Goal: Task Accomplishment & Management: Complete application form

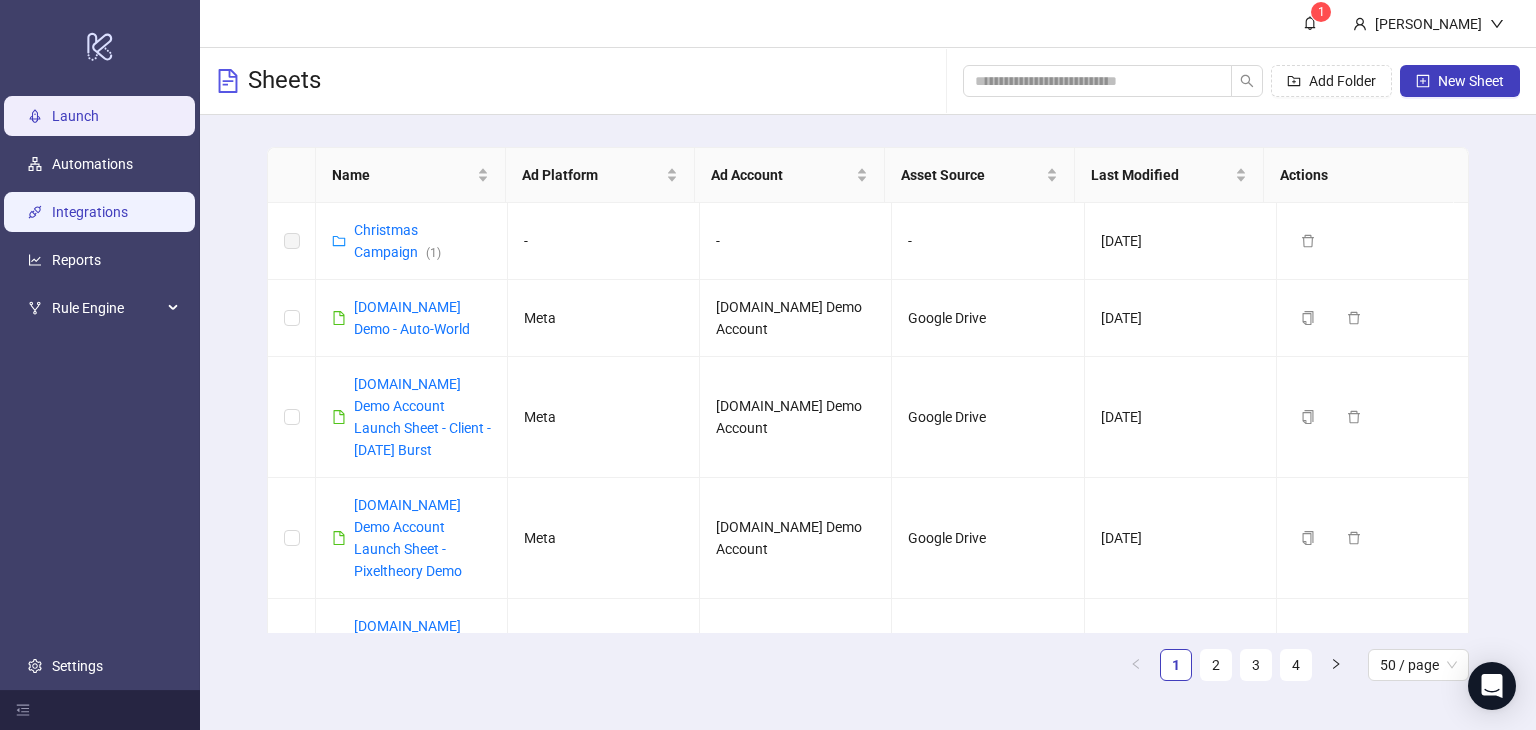
click at [66, 218] on link "Integrations" at bounding box center [90, 212] width 76 height 16
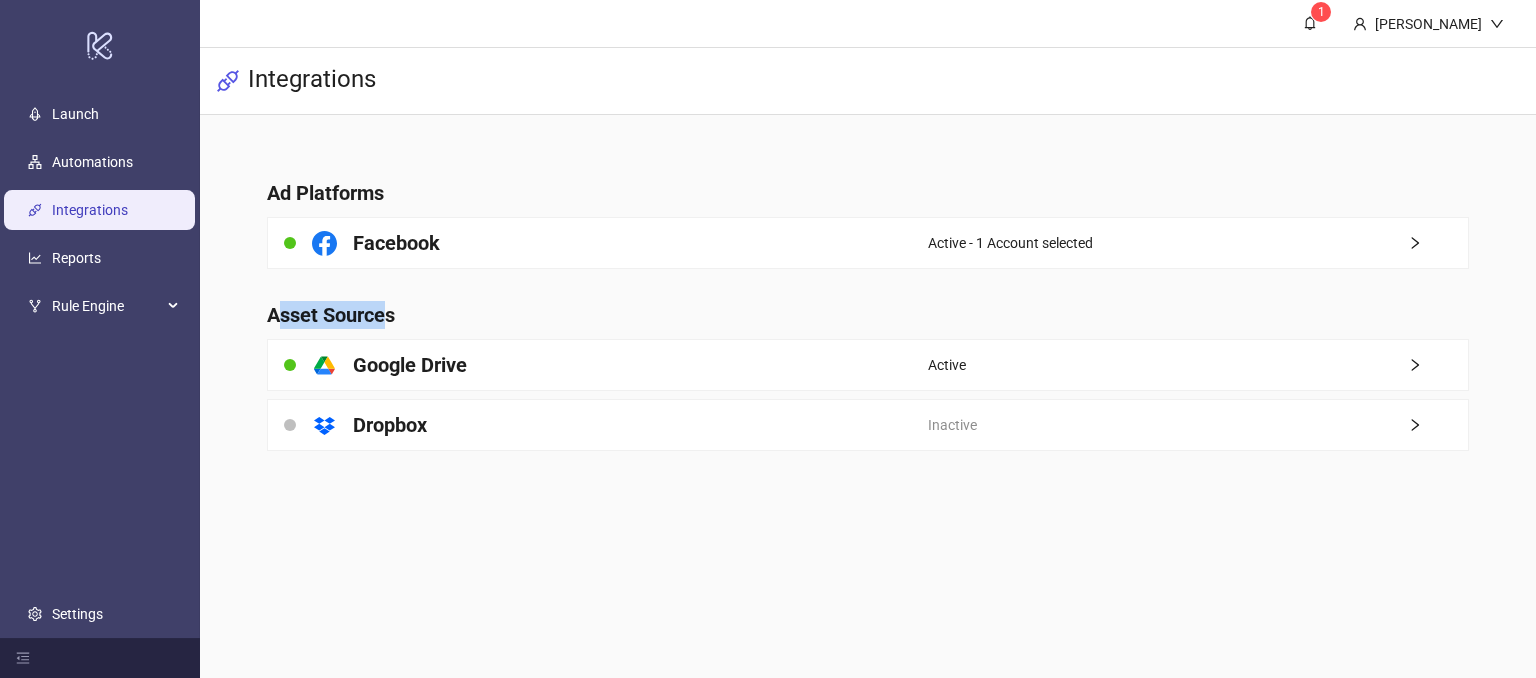
drag, startPoint x: 274, startPoint y: 309, endPoint x: 392, endPoint y: 314, distance: 118.1
click at [392, 314] on h4 "Asset Sources" at bounding box center [867, 315] width 1201 height 28
click at [503, 482] on main "Ad Platforms Facebook Active - 1 Account selected Asset Sources platform/google…" at bounding box center [867, 303] width 1233 height 376
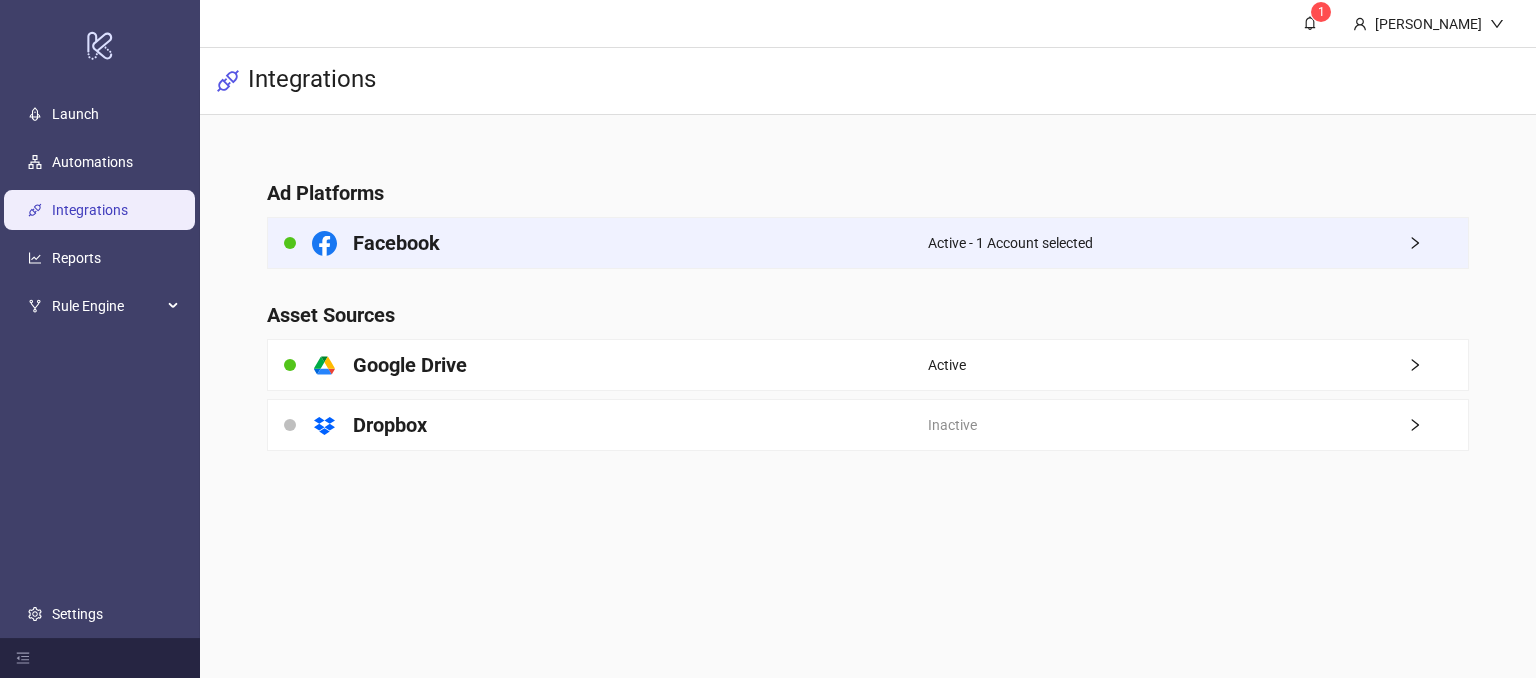
click at [847, 227] on div "Facebook" at bounding box center [598, 243] width 660 height 50
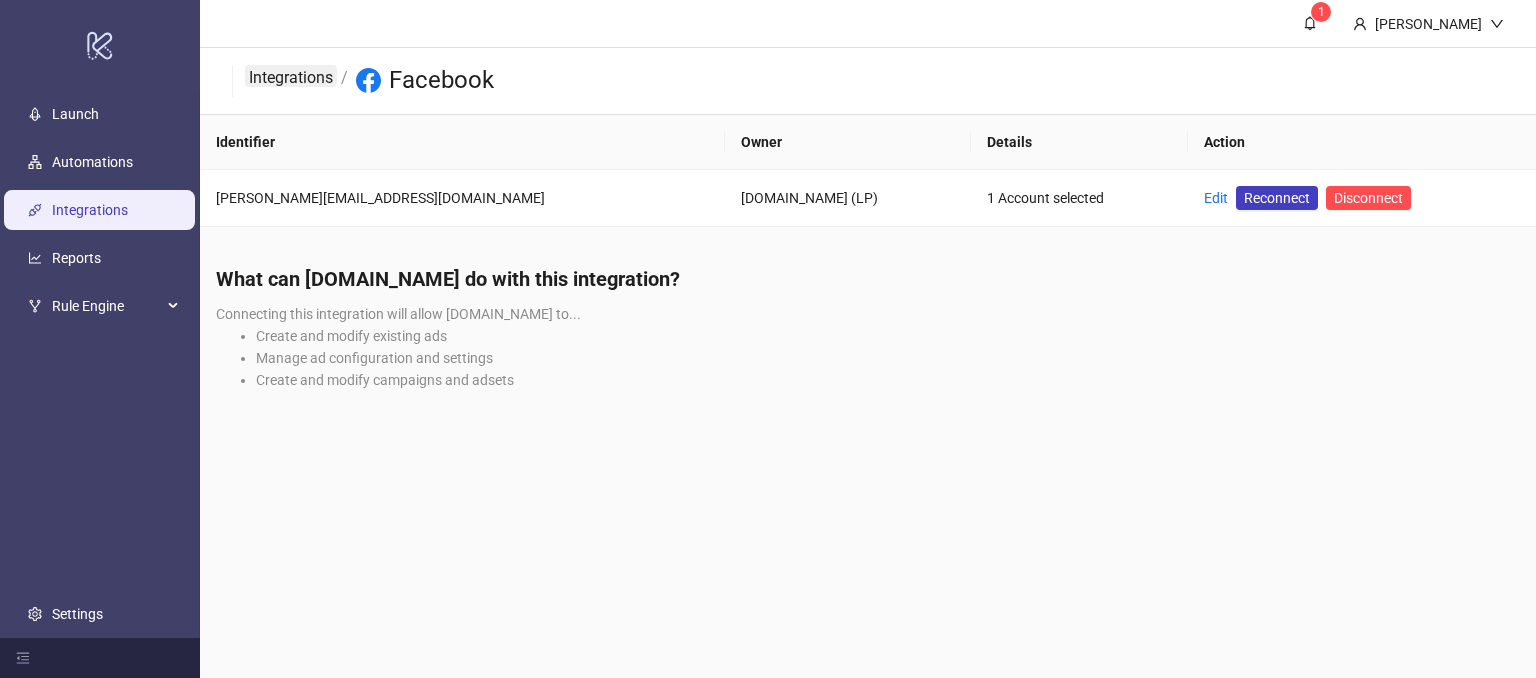
click at [262, 81] on link "Integrations" at bounding box center [291, 76] width 92 height 22
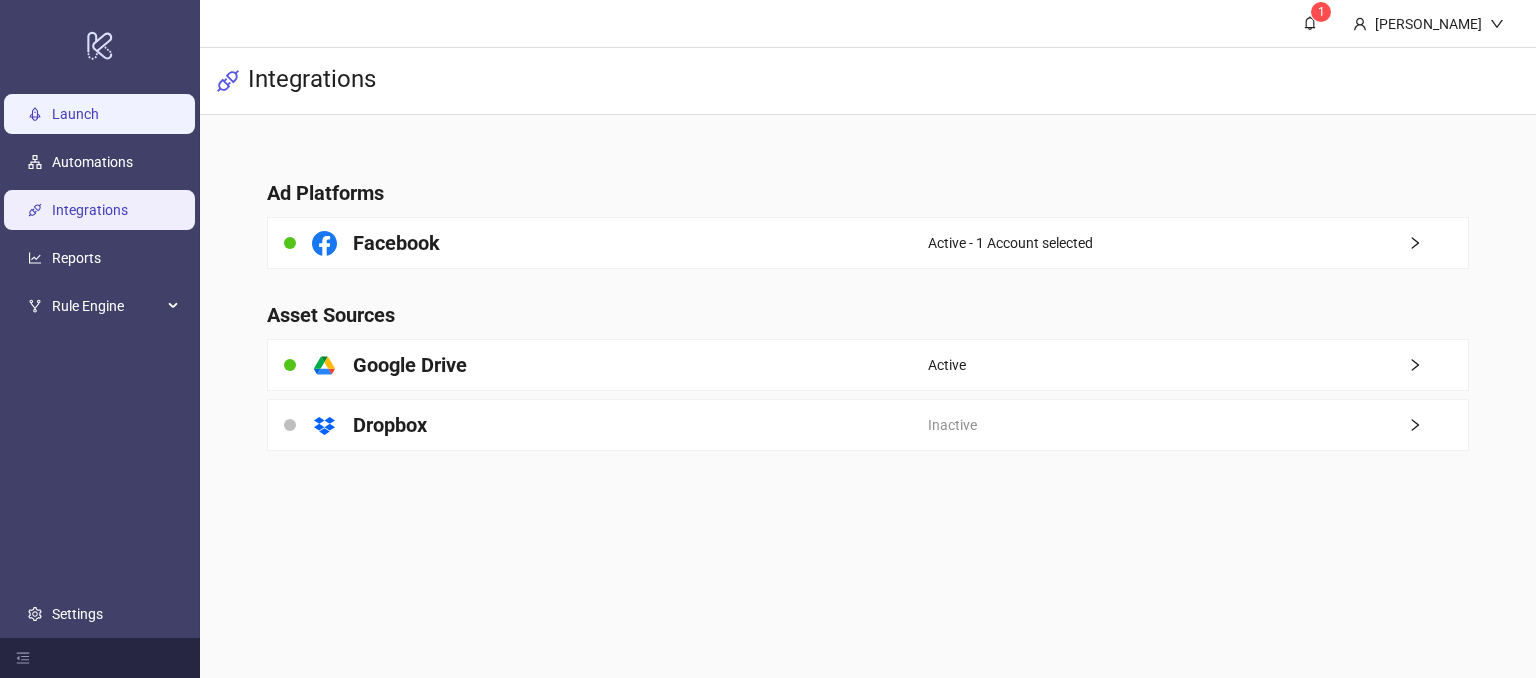
click at [52, 111] on link "Launch" at bounding box center [75, 115] width 47 height 16
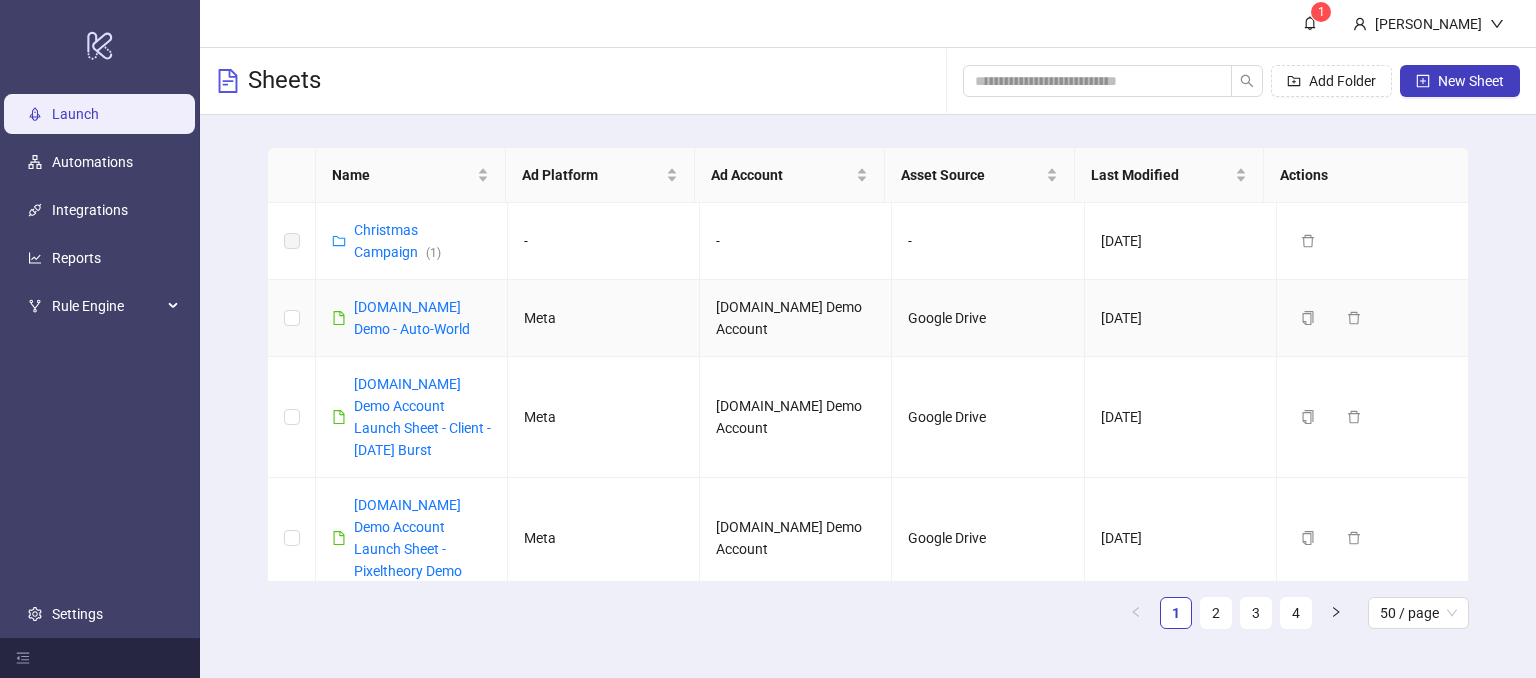
click at [285, 434] on td at bounding box center [292, 417] width 48 height 121
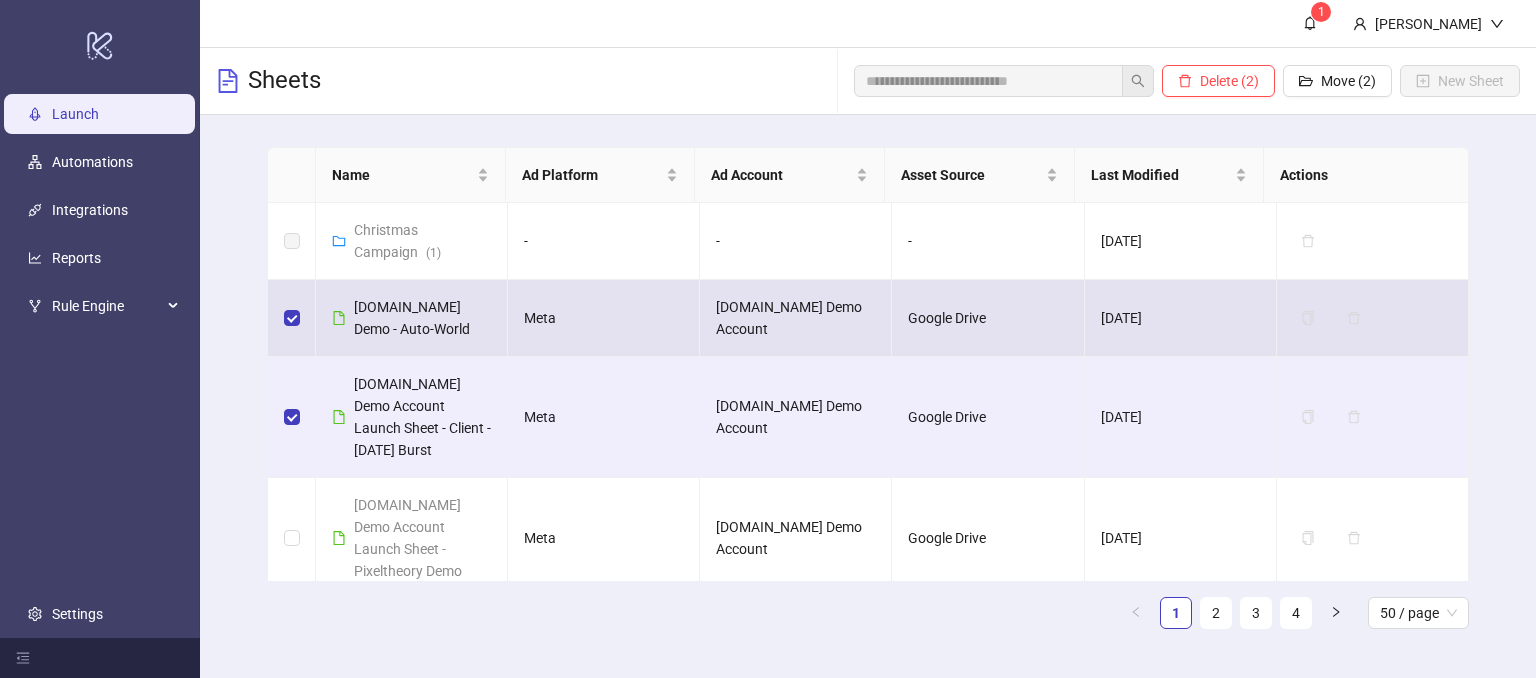
click at [300, 318] on td at bounding box center [292, 318] width 48 height 77
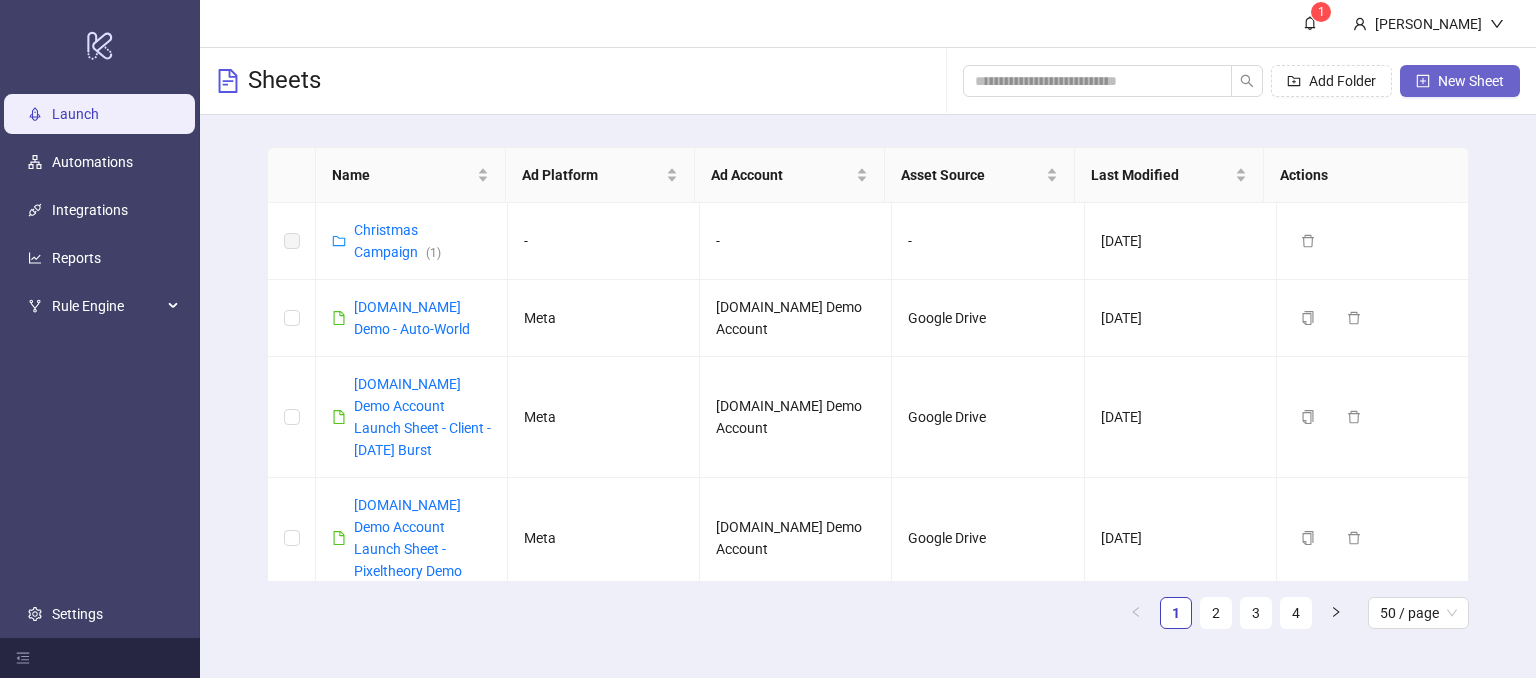
click at [1456, 83] on span "New Sheet" at bounding box center [1471, 81] width 66 height 16
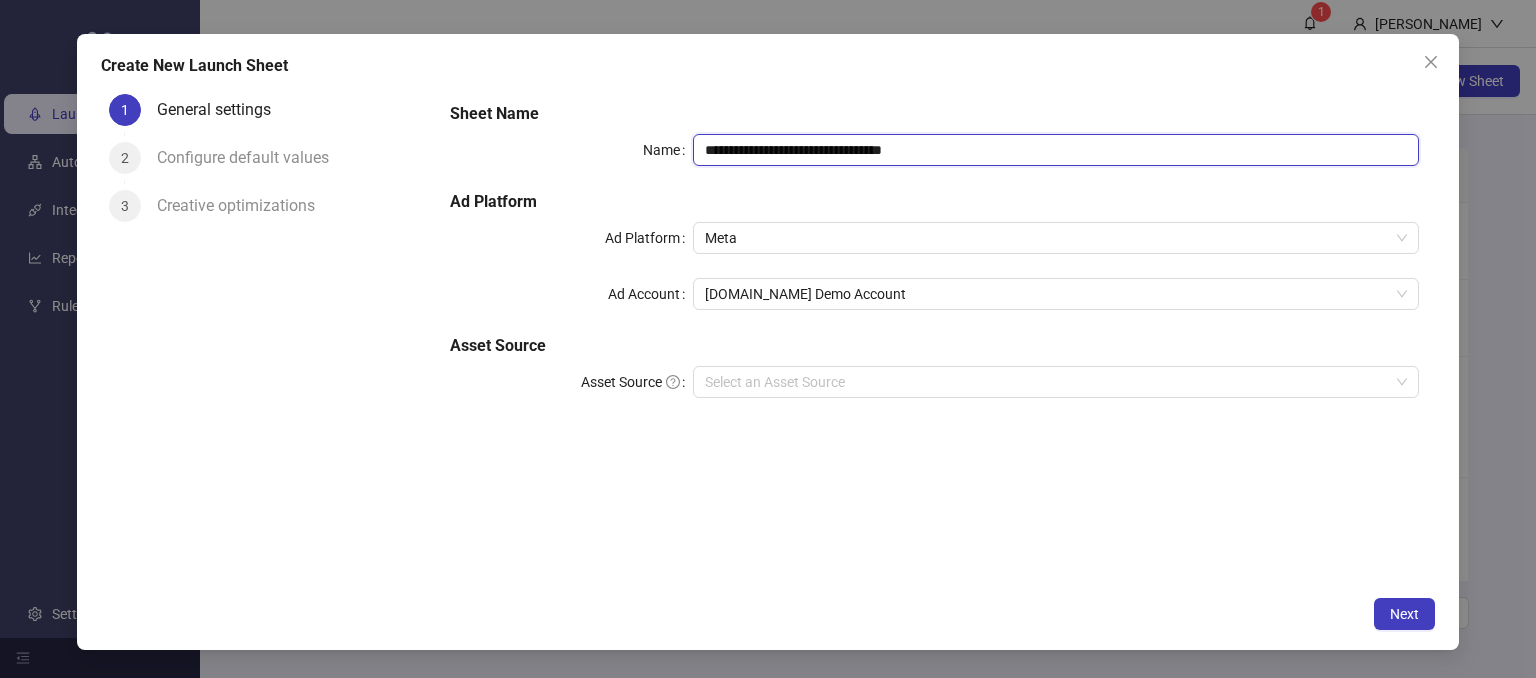
drag, startPoint x: 1002, startPoint y: 156, endPoint x: 807, endPoint y: 141, distance: 195.5
click at [807, 141] on input "**********" at bounding box center [1056, 150] width 727 height 32
click at [831, 249] on span "Meta" at bounding box center [1056, 238] width 703 height 30
type input "**********"
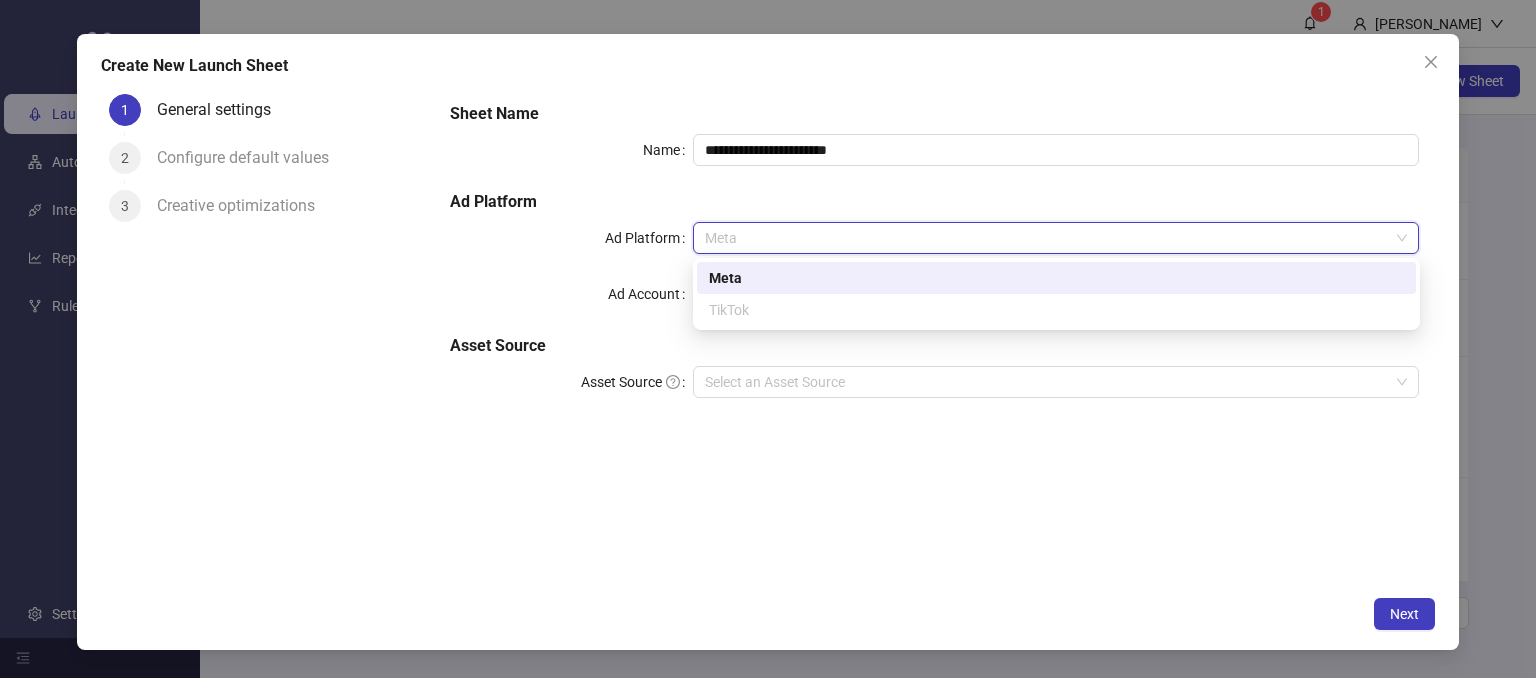
click at [742, 227] on span "Meta" at bounding box center [1056, 238] width 703 height 30
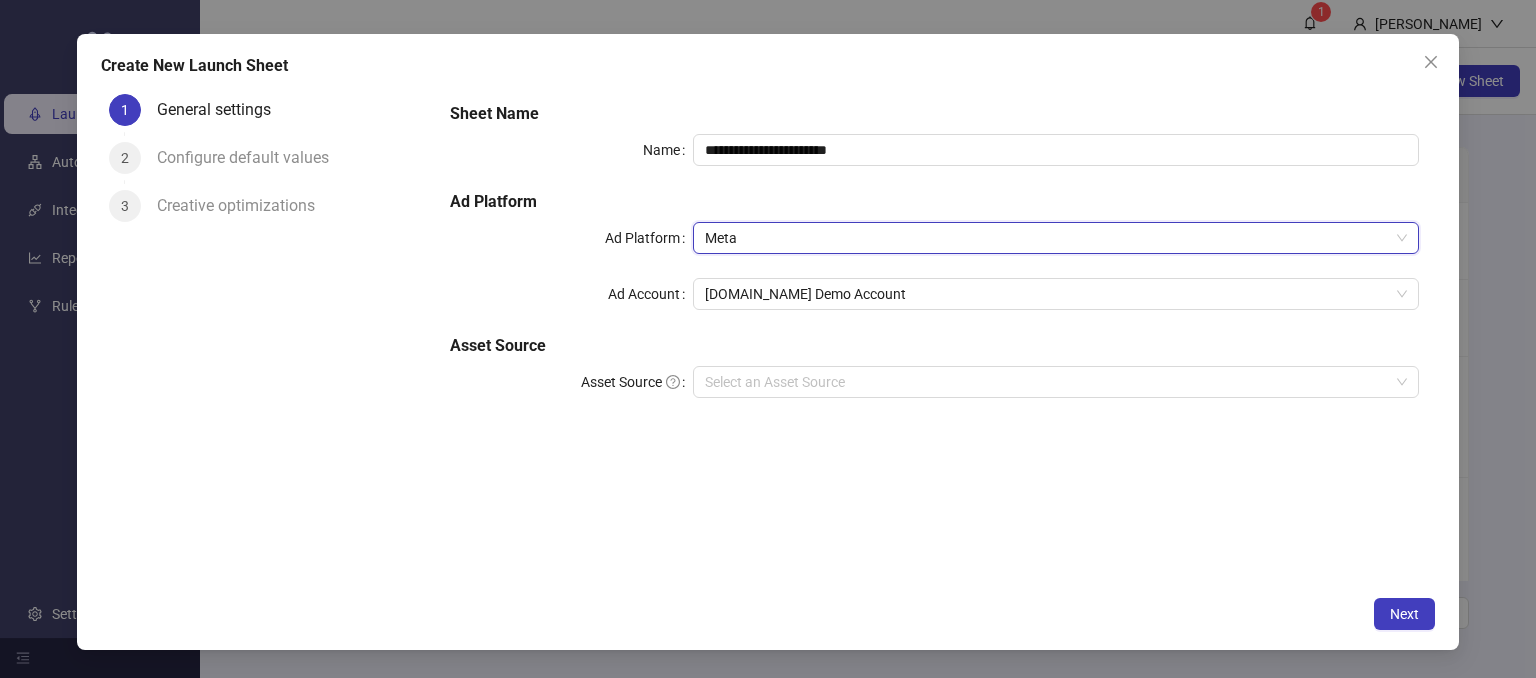
click at [747, 221] on div "**********" at bounding box center [934, 262] width 985 height 336
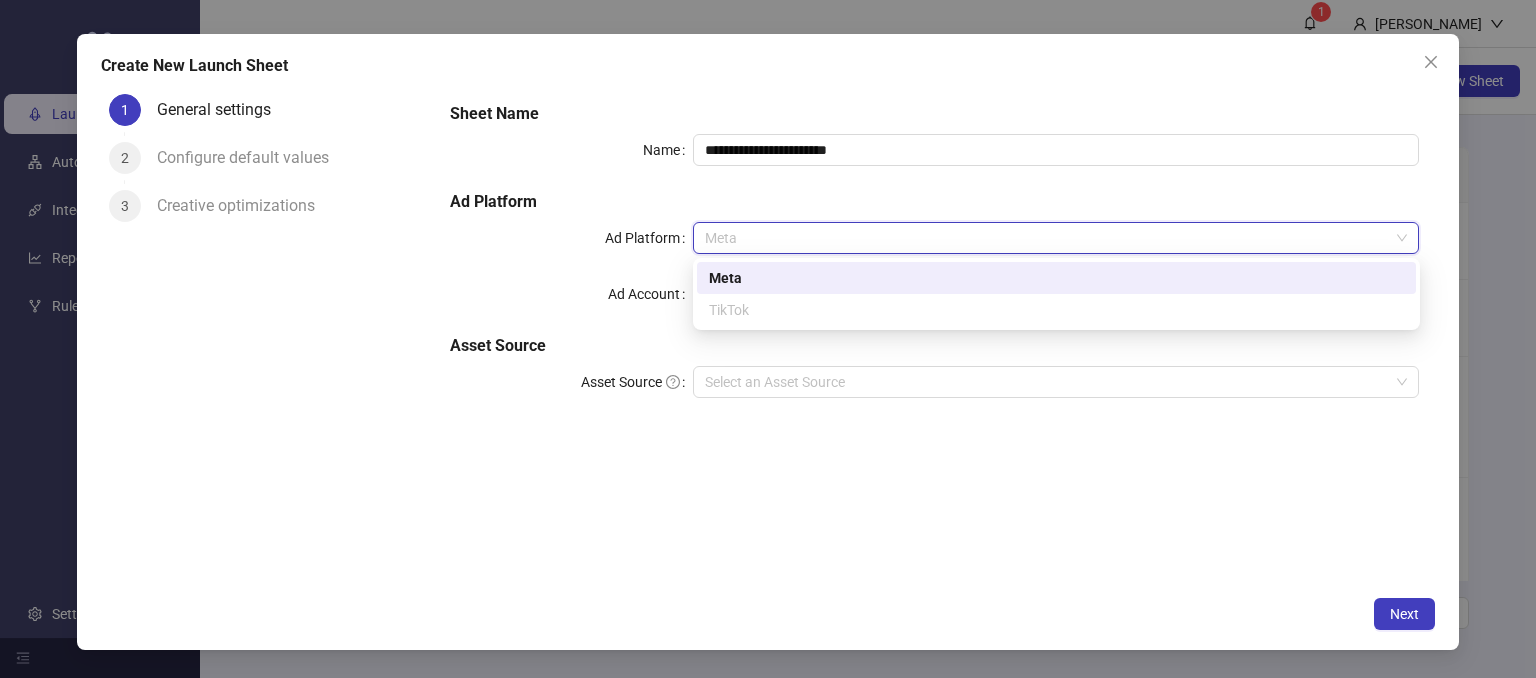
click at [740, 281] on div "Meta" at bounding box center [1056, 278] width 695 height 22
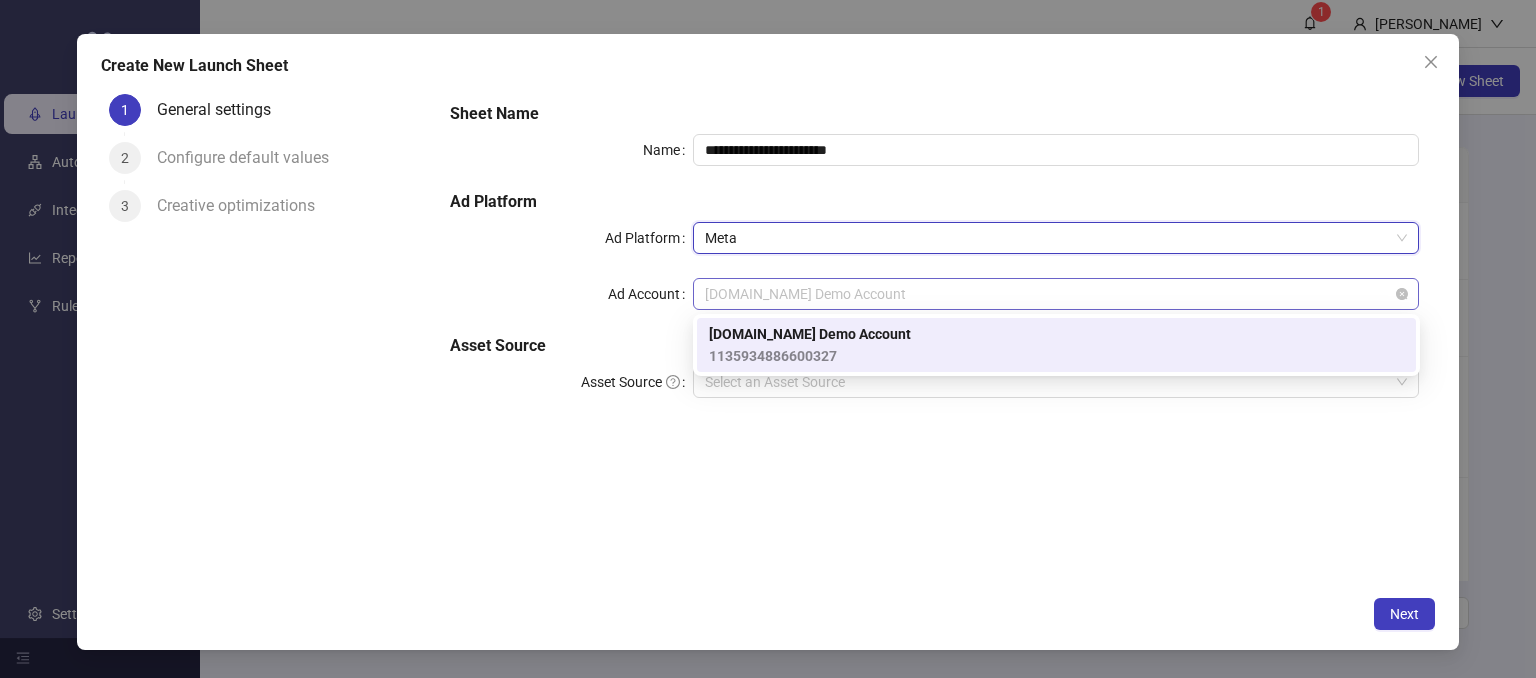
click at [727, 289] on span "[DOMAIN_NAME] Demo Account" at bounding box center [1056, 294] width 703 height 30
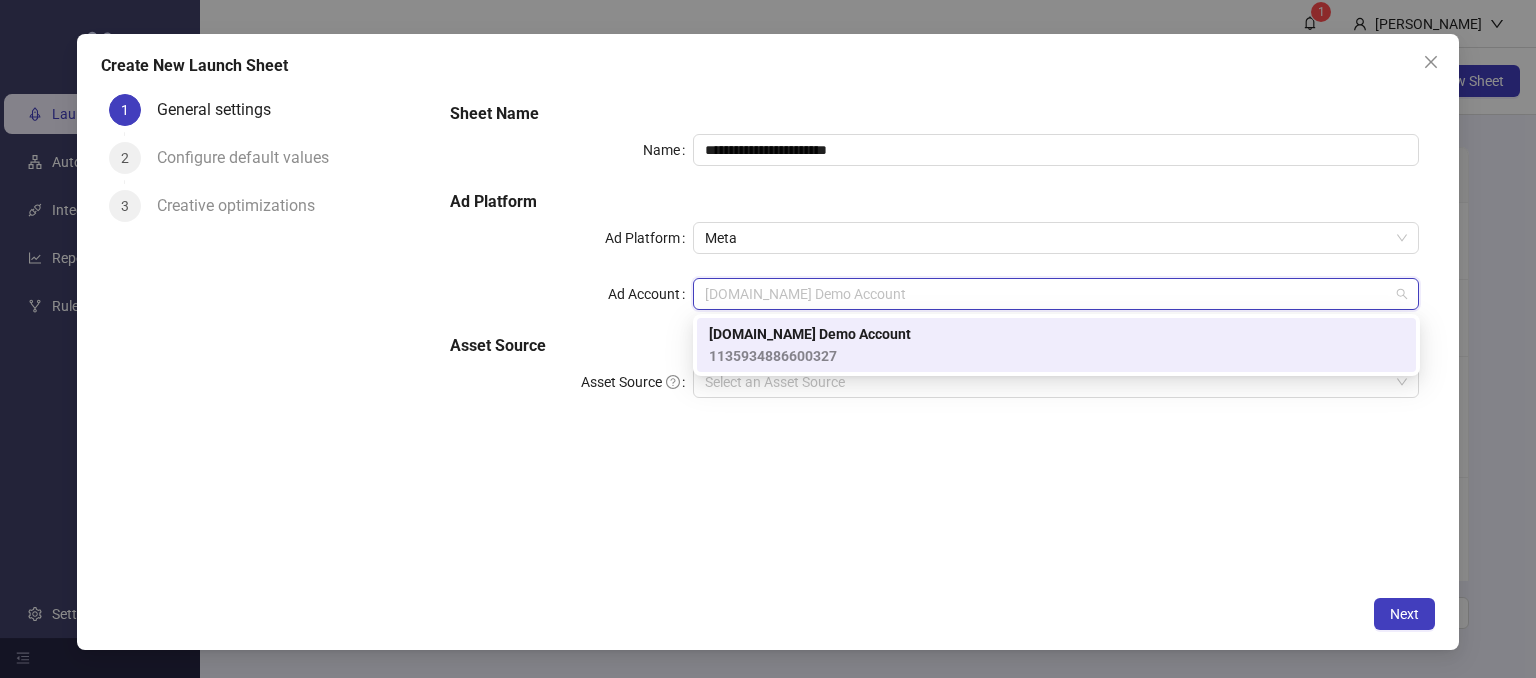
click at [744, 341] on span "[DOMAIN_NAME] Demo Account" at bounding box center [810, 334] width 202 height 22
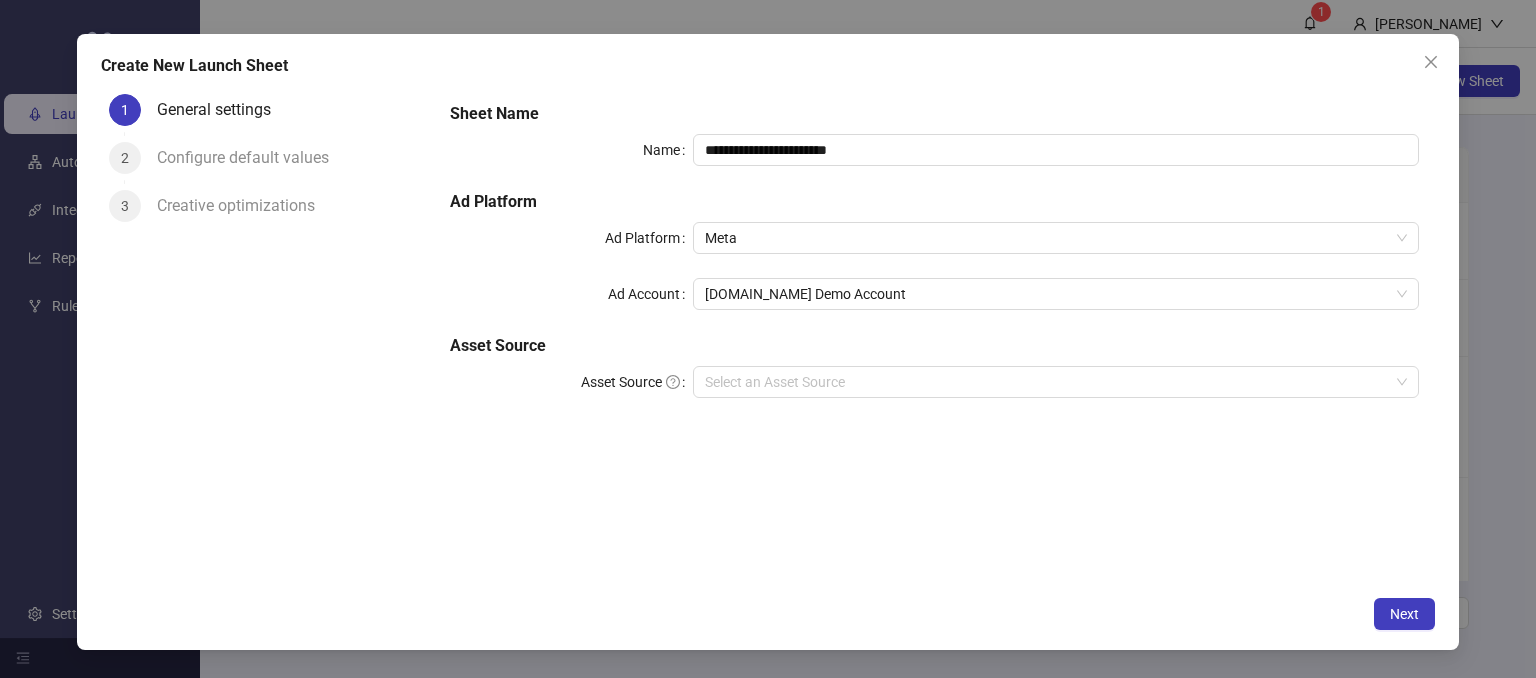
click at [685, 345] on h5 "Asset Source" at bounding box center [934, 346] width 969 height 24
click at [751, 383] on input "Asset Source" at bounding box center [1047, 382] width 685 height 30
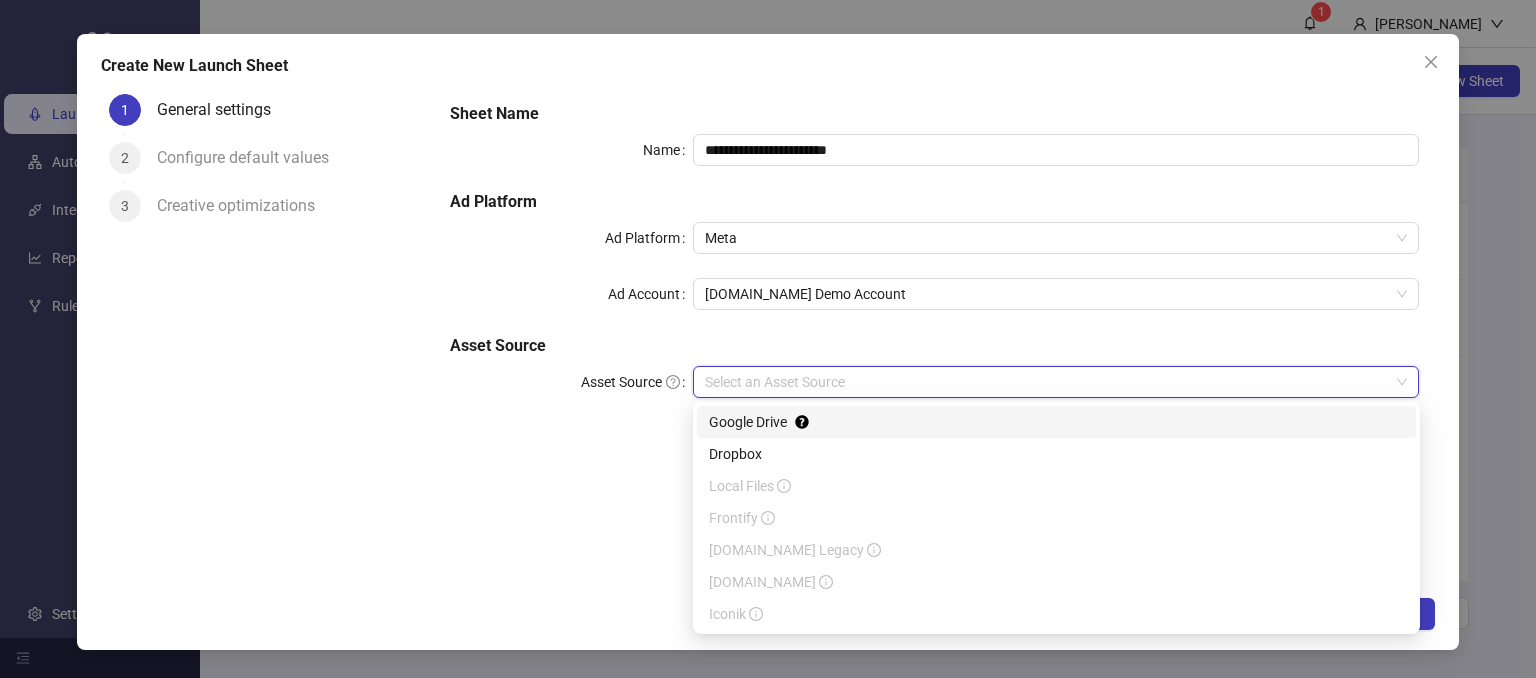
click at [726, 428] on div "Google Drive" at bounding box center [1056, 422] width 695 height 22
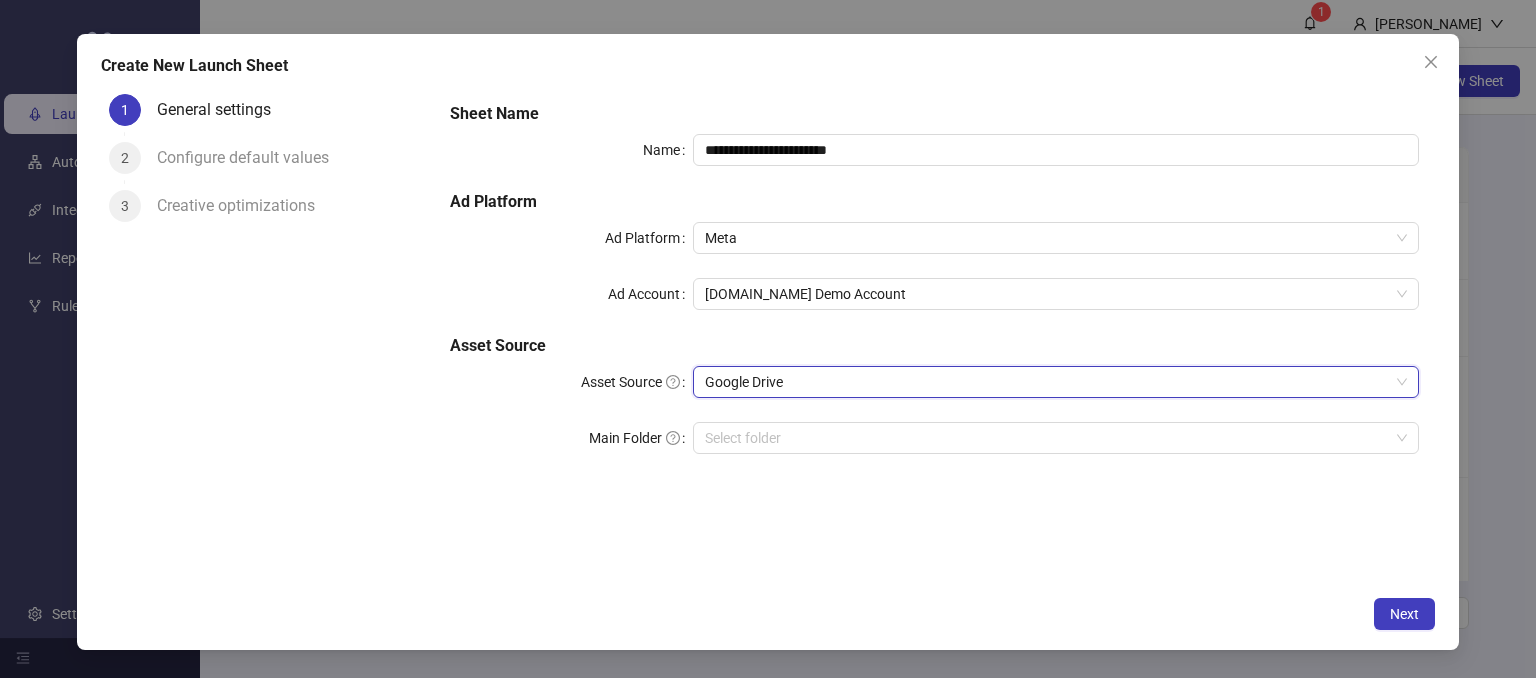
click at [469, 439] on div "Main Folder" at bounding box center [571, 438] width 242 height 32
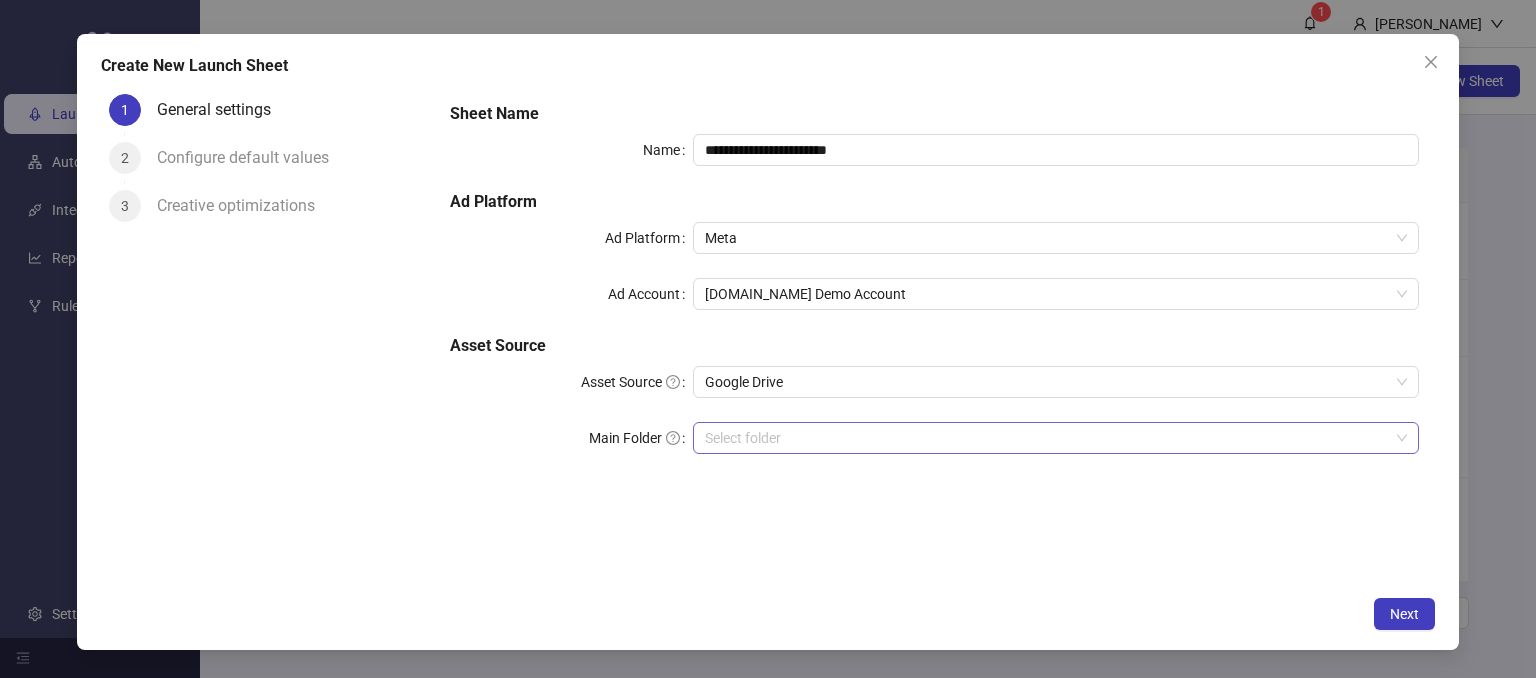
click at [734, 443] on input "Main Folder" at bounding box center [1047, 438] width 685 height 30
click at [1397, 608] on span "Next" at bounding box center [1404, 614] width 29 height 16
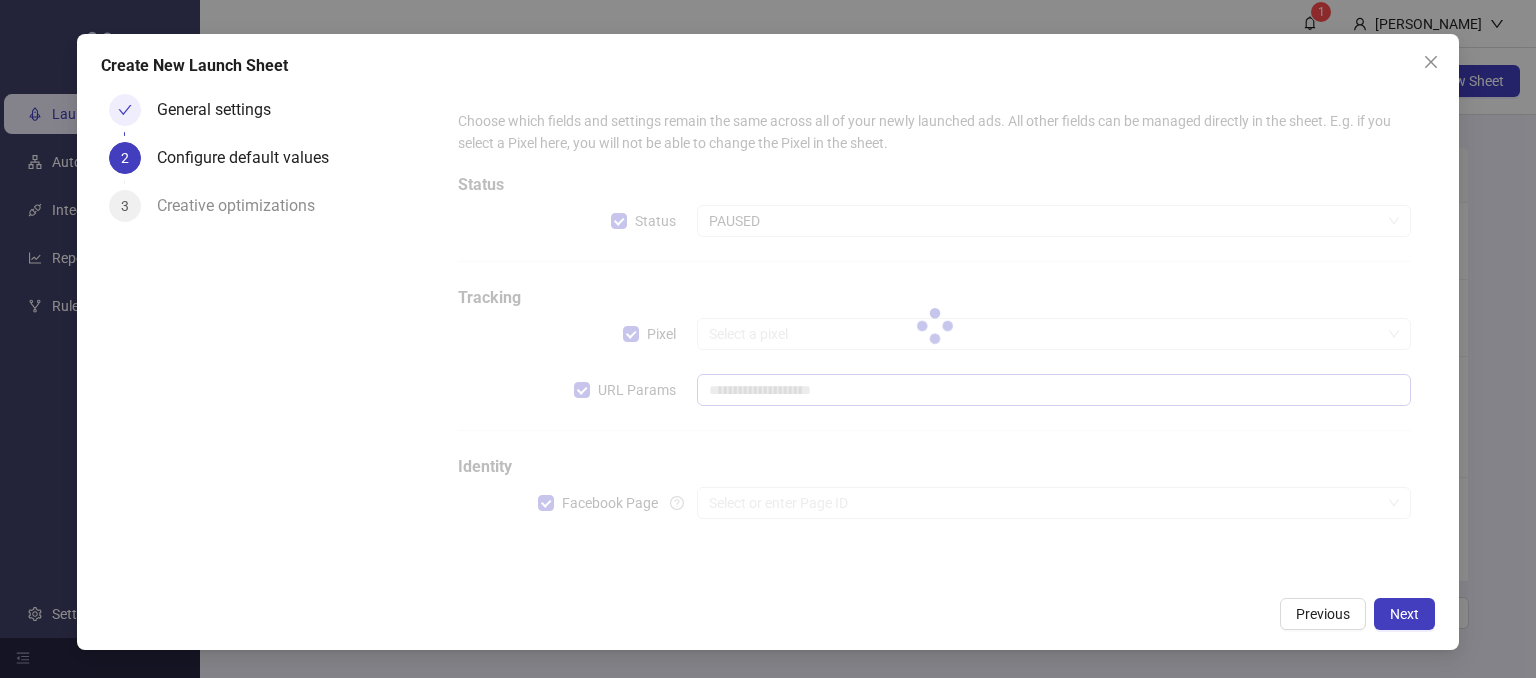
type input "**********"
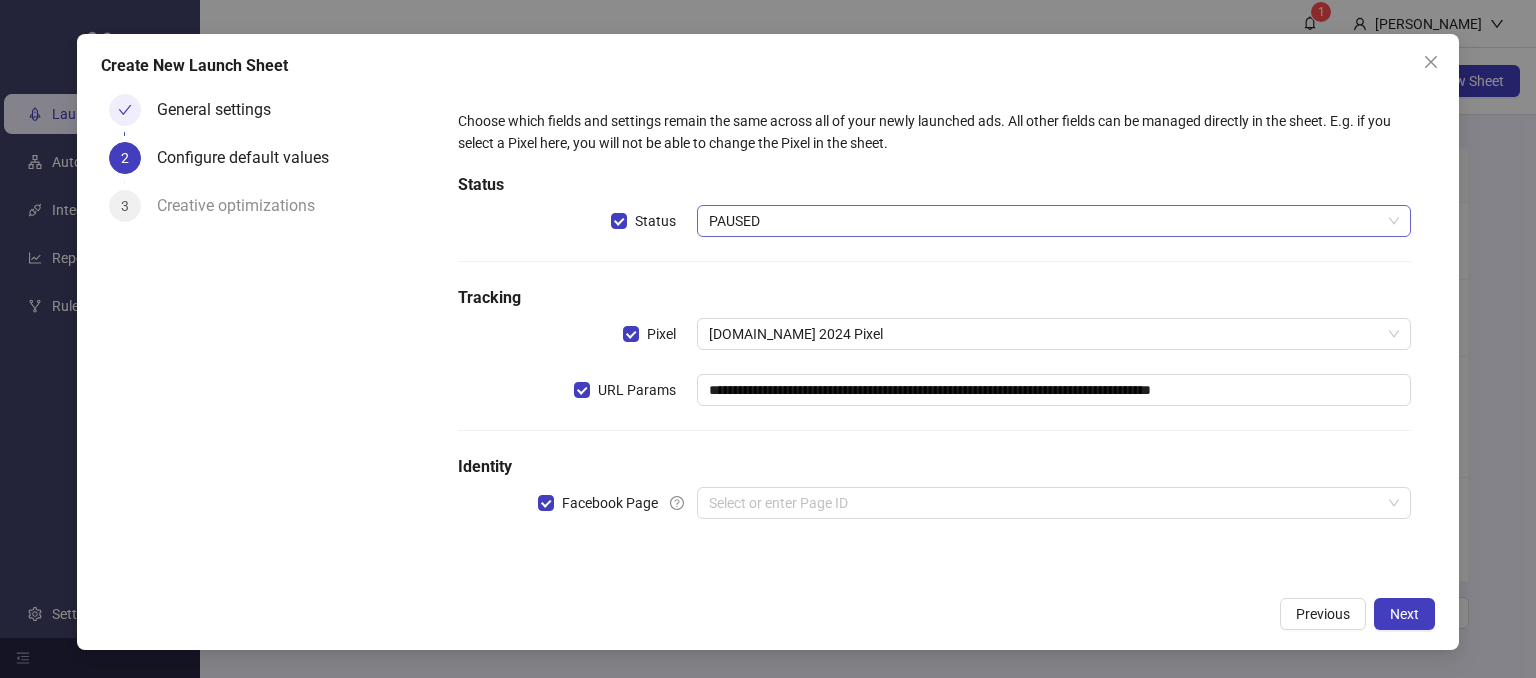
click at [746, 219] on span "PAUSED" at bounding box center [1054, 221] width 691 height 30
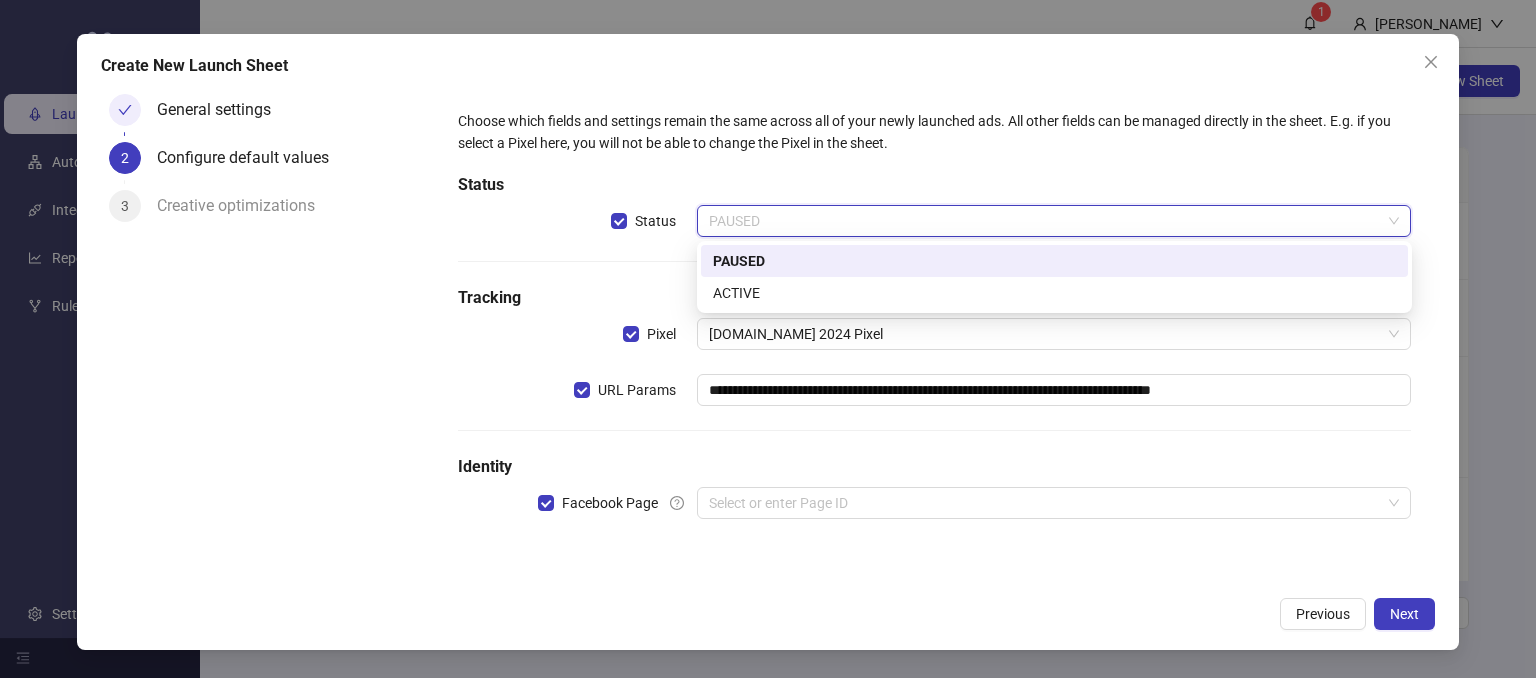
click at [737, 250] on div "PAUSED" at bounding box center [1054, 261] width 683 height 22
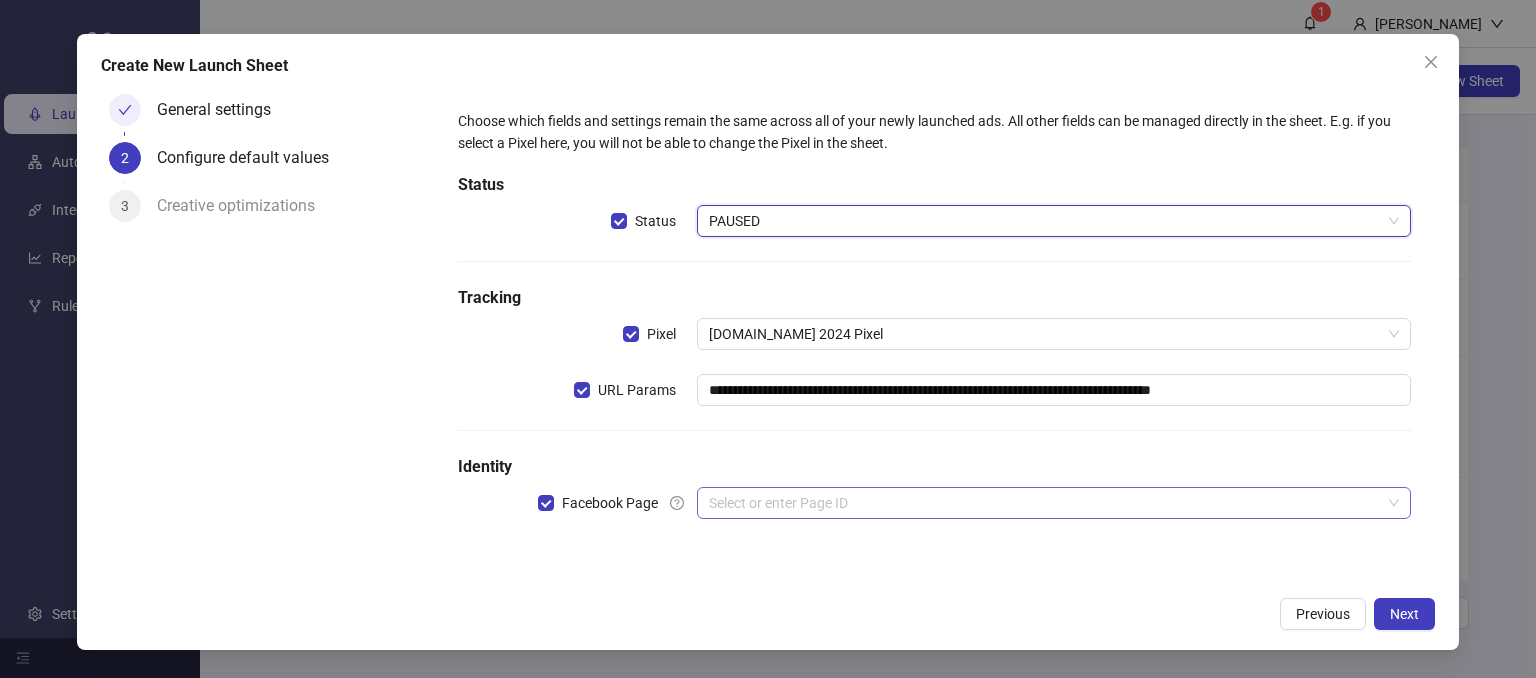
click at [732, 505] on input "search" at bounding box center [1045, 503] width 673 height 30
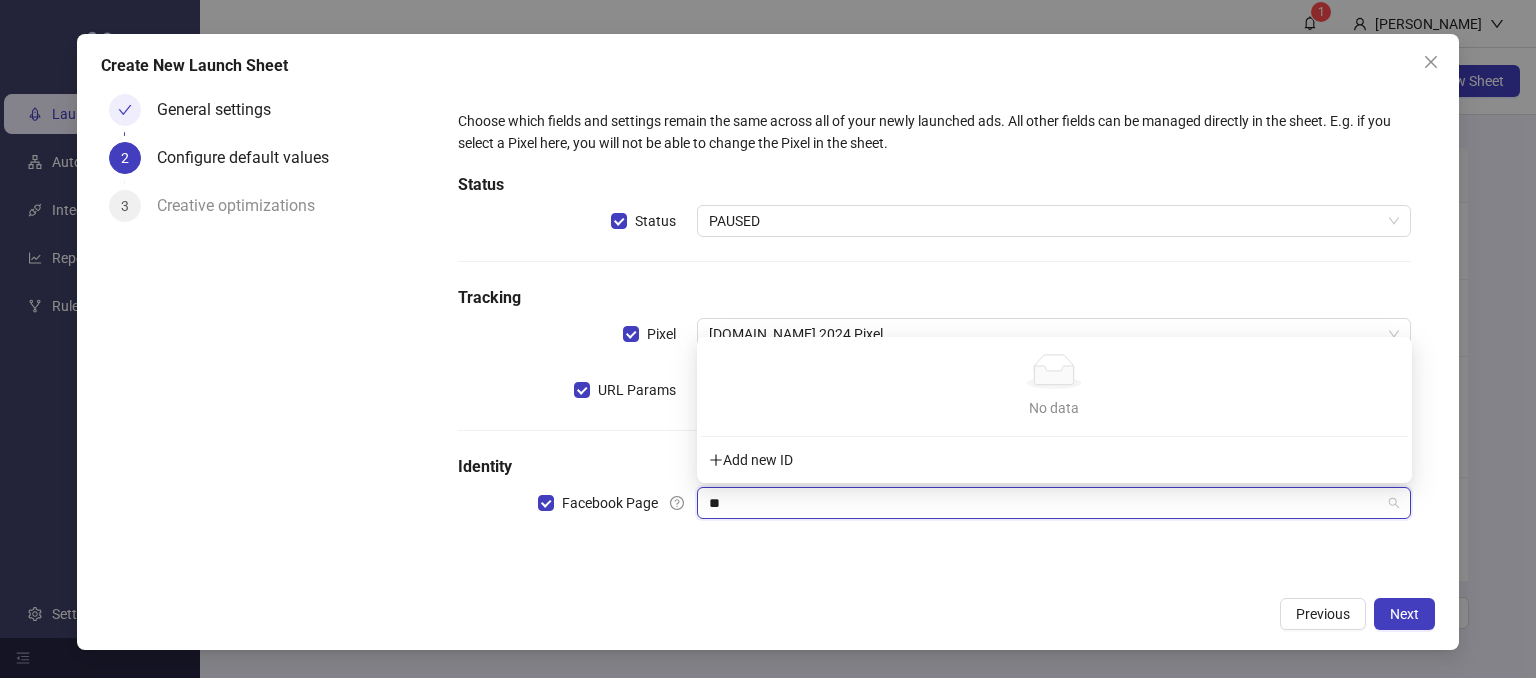
type input "*"
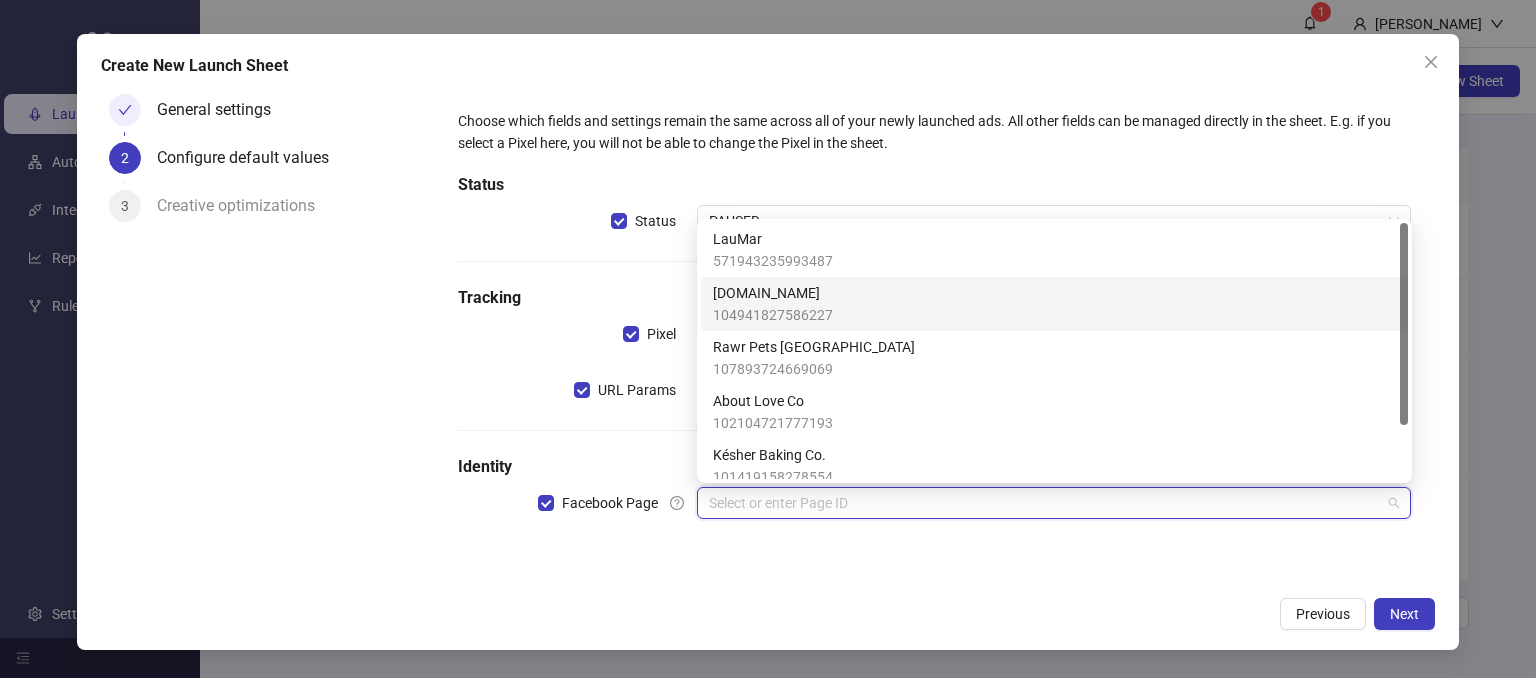
click at [768, 304] on span "104941827586227" at bounding box center [773, 315] width 120 height 22
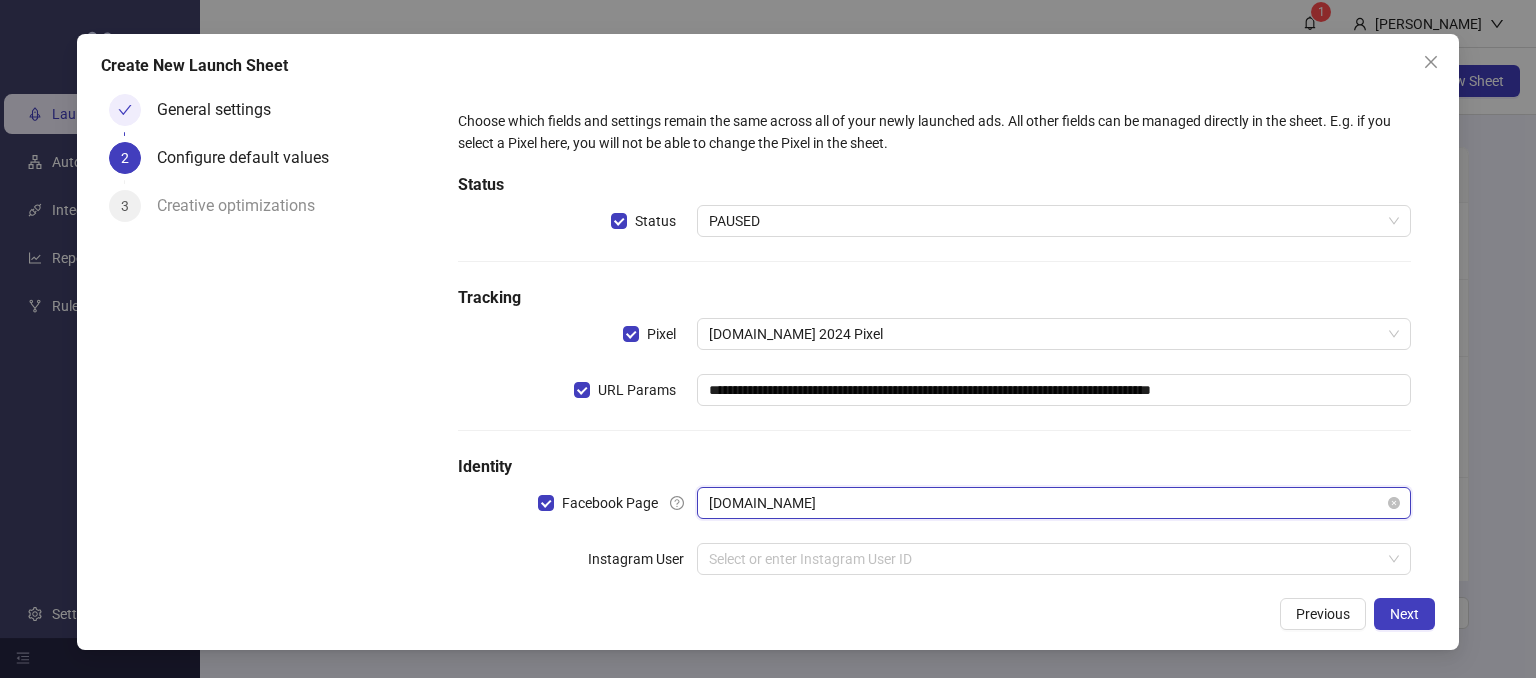
click at [783, 501] on span "[DOMAIN_NAME]" at bounding box center [1054, 503] width 691 height 30
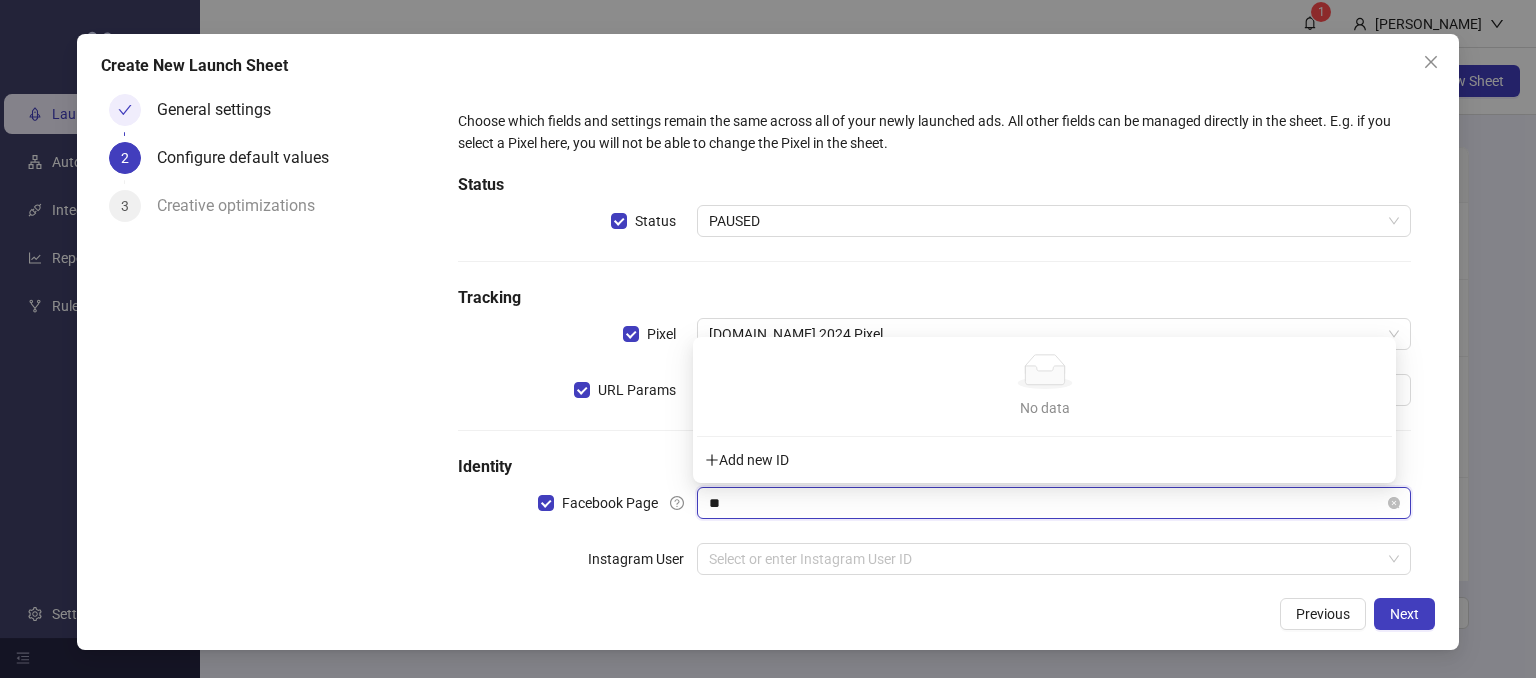
type input "*"
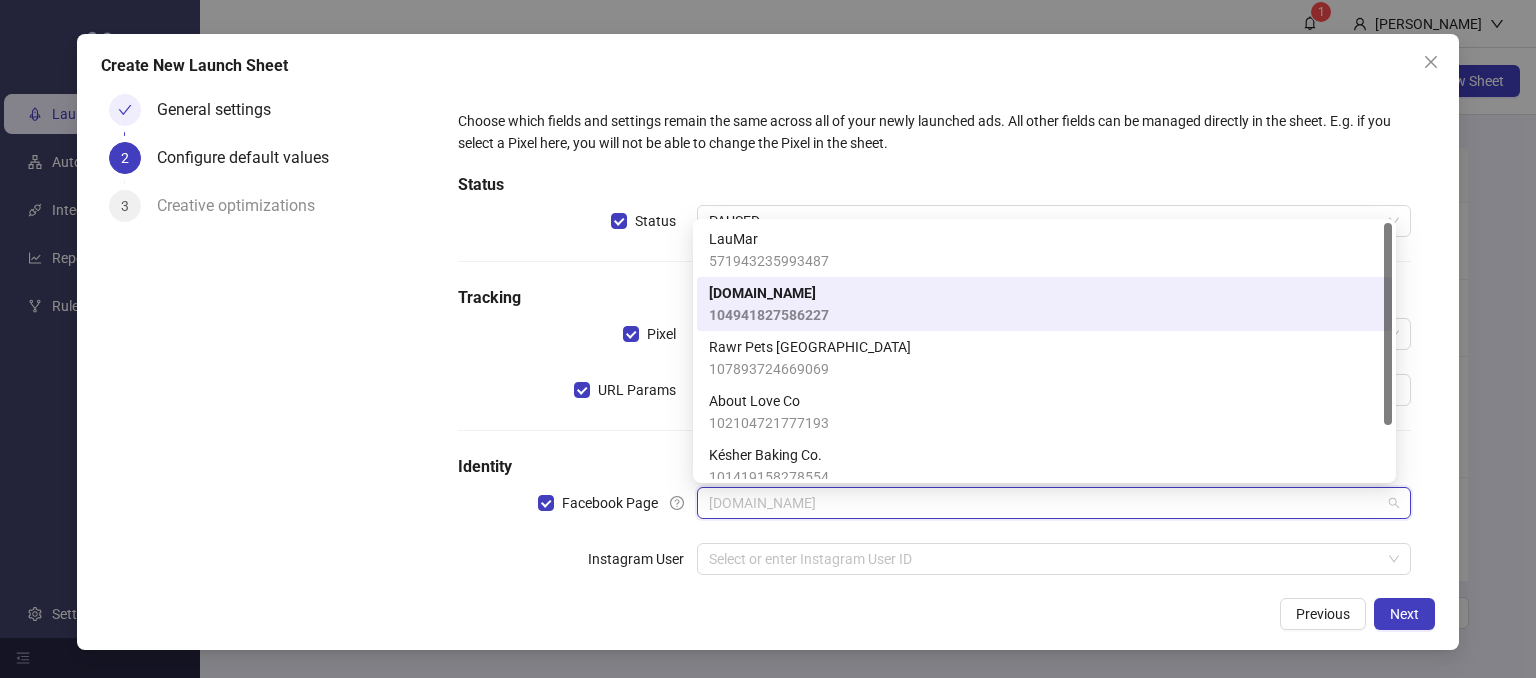
click at [770, 306] on span "104941827586227" at bounding box center [769, 315] width 120 height 22
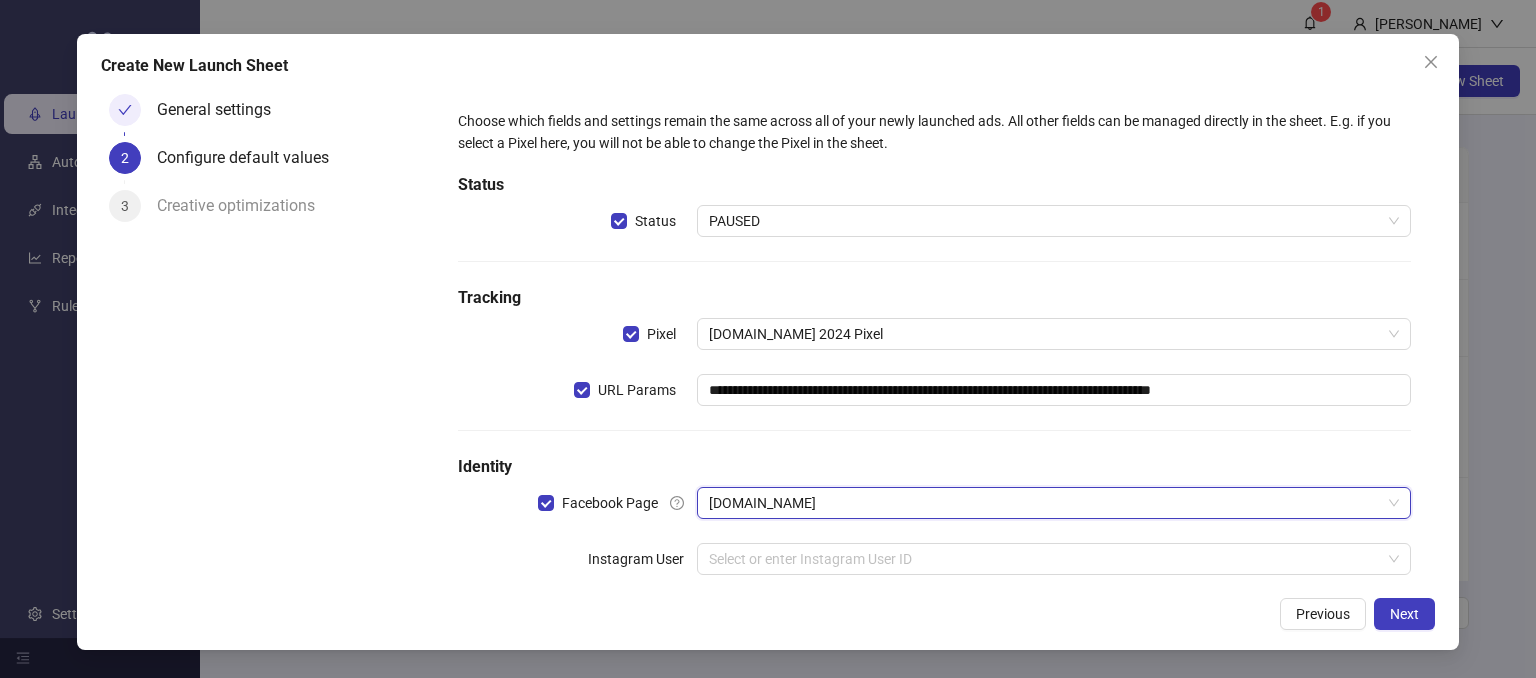
click at [237, 566] on div "General settings 2 Configure default values 3 Creative optimizations" at bounding box center [268, 336] width 334 height 500
click at [724, 555] on input "search" at bounding box center [1045, 559] width 673 height 30
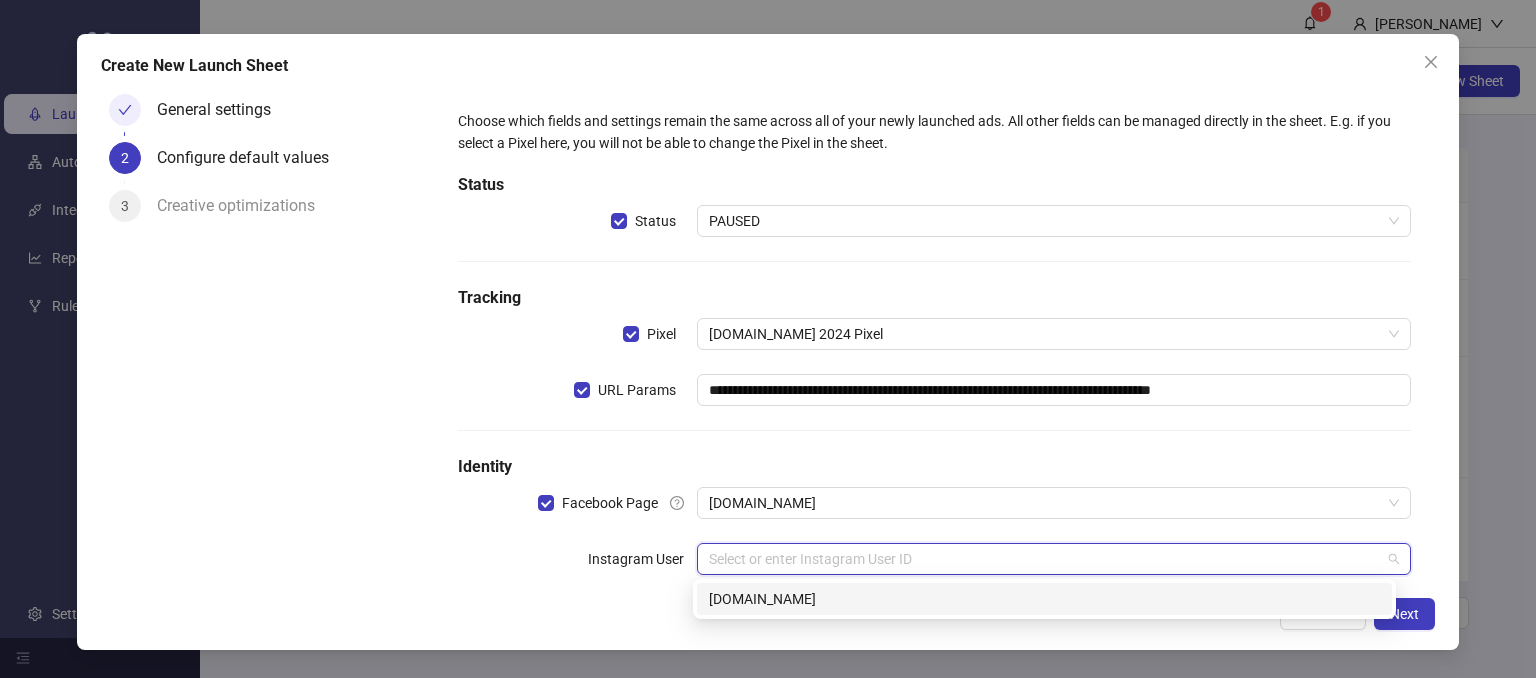
click at [726, 592] on div "[DOMAIN_NAME]" at bounding box center [1044, 599] width 671 height 22
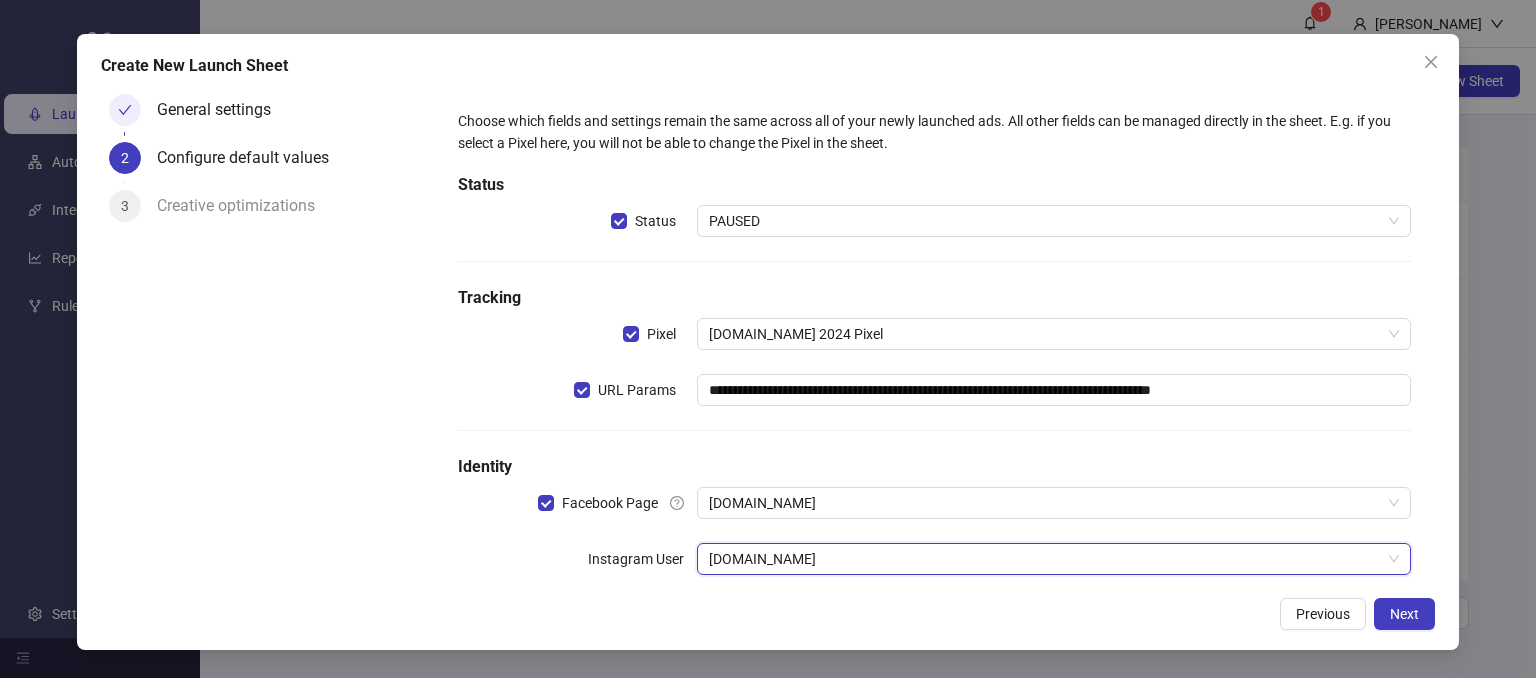
click at [460, 561] on div "Instagram User" at bounding box center [577, 559] width 238 height 32
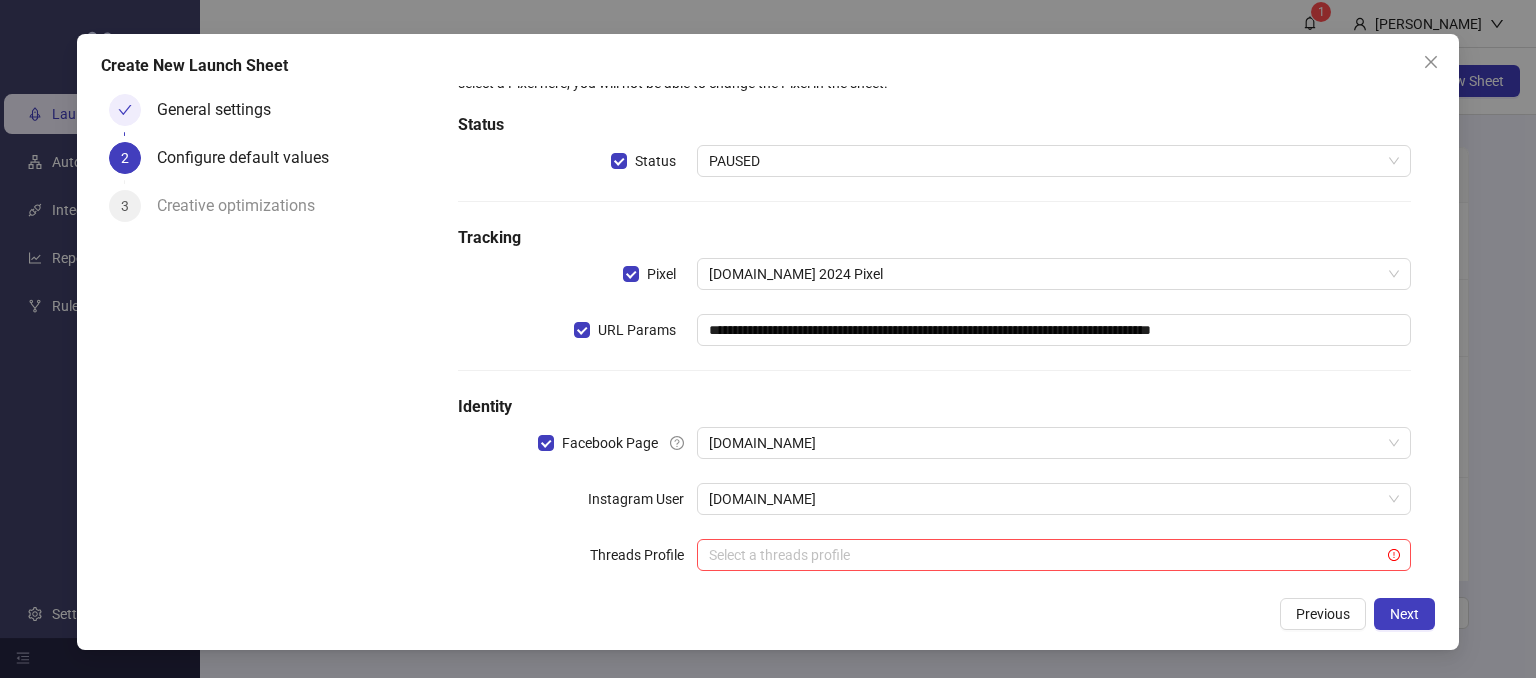
scroll to position [92, 0]
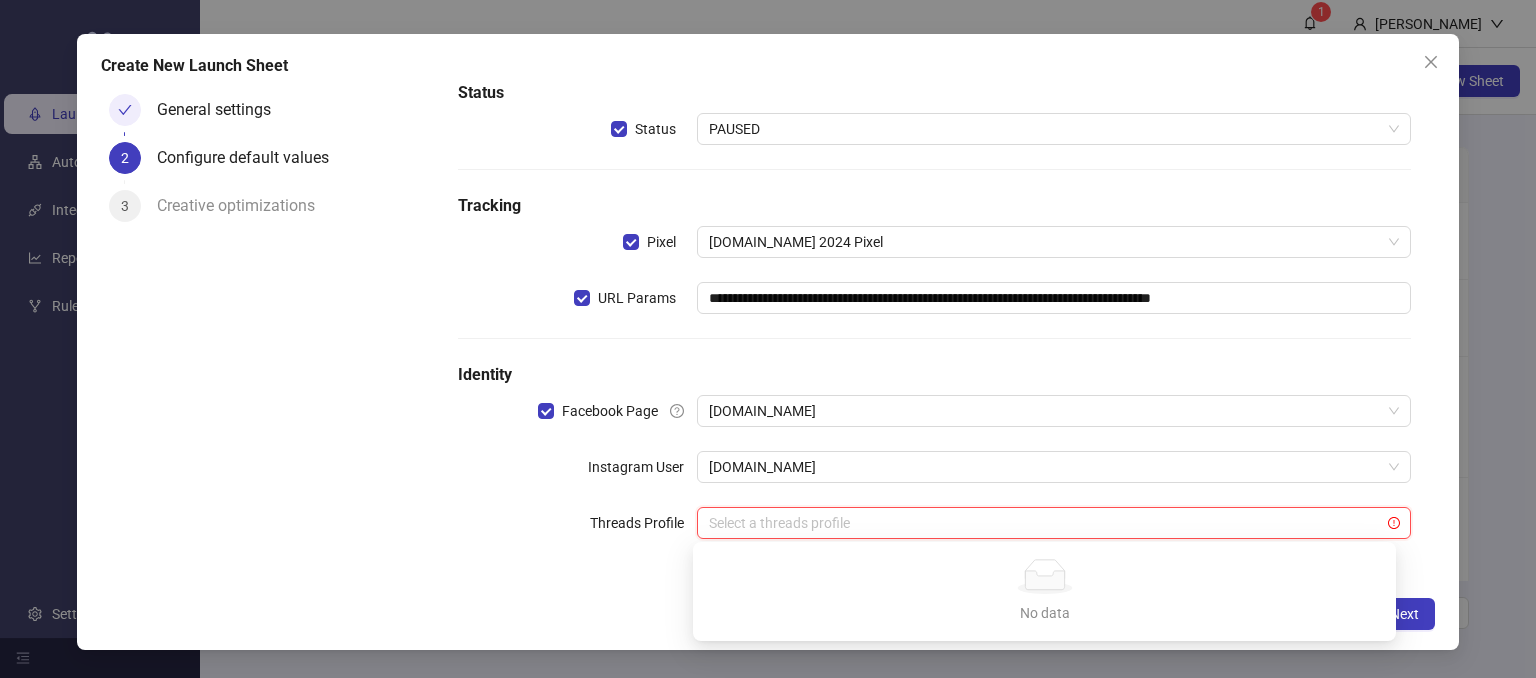
click at [710, 521] on input "search" at bounding box center [1045, 523] width 673 height 30
click at [504, 527] on div "Threads Profile" at bounding box center [577, 523] width 238 height 32
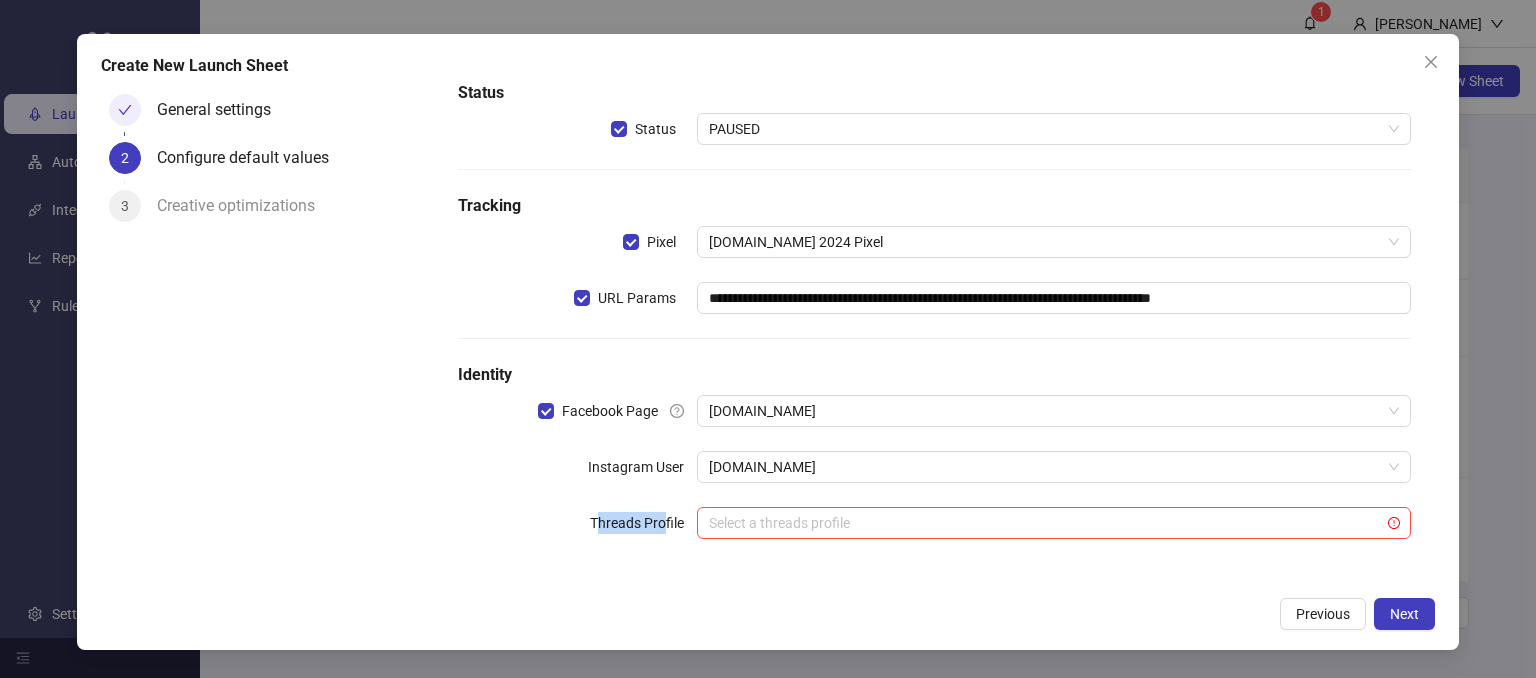
drag, startPoint x: 592, startPoint y: 524, endPoint x: 661, endPoint y: 527, distance: 69.1
click at [661, 527] on label "Threads Profile" at bounding box center [643, 523] width 107 height 32
click at [544, 500] on div "**********" at bounding box center [934, 290] width 969 height 561
drag, startPoint x: 1125, startPoint y: 601, endPoint x: 1314, endPoint y: 580, distance: 190.1
click at [1128, 601] on div "Previous Next" at bounding box center [768, 614] width 1334 height 32
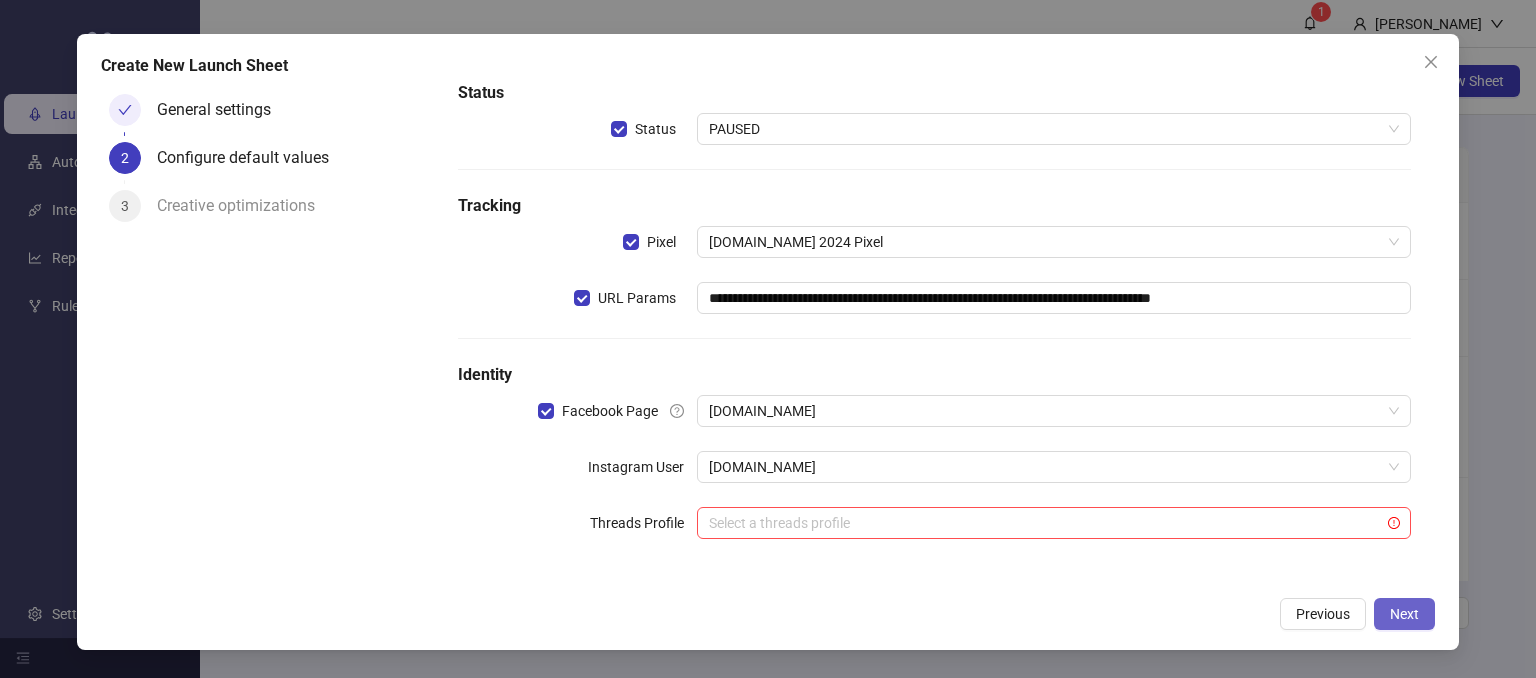
click at [1401, 624] on button "Next" at bounding box center [1404, 614] width 61 height 32
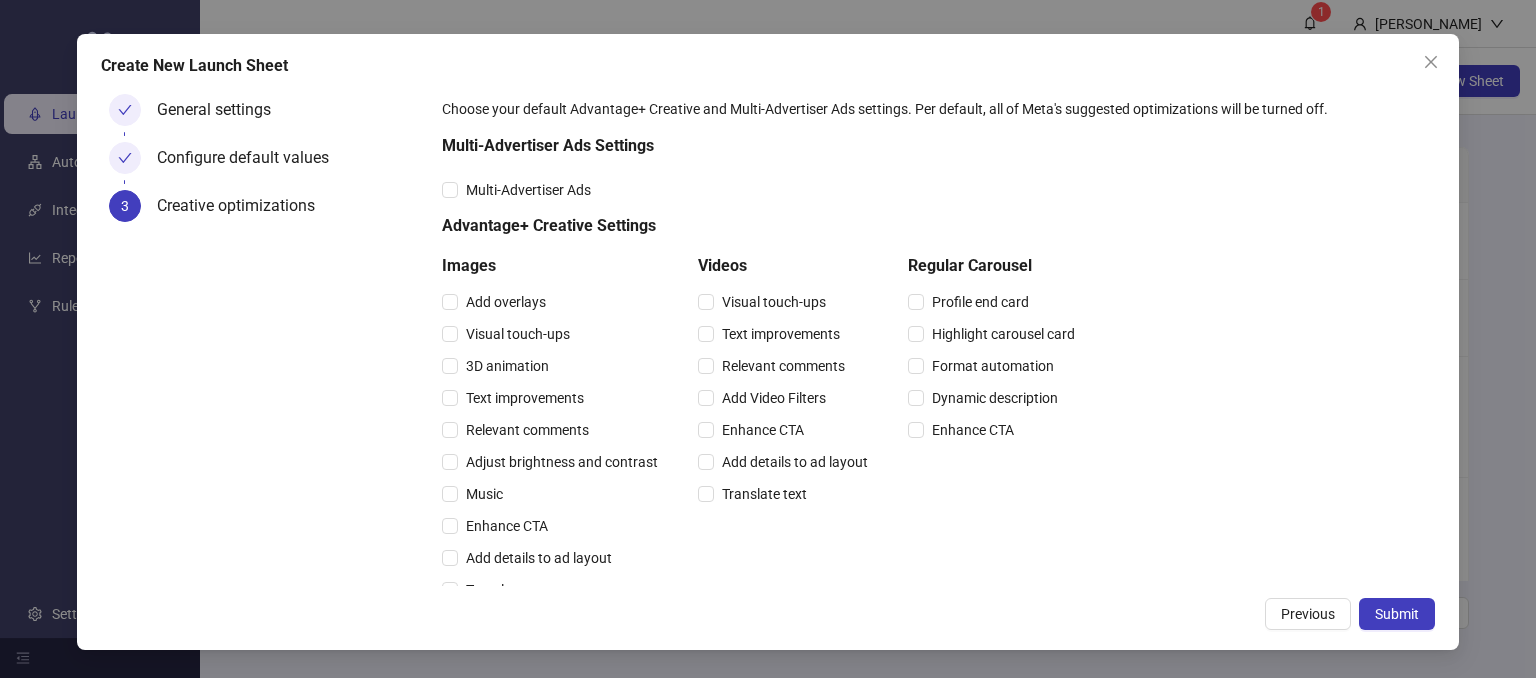
scroll to position [0, 0]
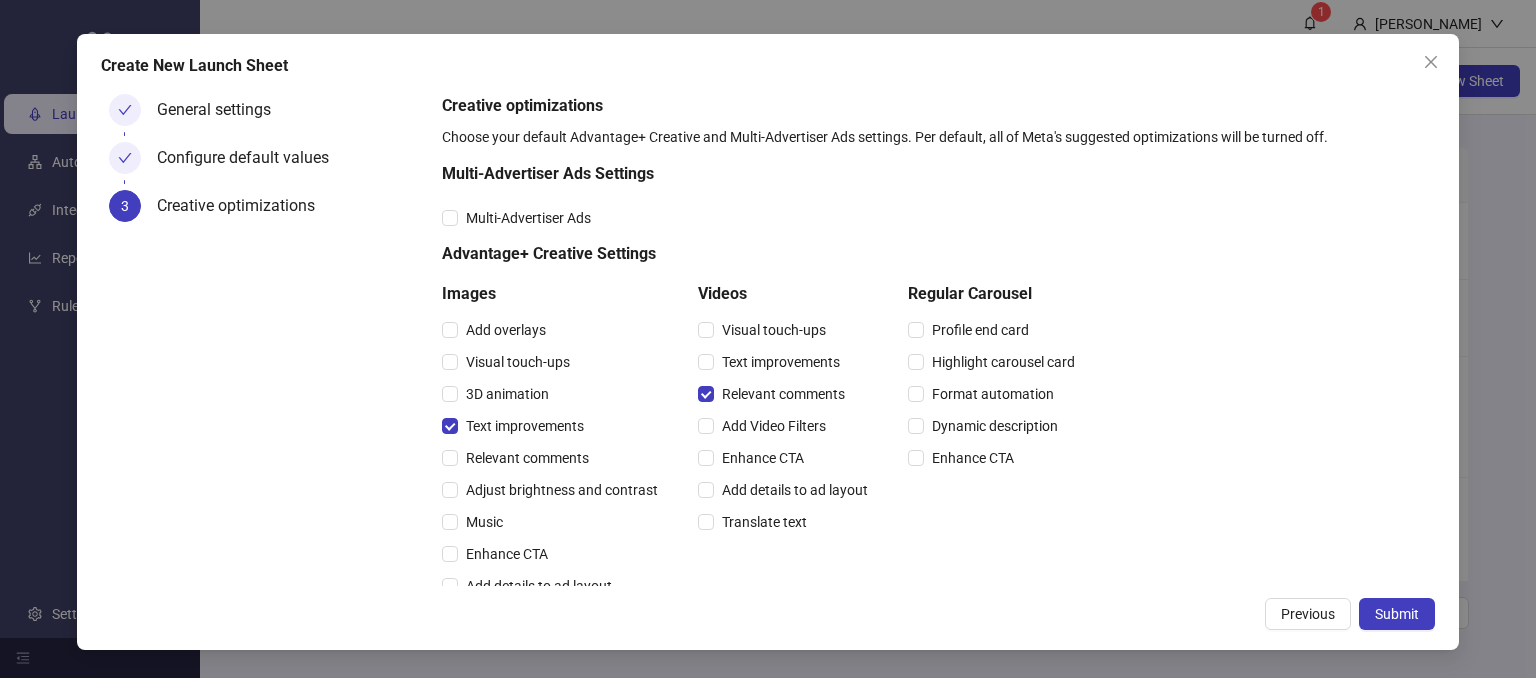
click at [1237, 225] on div "Creative optimizations Choose your default Advantage+ Creative and Multi-Advert…" at bounding box center [934, 596] width 985 height 1004
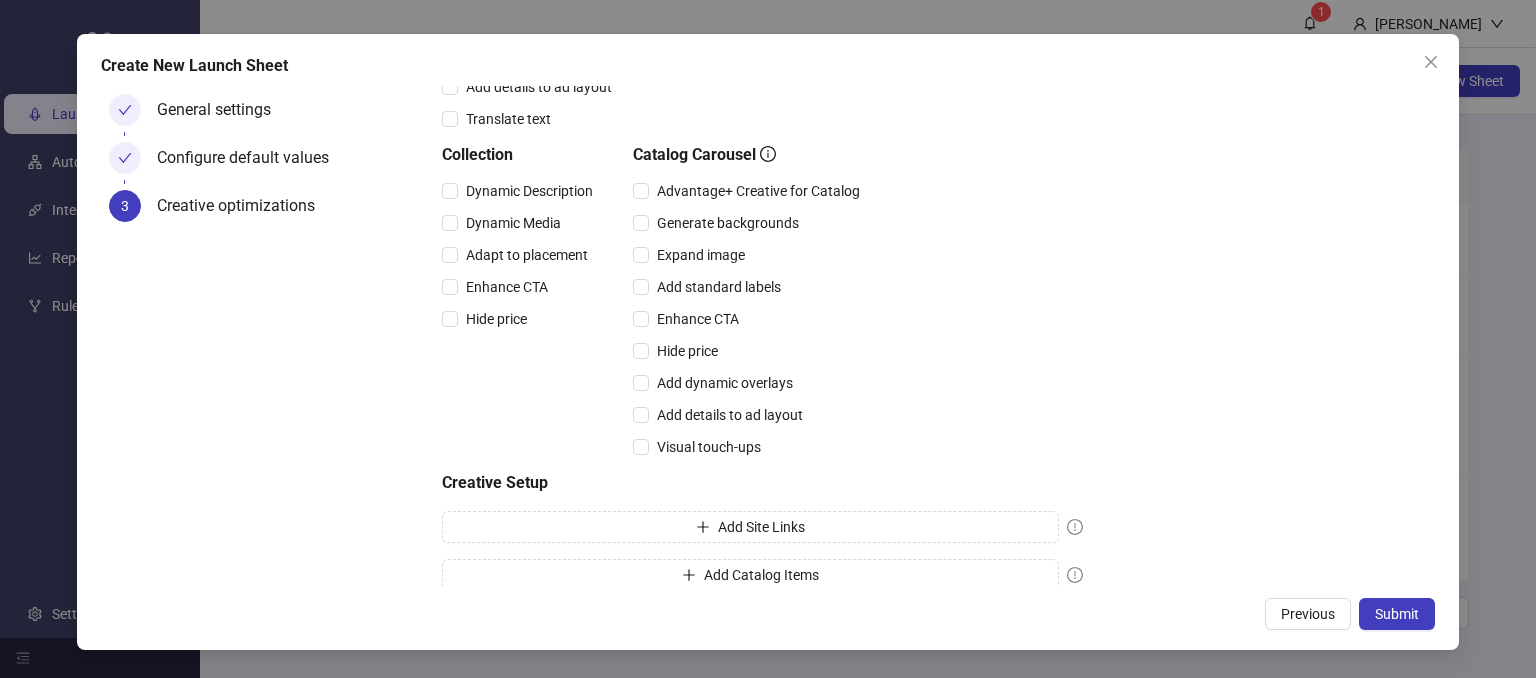
scroll to position [520, 0]
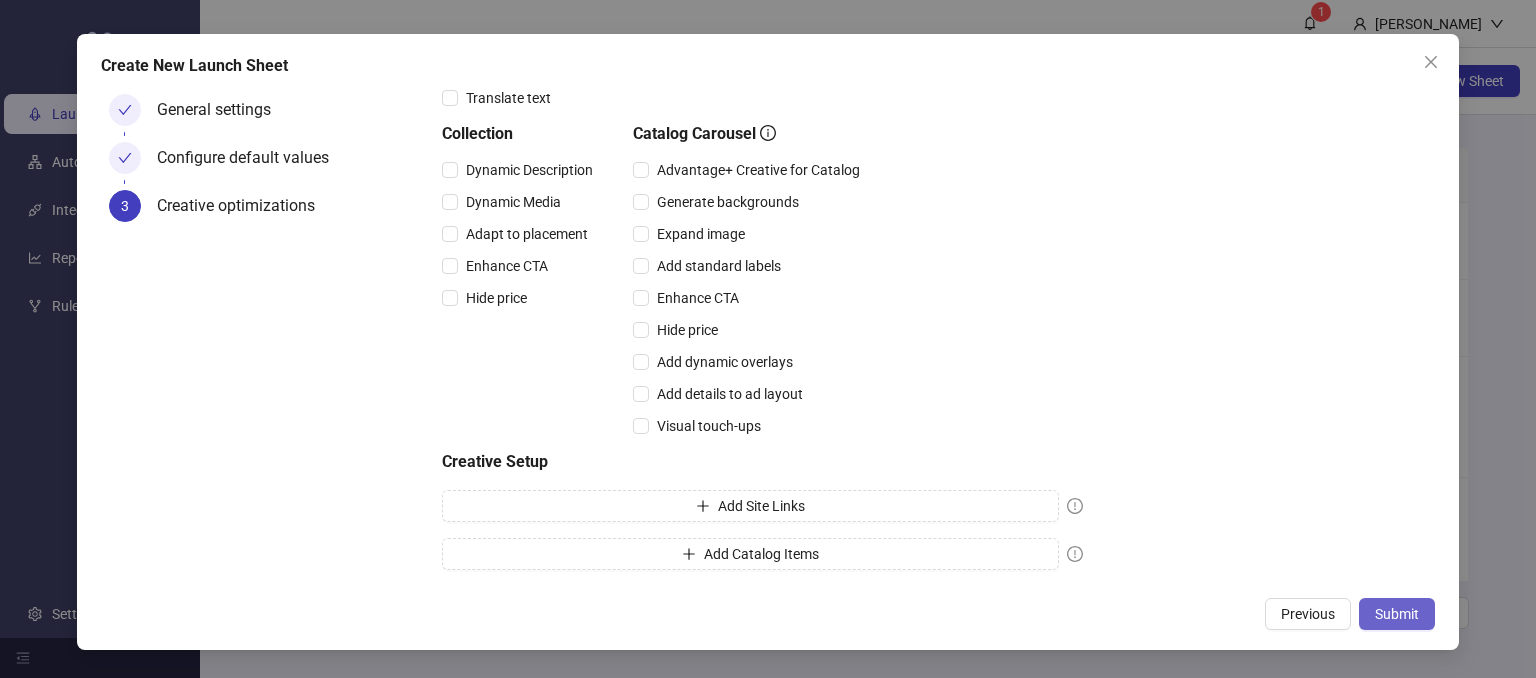
click at [1393, 606] on span "Submit" at bounding box center [1397, 614] width 44 height 16
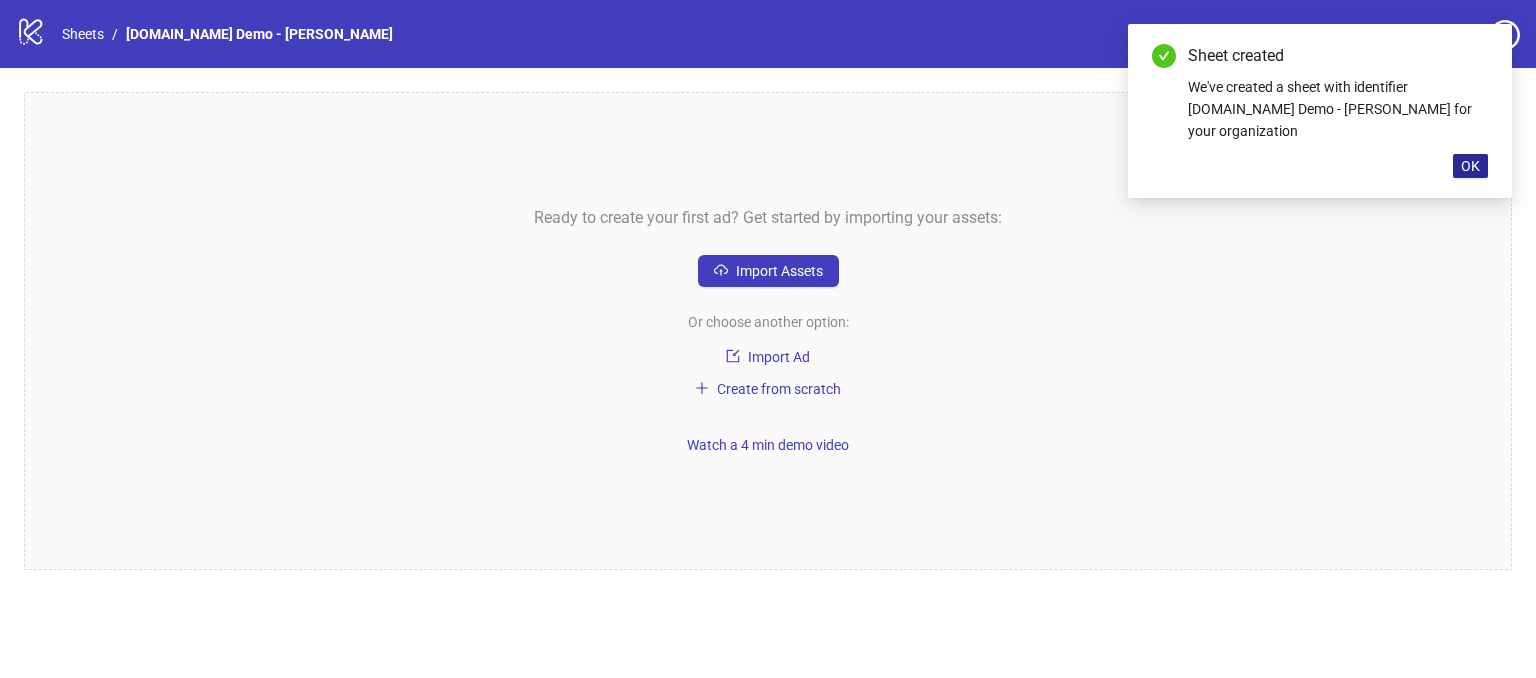
click at [1474, 158] on span "OK" at bounding box center [1470, 166] width 19 height 16
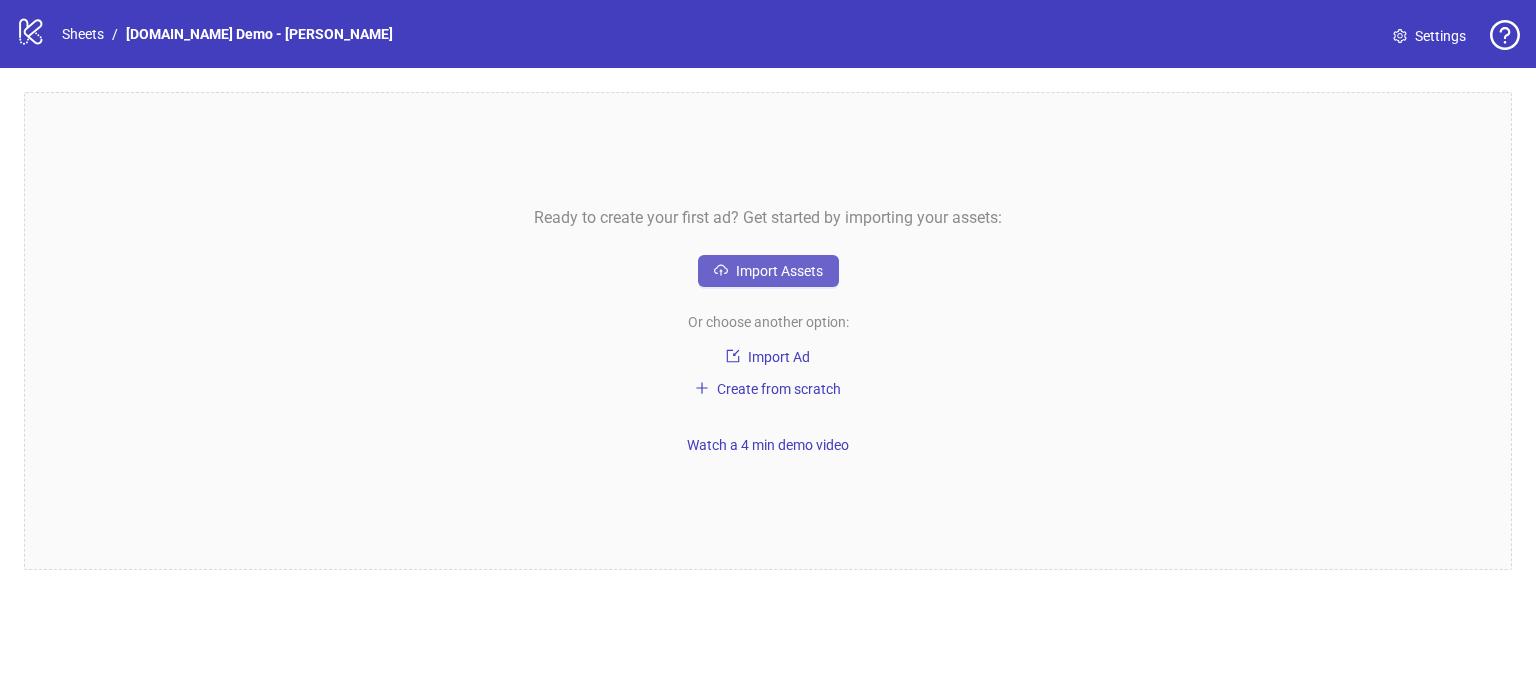
click at [772, 269] on span "Import Assets" at bounding box center [779, 271] width 87 height 16
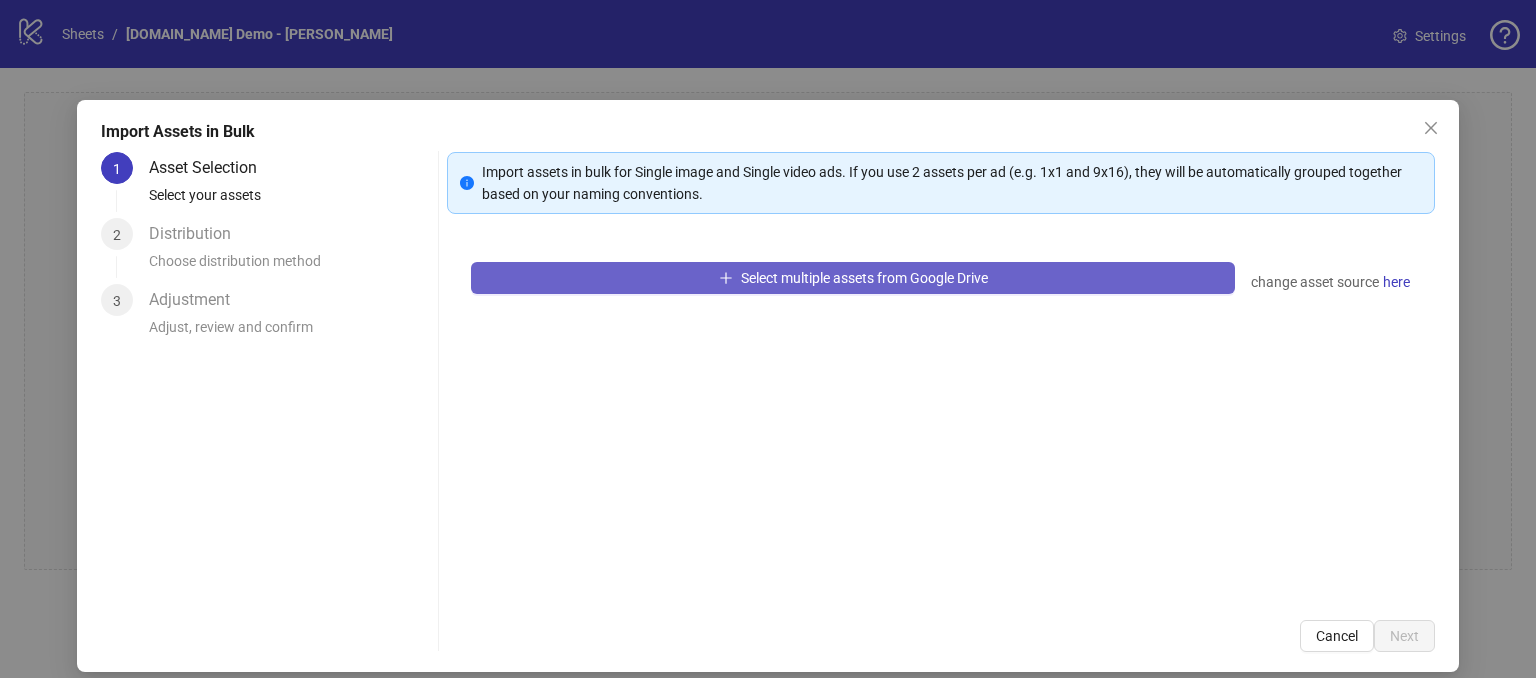
click at [907, 273] on span "Select multiple assets from Google Drive" at bounding box center [864, 278] width 247 height 16
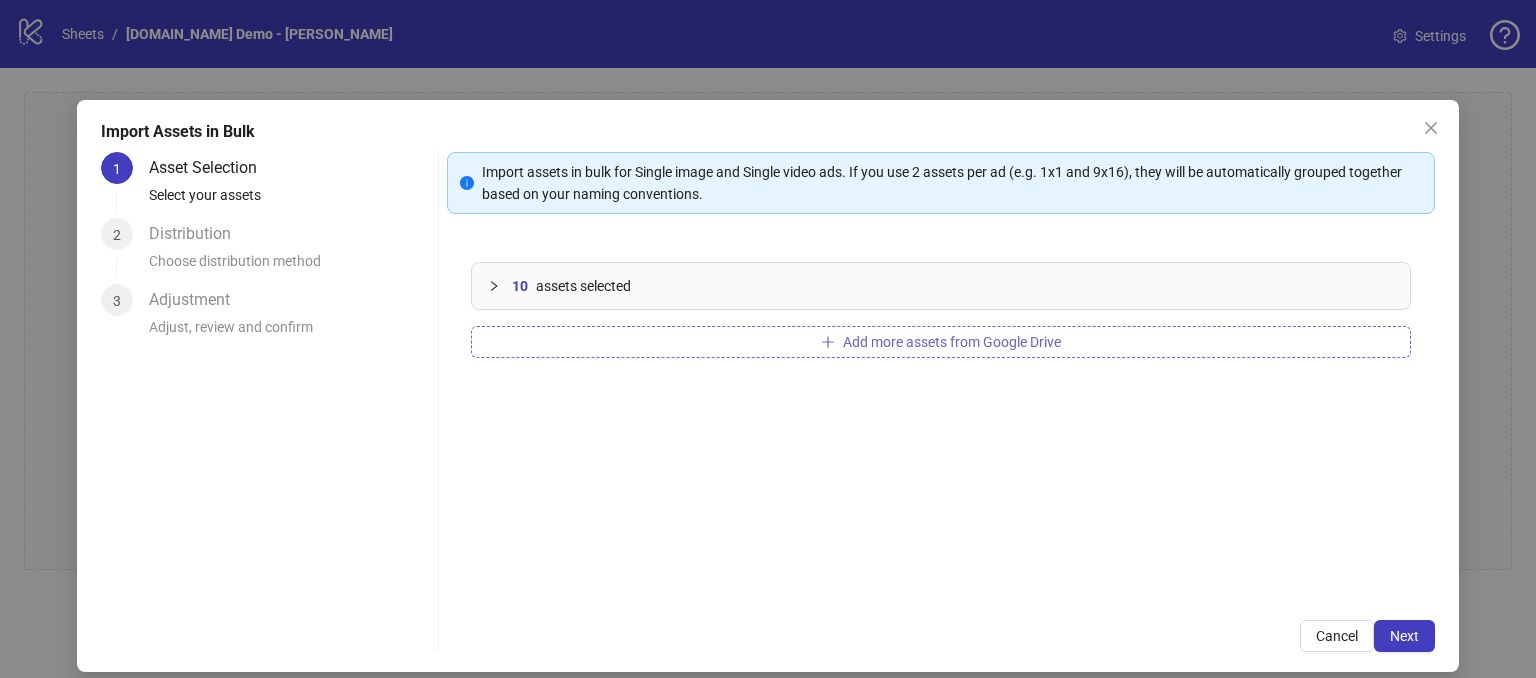
click at [605, 347] on button "Add more assets from Google Drive" at bounding box center [941, 342] width 940 height 32
click at [1401, 639] on span "Next" at bounding box center [1404, 636] width 29 height 16
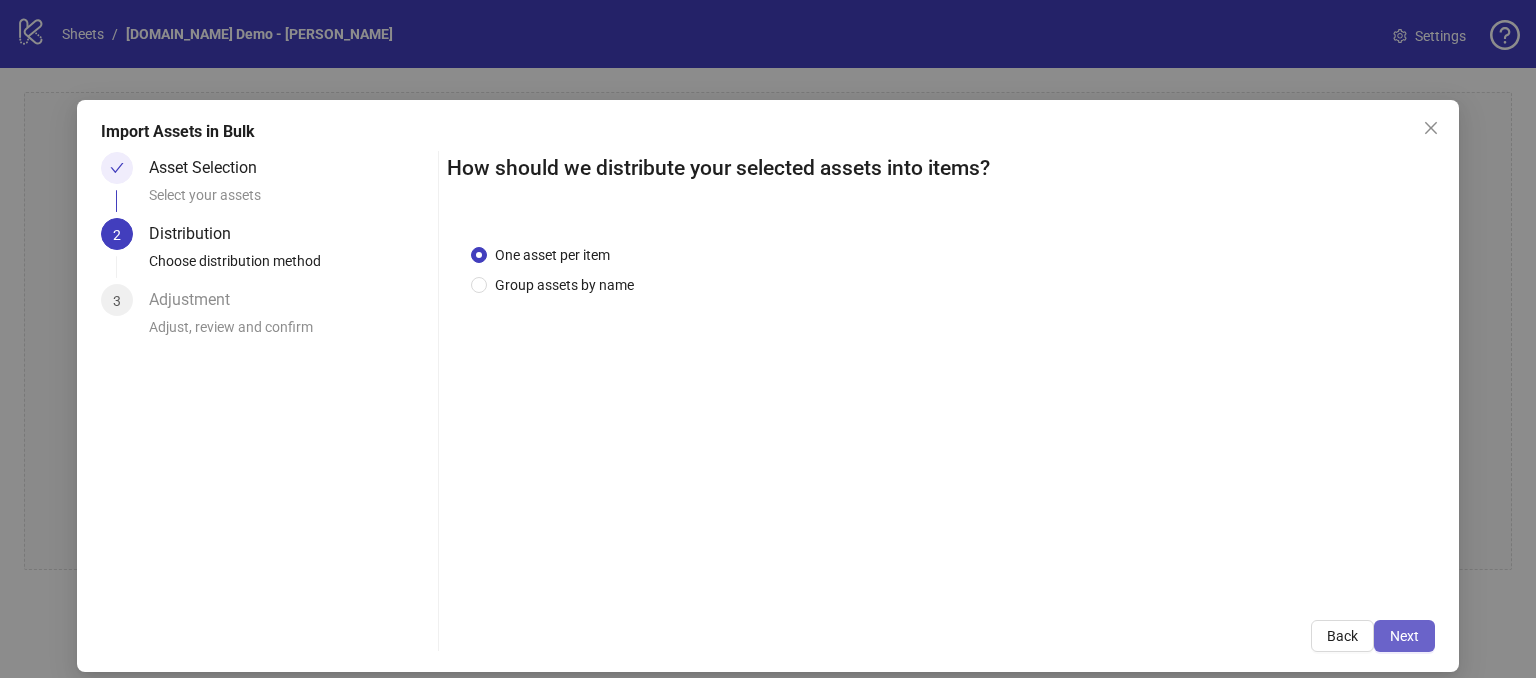
click at [1390, 634] on span "Next" at bounding box center [1404, 636] width 29 height 16
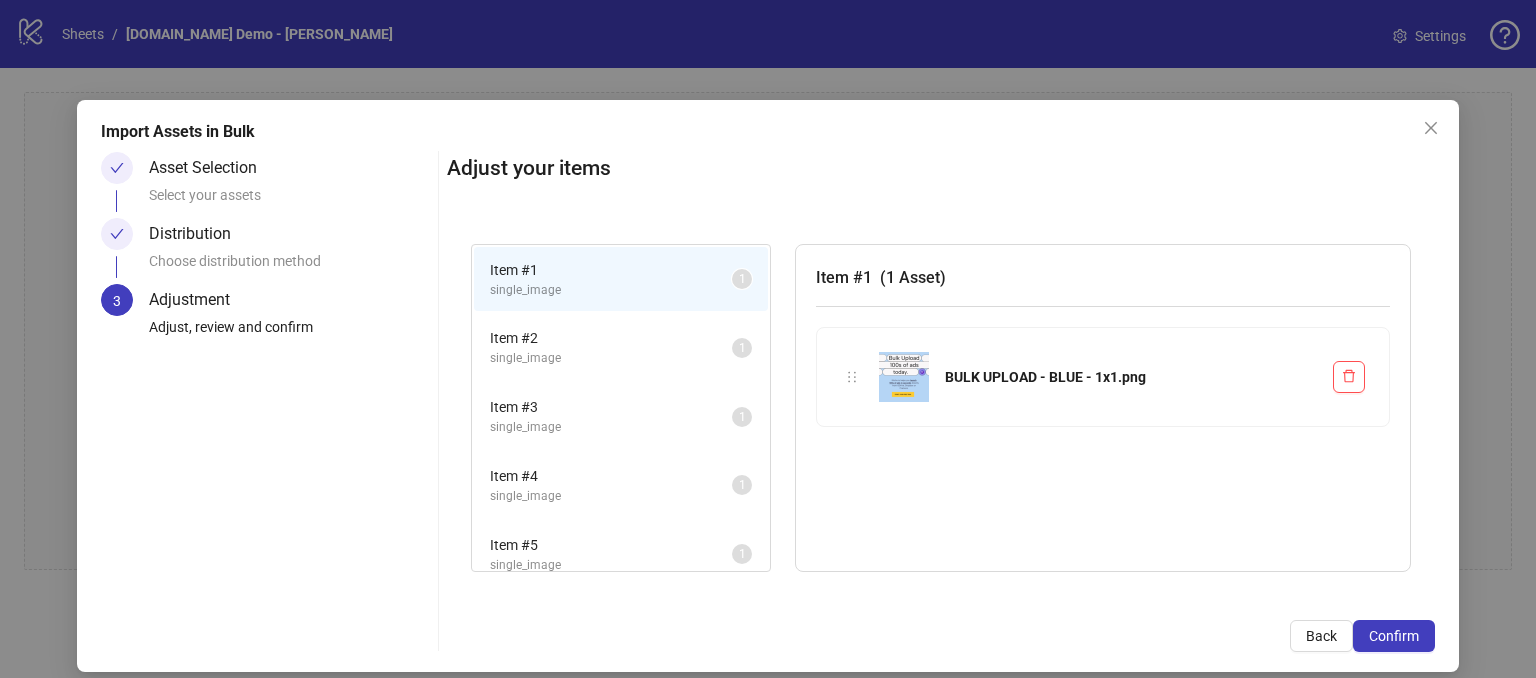
click at [583, 385] on li "Item # 3 single_image 1" at bounding box center [621, 416] width 294 height 65
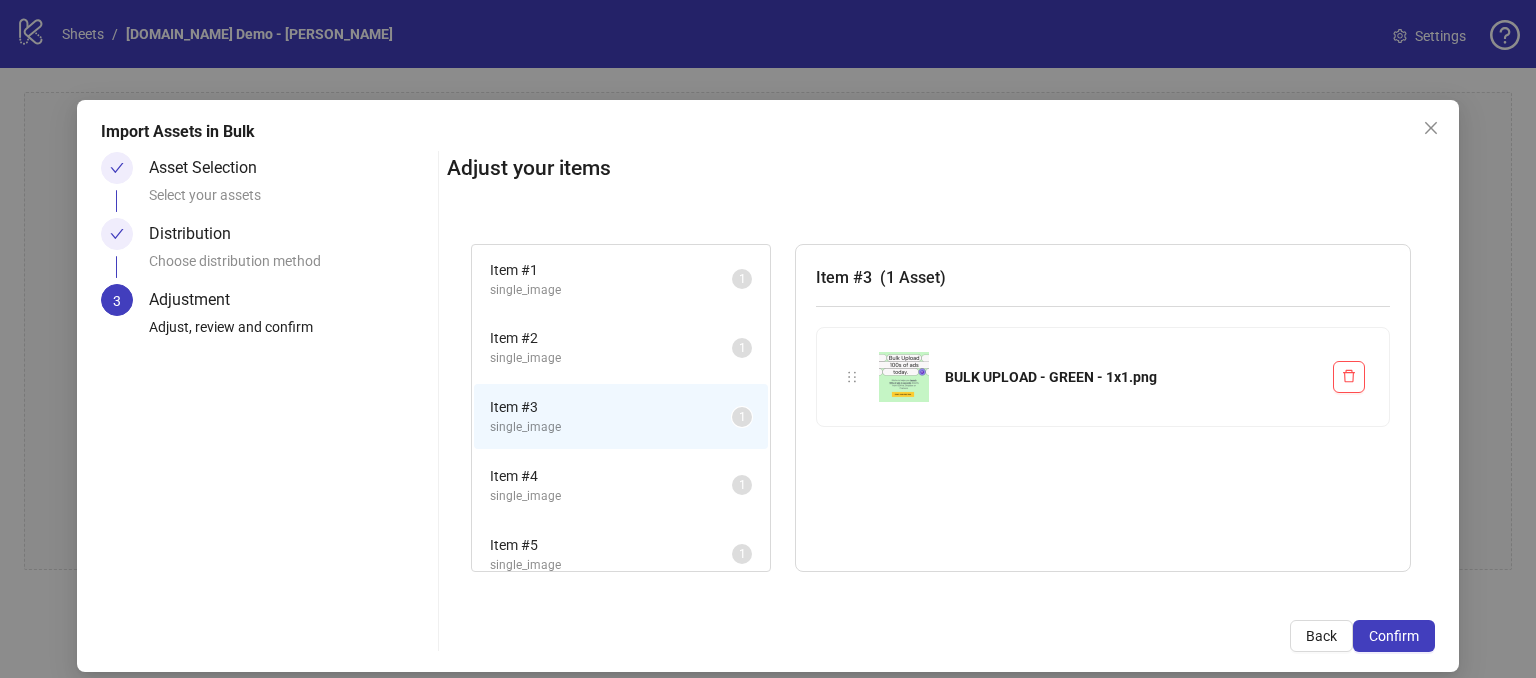
click at [572, 501] on span "single_image" at bounding box center [611, 496] width 242 height 19
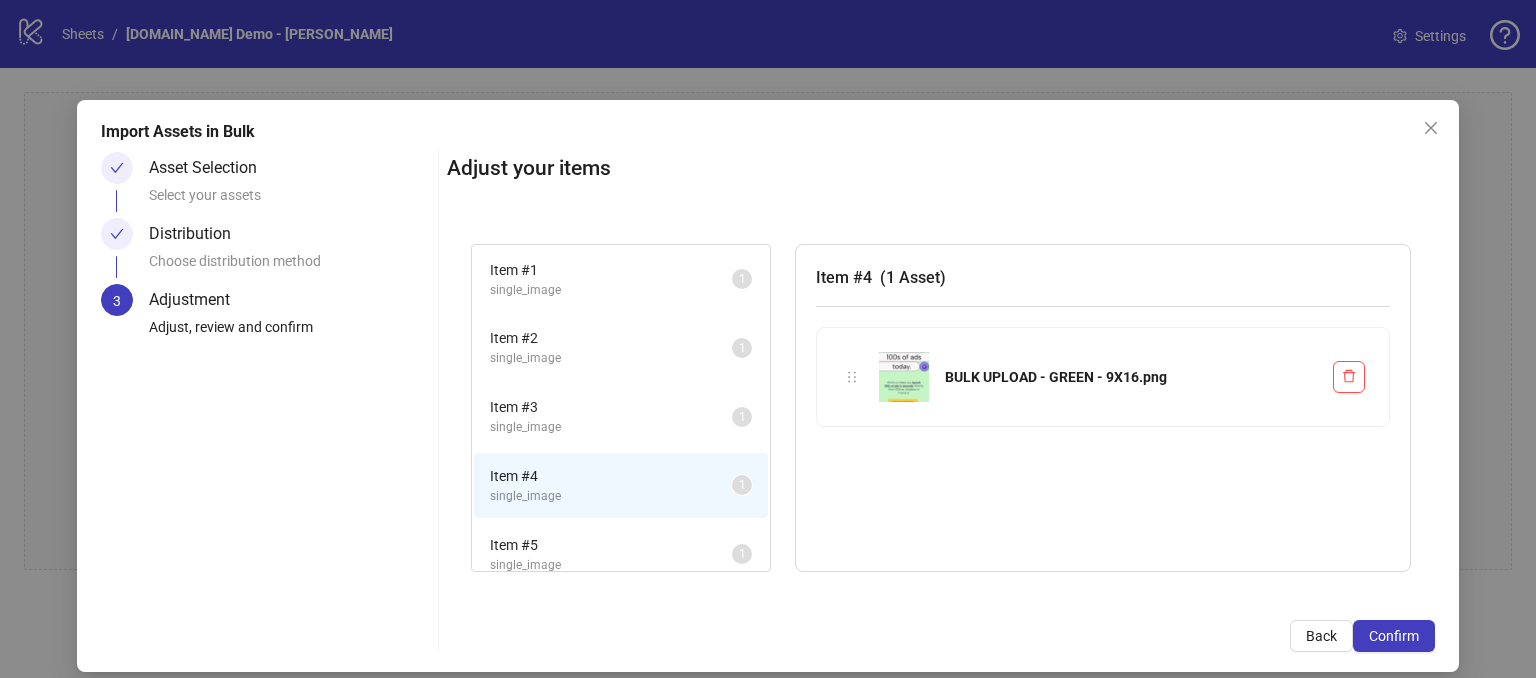
click at [549, 359] on span "single_image" at bounding box center [611, 358] width 242 height 19
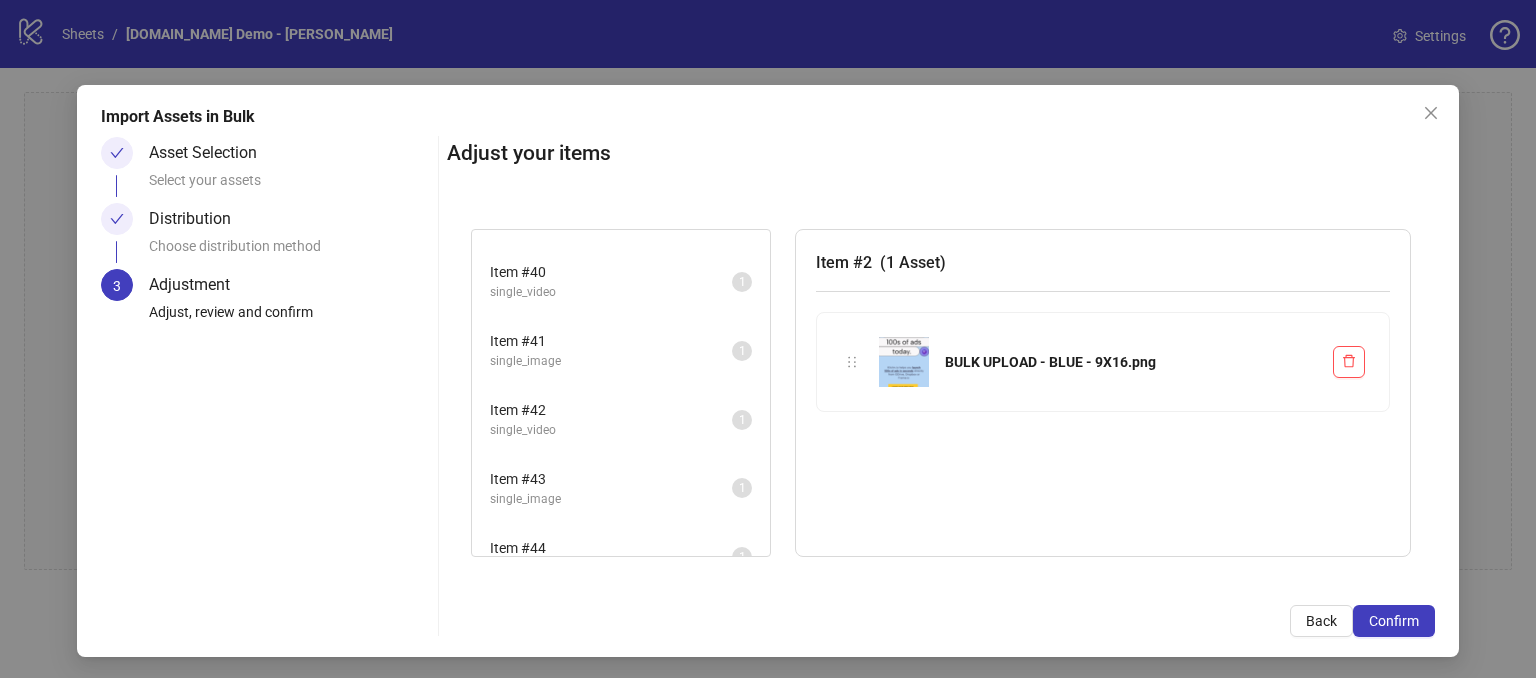
scroll to position [18, 0]
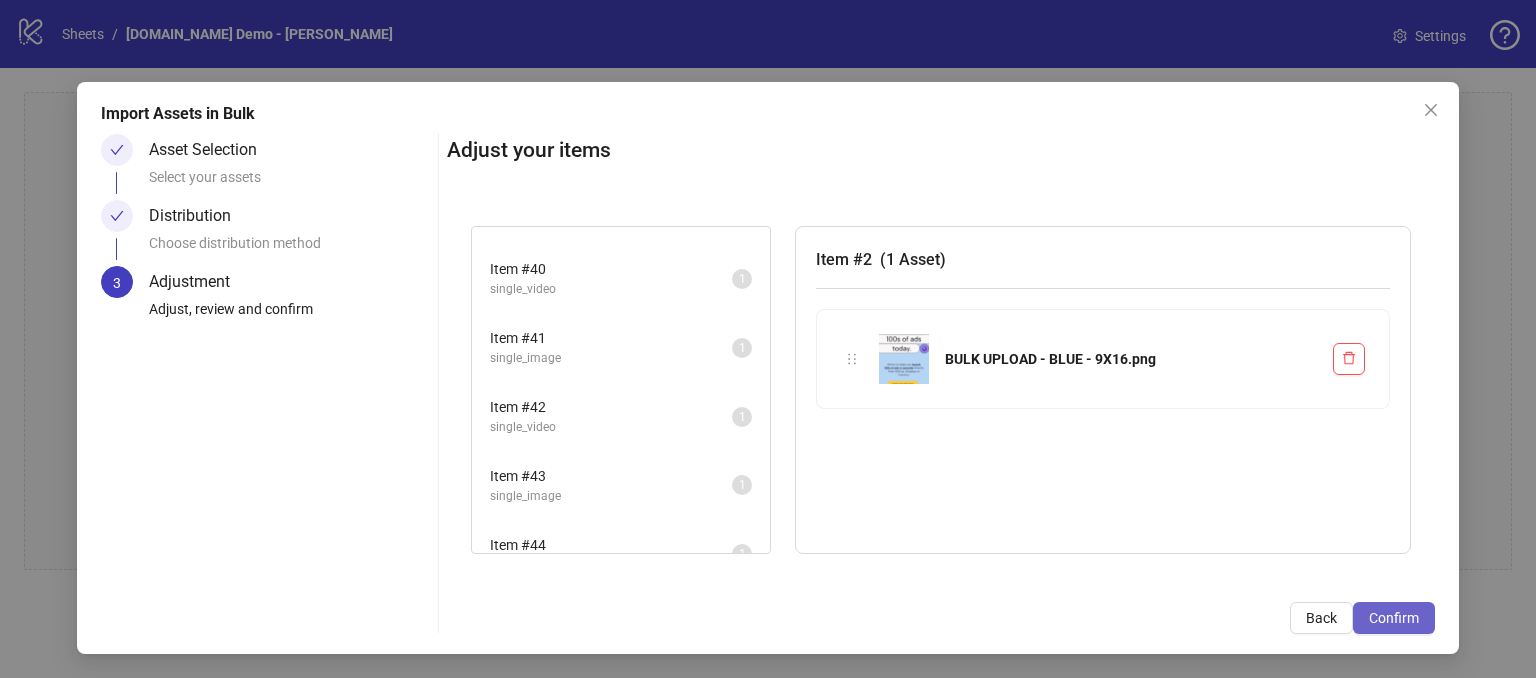
click at [1392, 619] on span "Confirm" at bounding box center [1394, 618] width 50 height 16
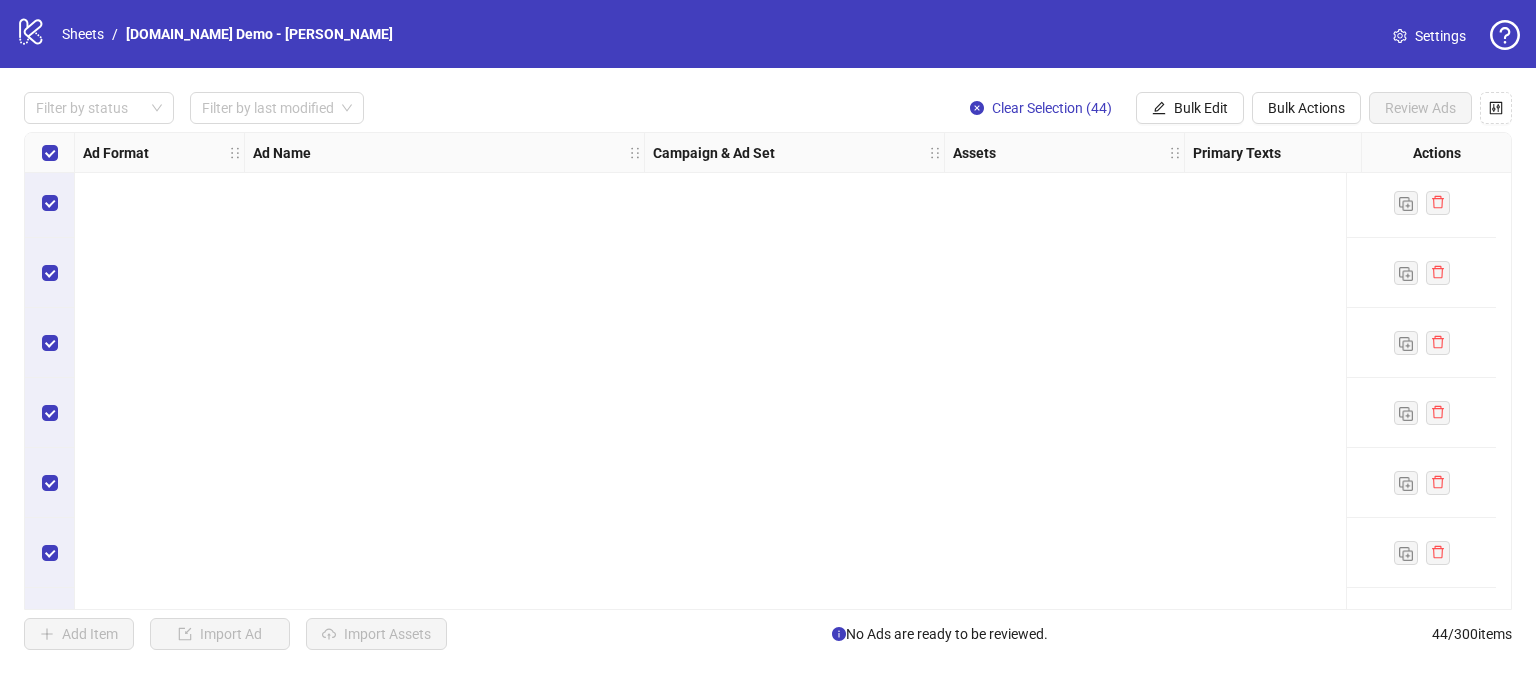
scroll to position [0, 0]
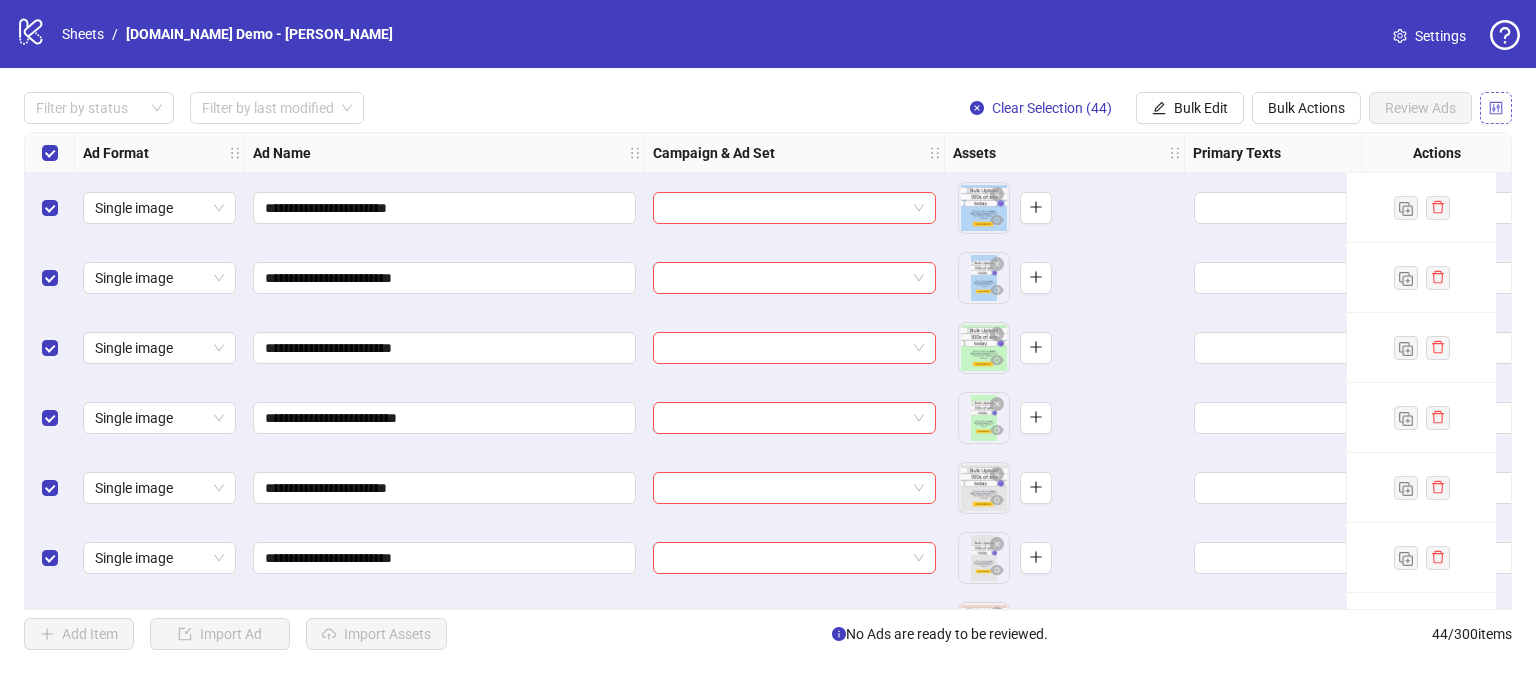
click at [1494, 107] on icon "control" at bounding box center [1496, 107] width 13 height 13
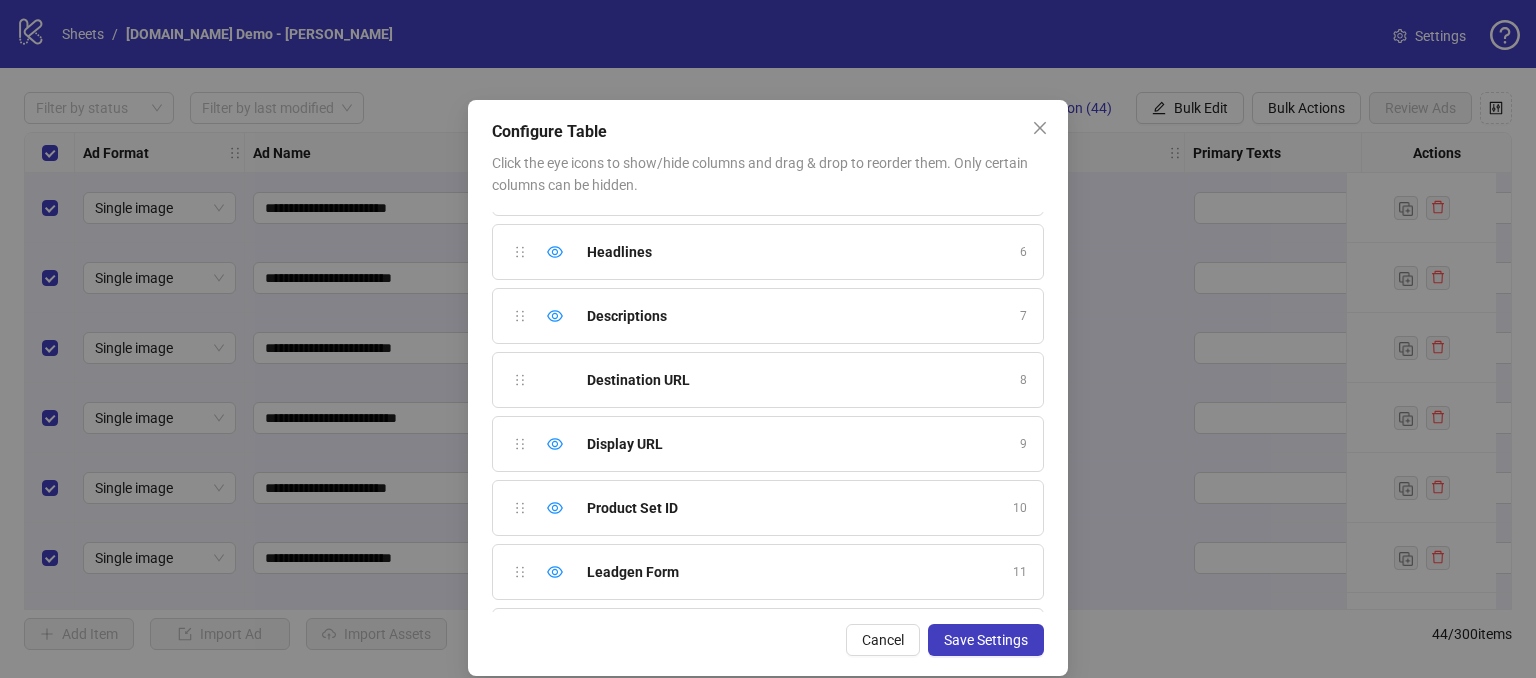
scroll to position [344, 0]
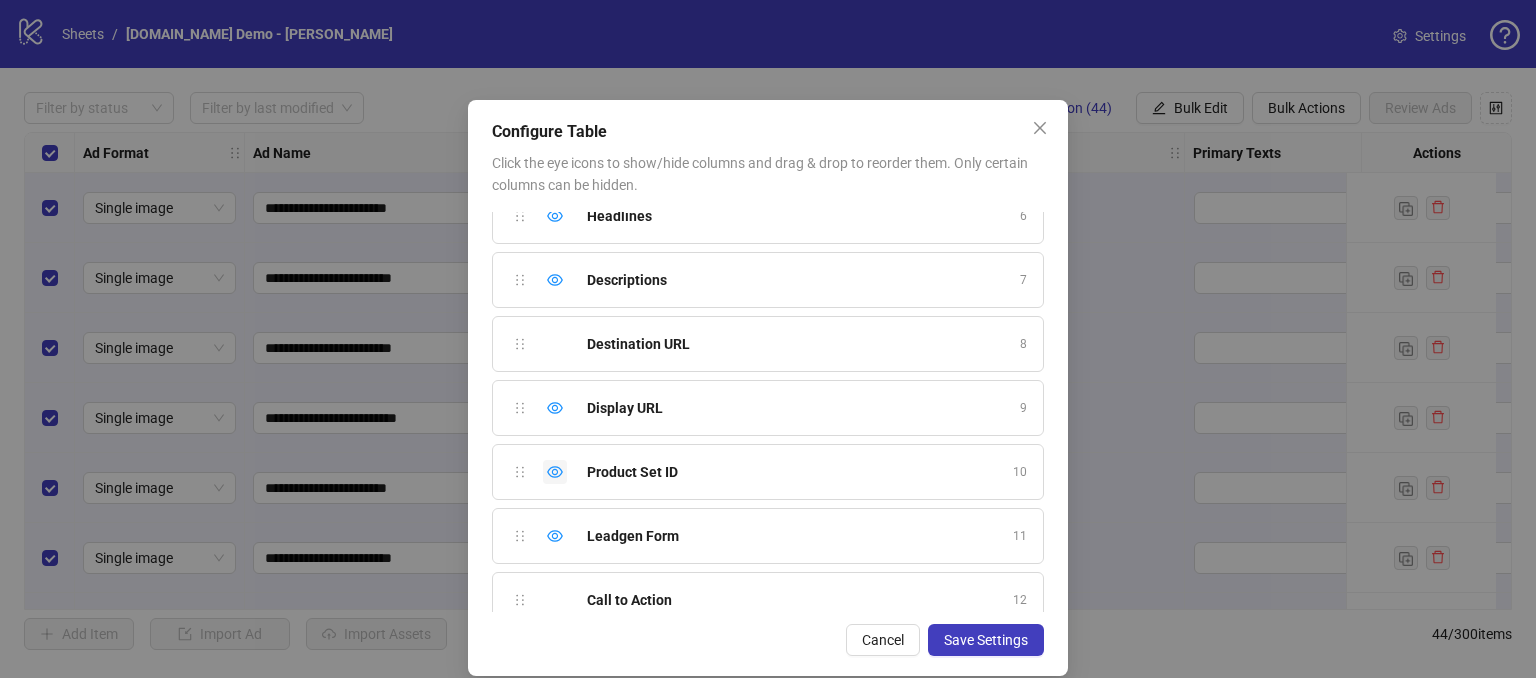
click at [543, 471] on div "Hide column" at bounding box center [555, 472] width 24 height 24
click at [547, 530] on icon "eye" at bounding box center [555, 536] width 16 height 12
click at [550, 408] on icon "eye" at bounding box center [555, 408] width 16 height 12
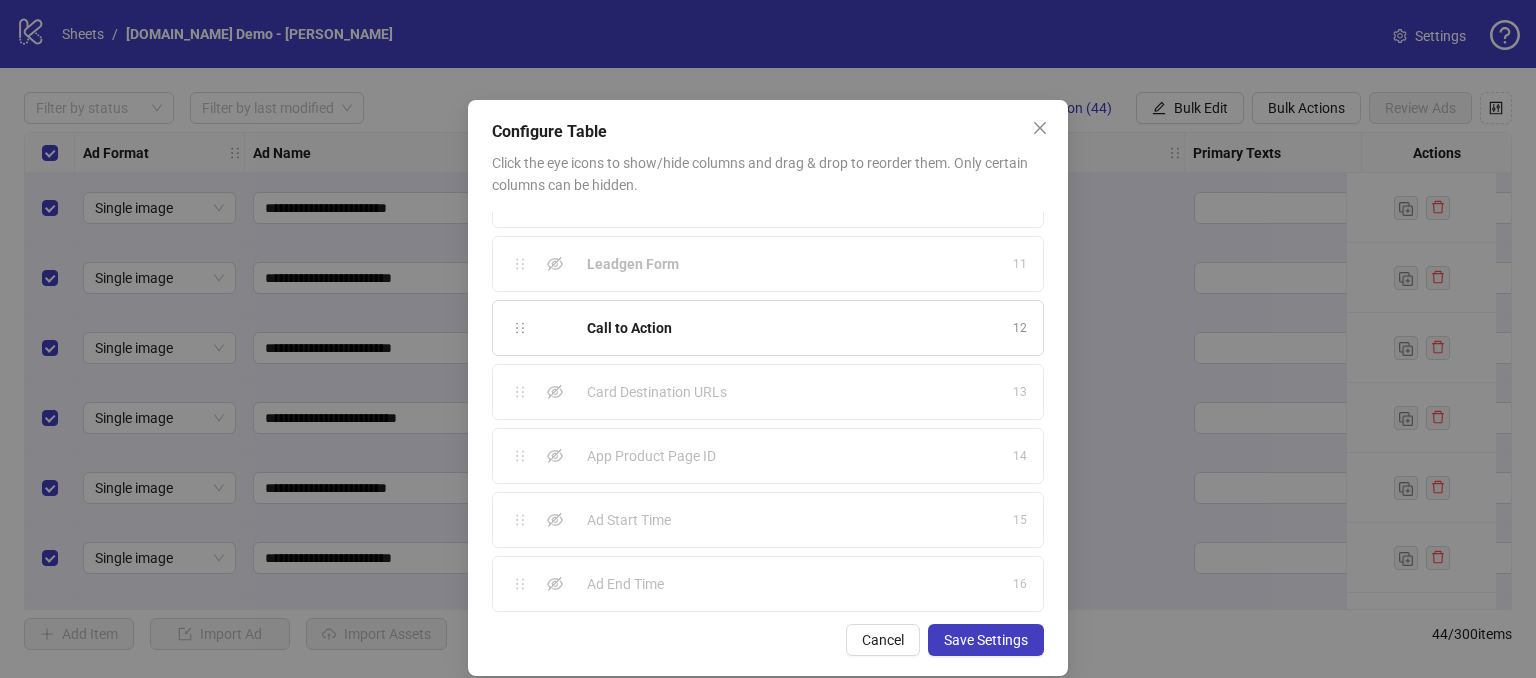
scroll to position [617, 0]
drag, startPoint x: 545, startPoint y: 514, endPoint x: 537, endPoint y: 535, distance: 22.5
click at [547, 514] on icon "eye-invisible" at bounding box center [555, 519] width 16 height 14
click at [547, 575] on icon "eye-invisible" at bounding box center [555, 583] width 16 height 16
click at [547, 516] on icon "eye" at bounding box center [555, 519] width 16 height 16
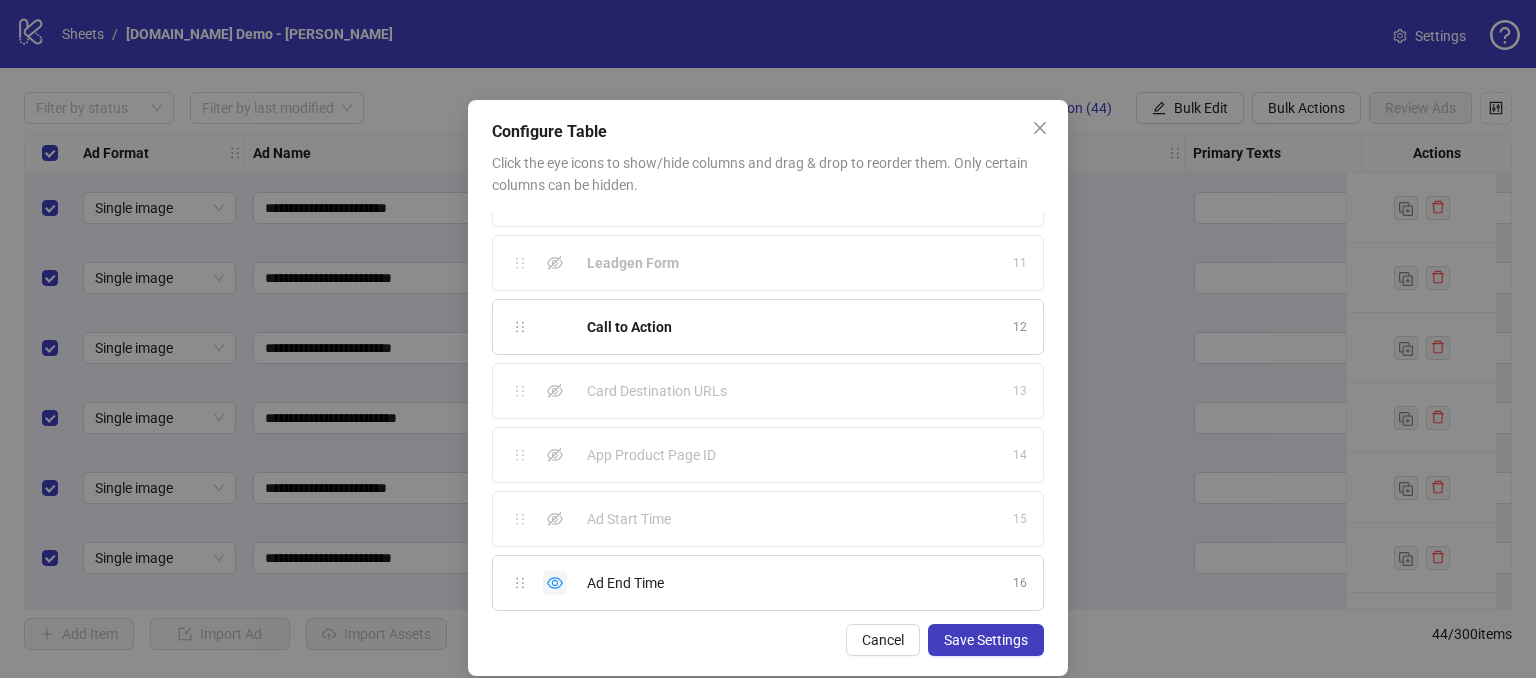
click at [548, 575] on icon "eye" at bounding box center [555, 583] width 16 height 16
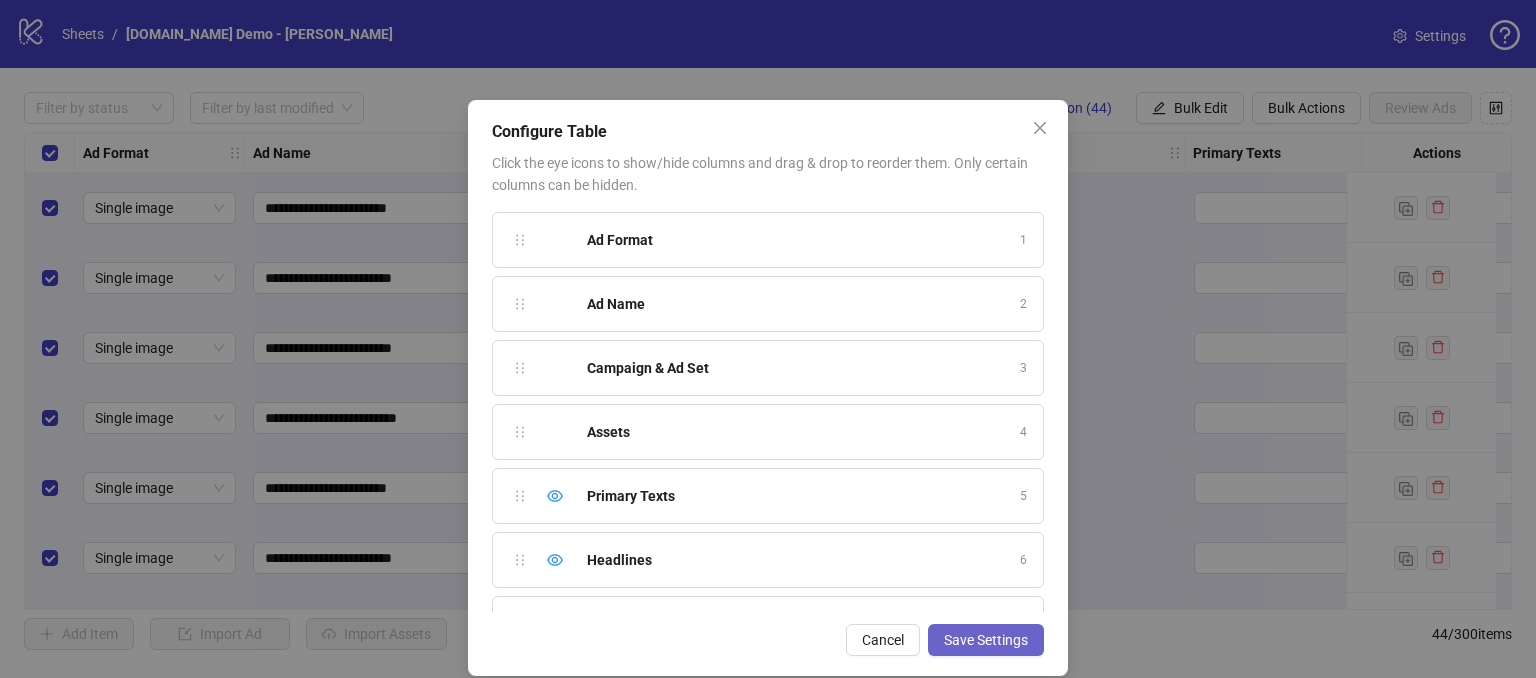
click at [949, 636] on span "Save Settings" at bounding box center [986, 640] width 84 height 16
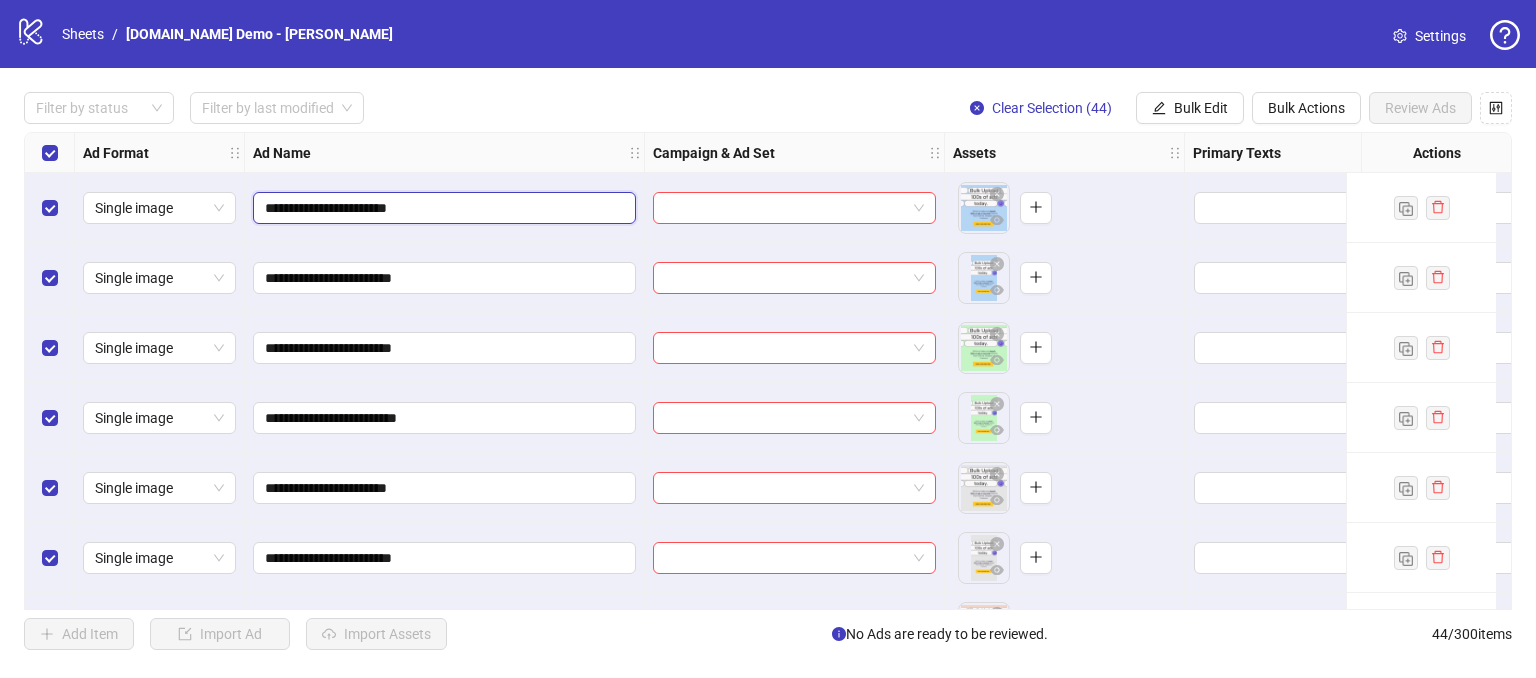
click at [477, 200] on input "**********" at bounding box center [442, 208] width 355 height 22
type input "**********"
click at [999, 227] on span "button" at bounding box center [997, 220] width 14 height 16
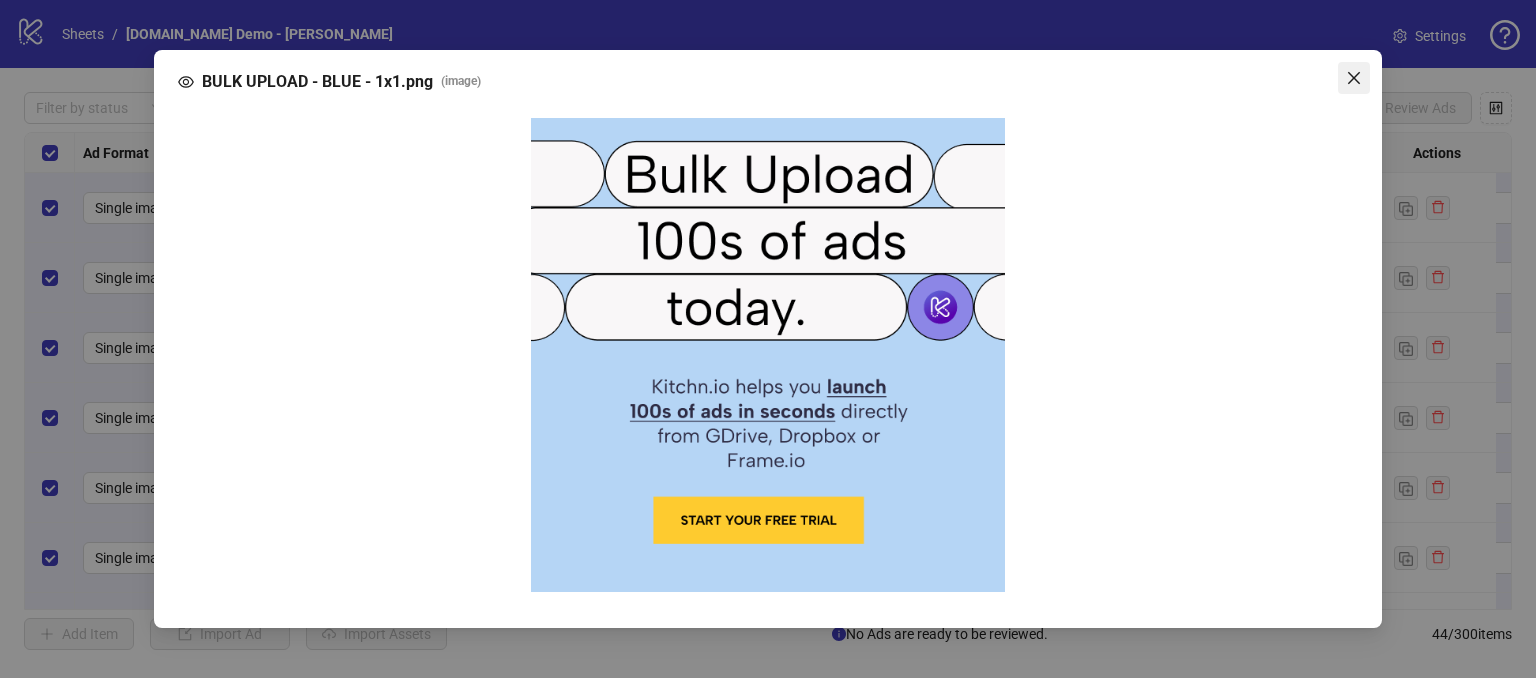
click at [1346, 77] on icon "close" at bounding box center [1354, 78] width 16 height 16
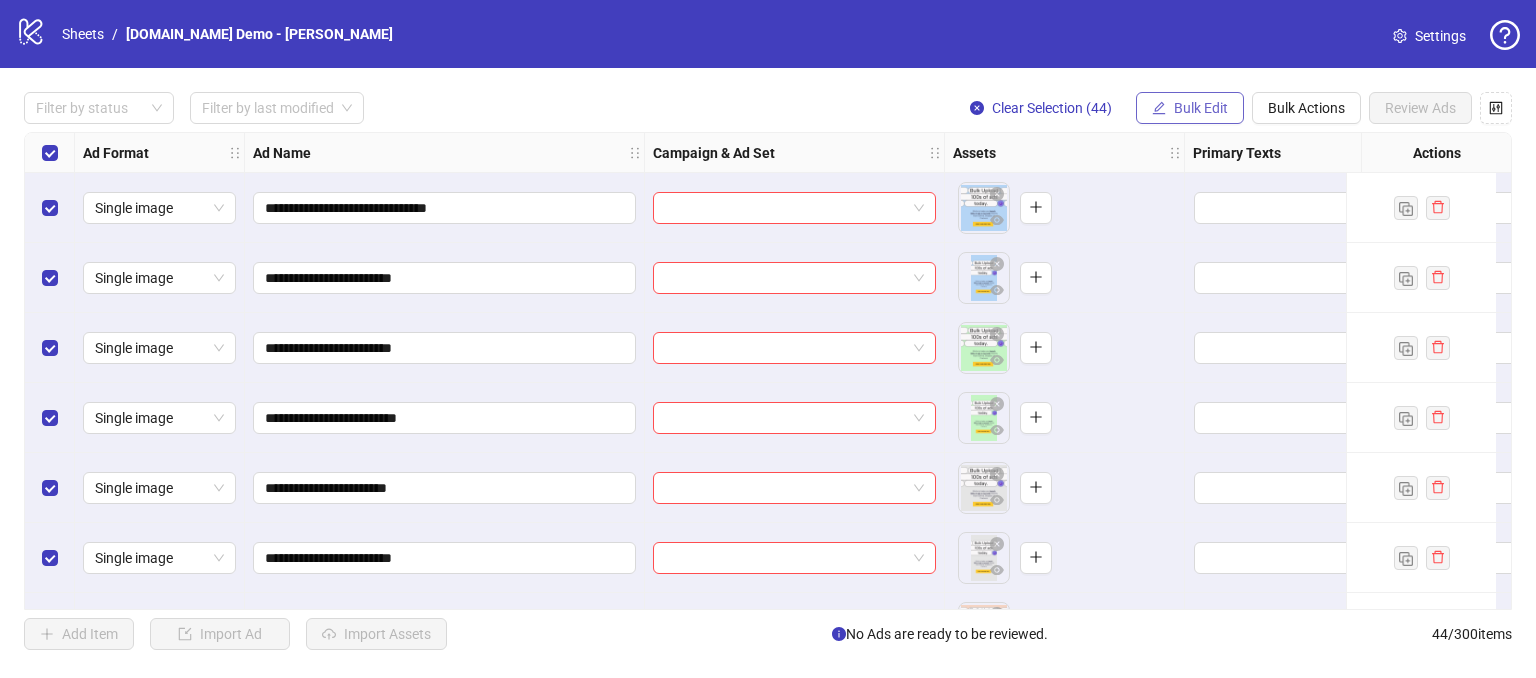
click at [1168, 108] on button "Bulk Edit" at bounding box center [1190, 108] width 108 height 32
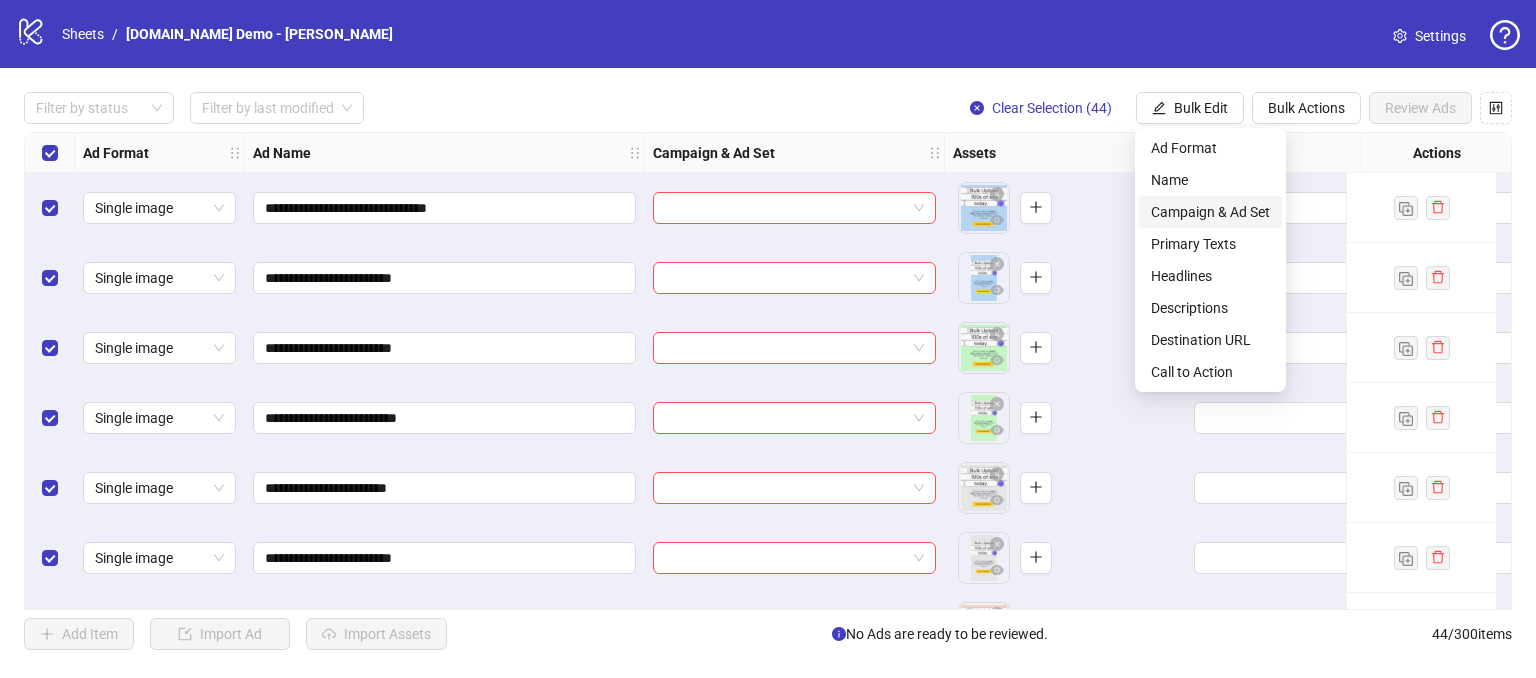
click at [1184, 213] on span "Campaign & Ad Set" at bounding box center [1210, 212] width 119 height 22
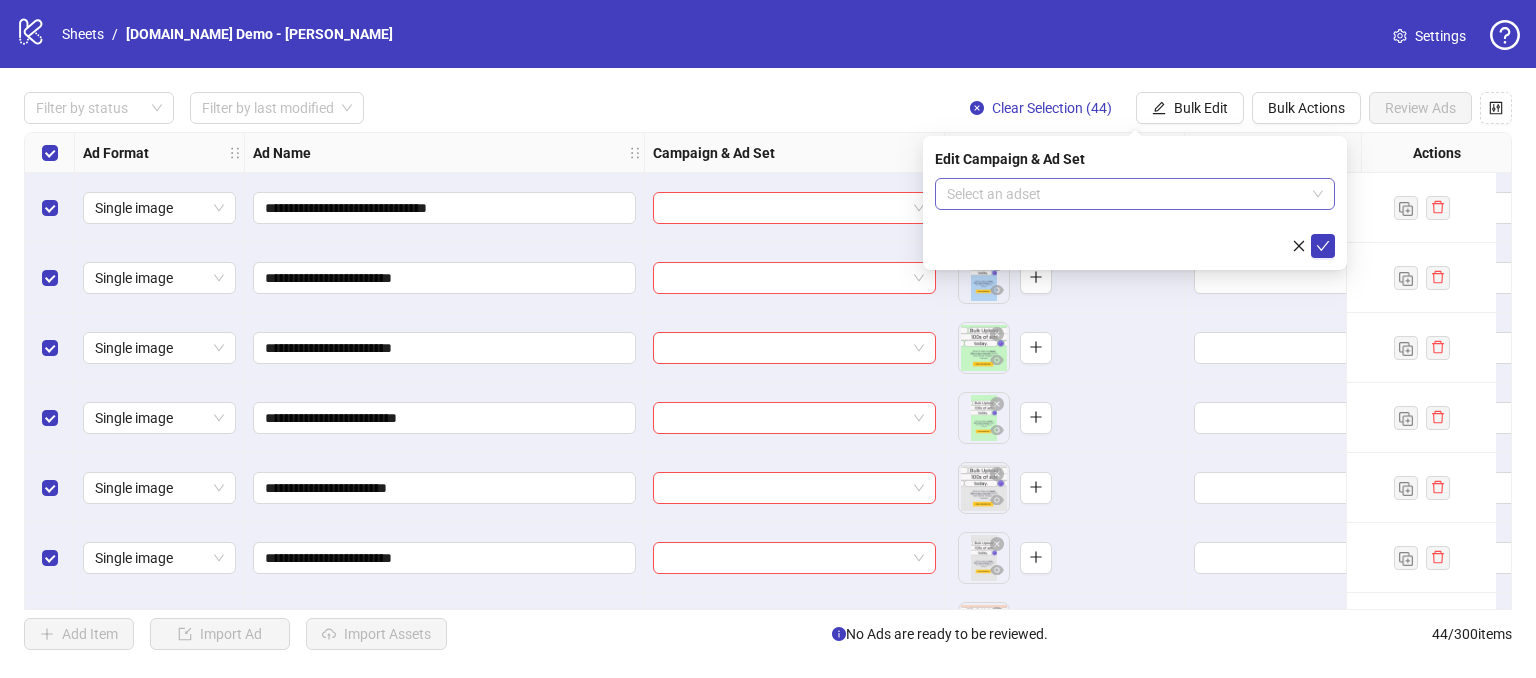
click at [1013, 193] on input "search" at bounding box center [1126, 194] width 358 height 30
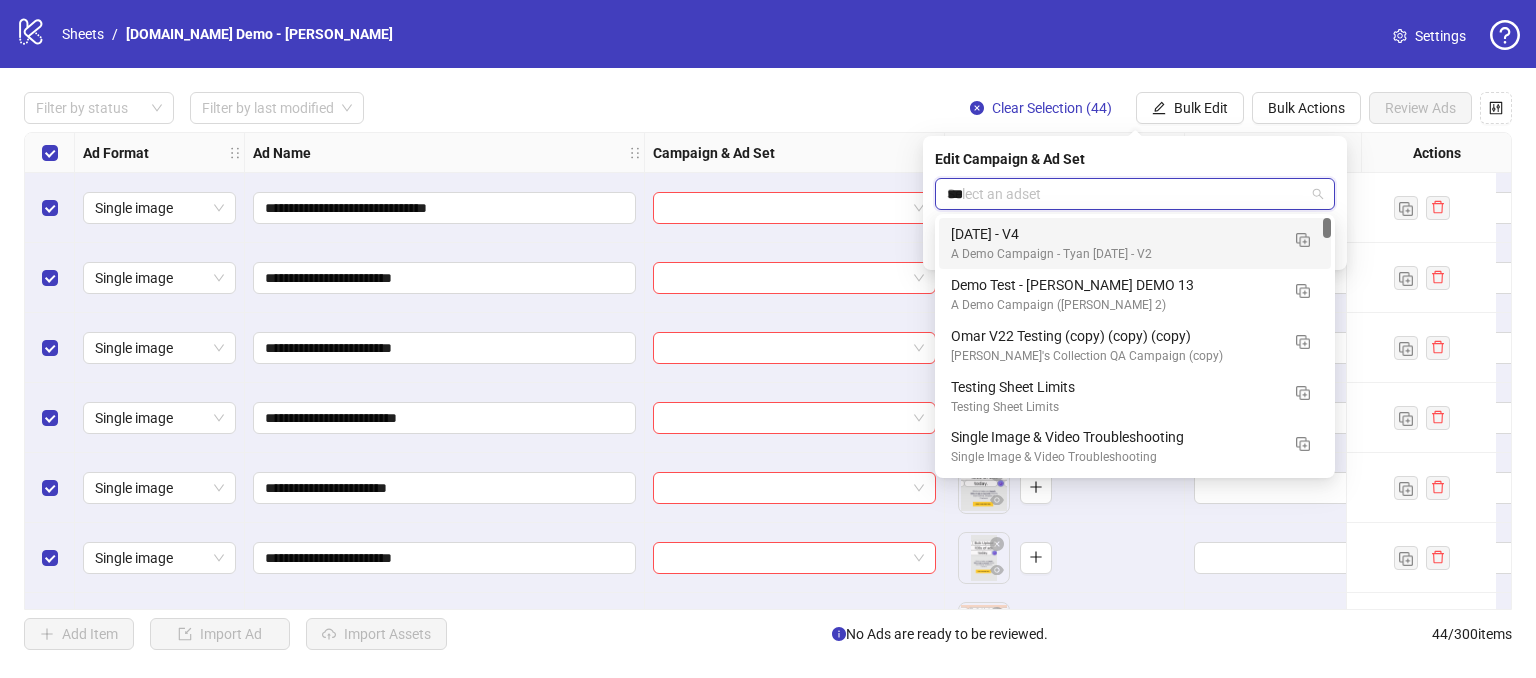
type input "****"
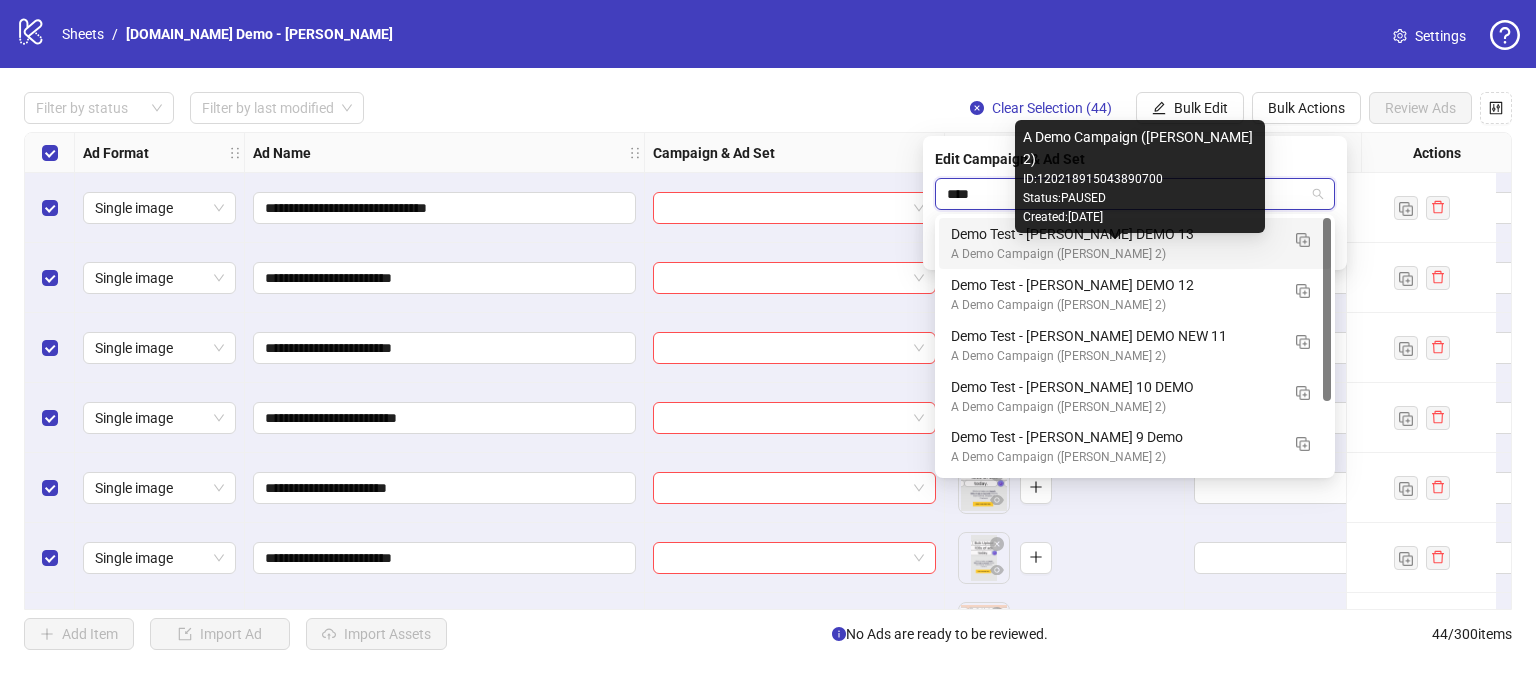
click at [1060, 254] on div "A Demo Campaign ([PERSON_NAME] 2)" at bounding box center [1115, 254] width 328 height 19
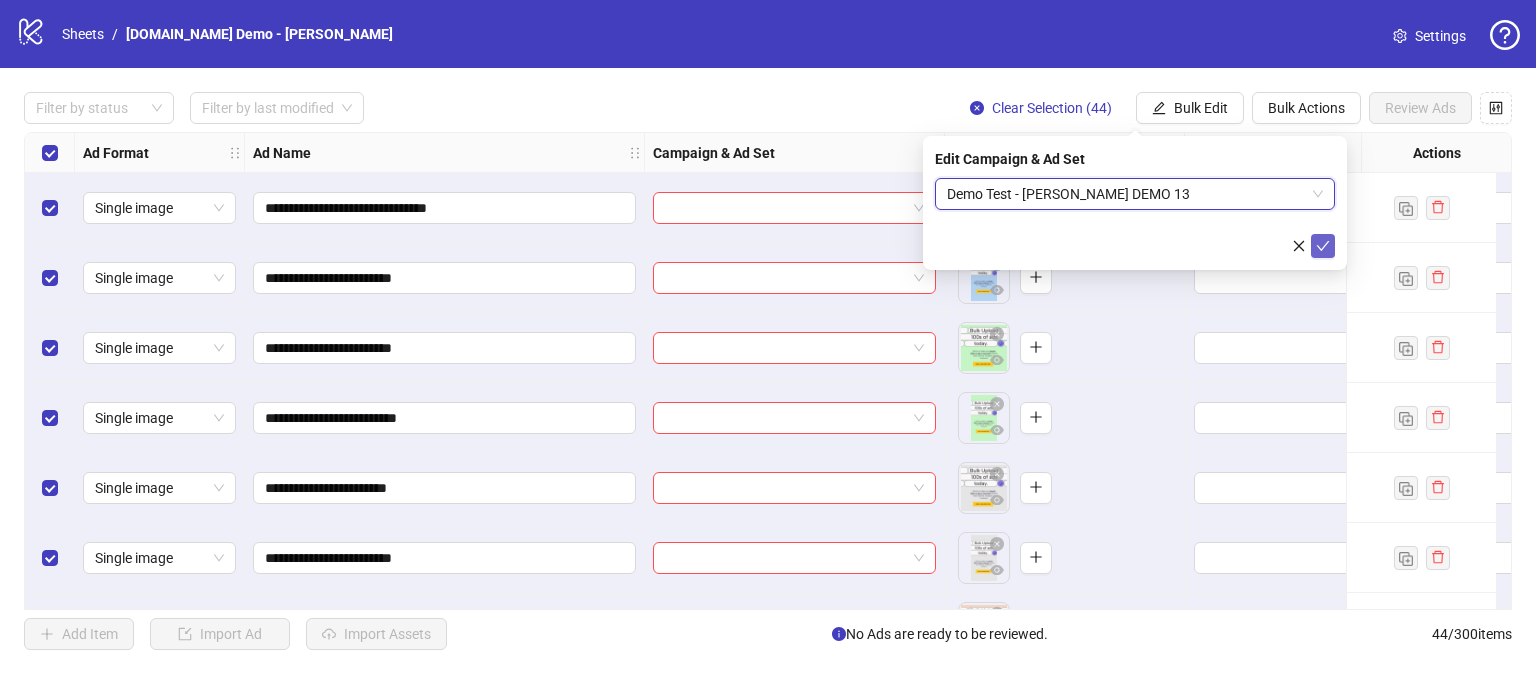
click at [1320, 245] on icon "check" at bounding box center [1323, 246] width 14 height 14
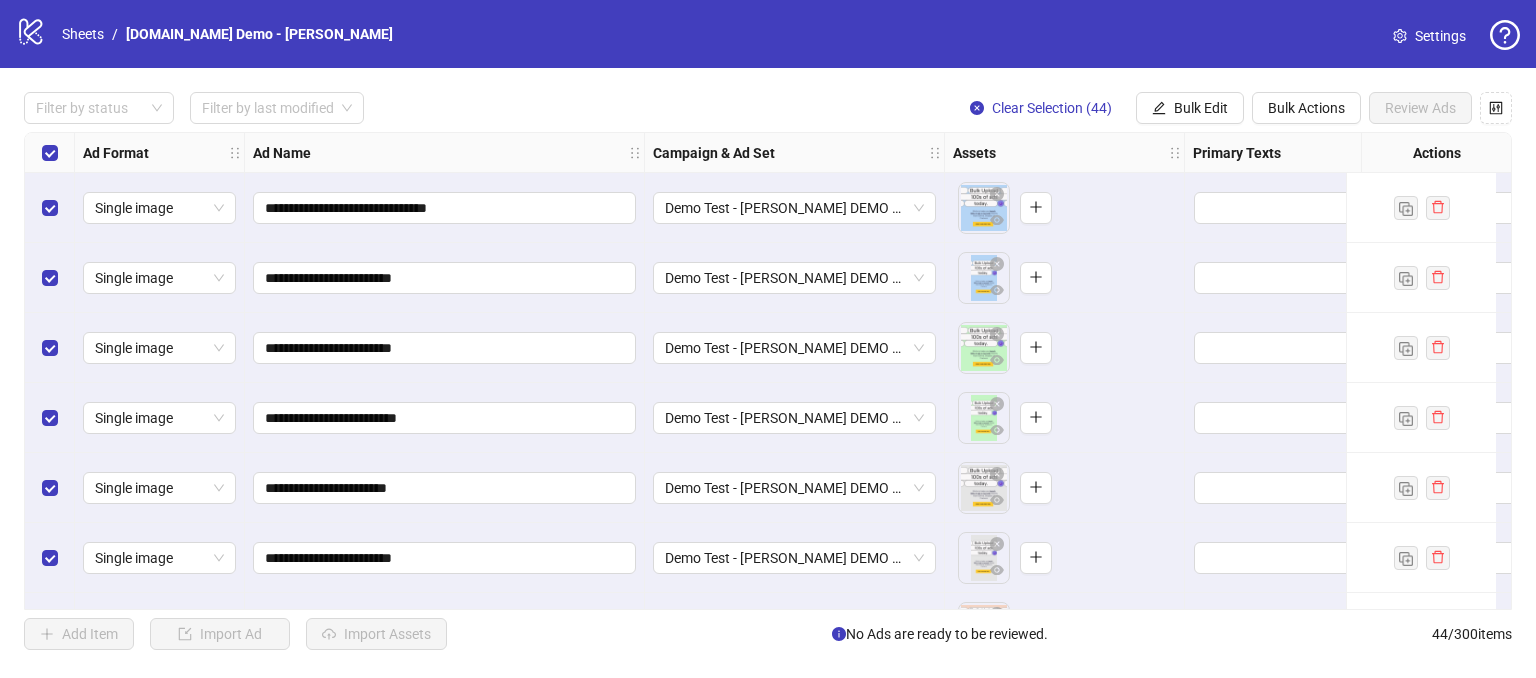
click at [818, 613] on div "**********" at bounding box center [768, 371] width 1536 height 606
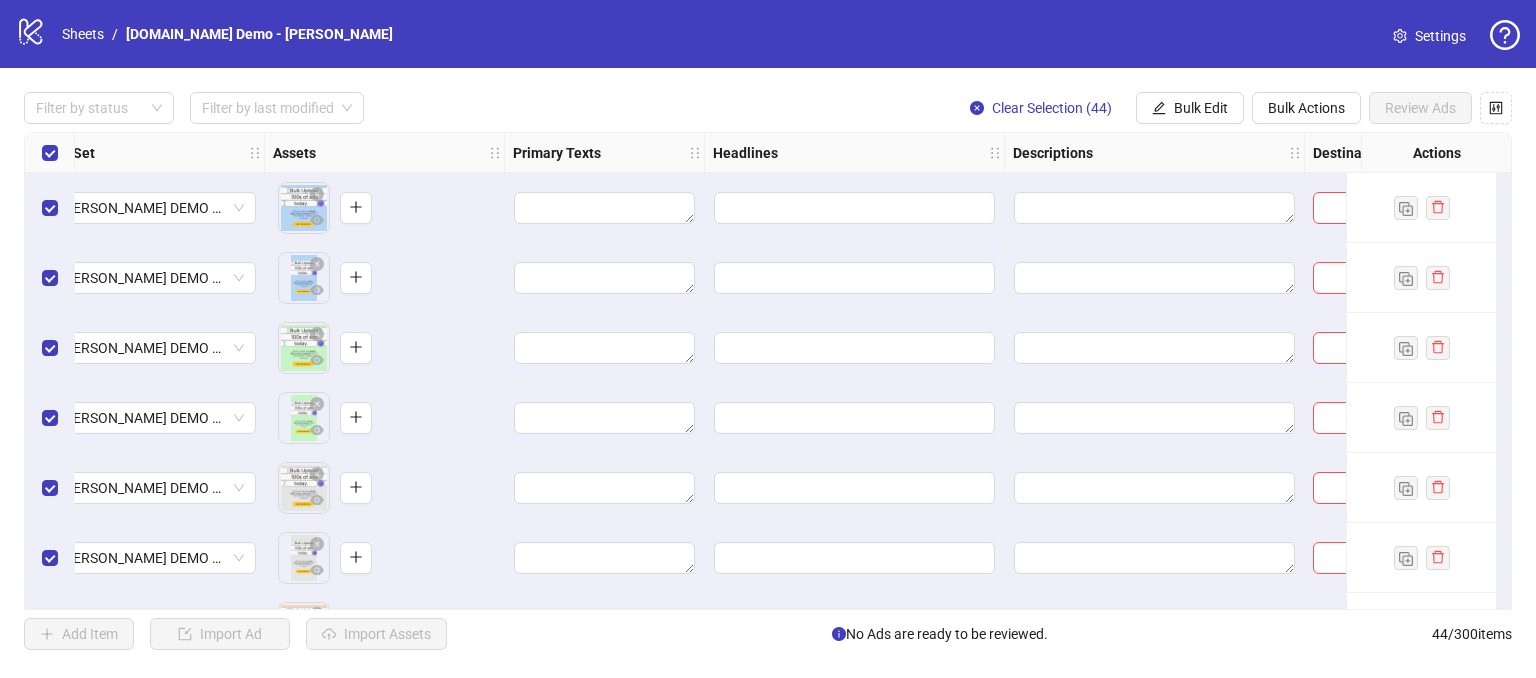
scroll to position [0, 716]
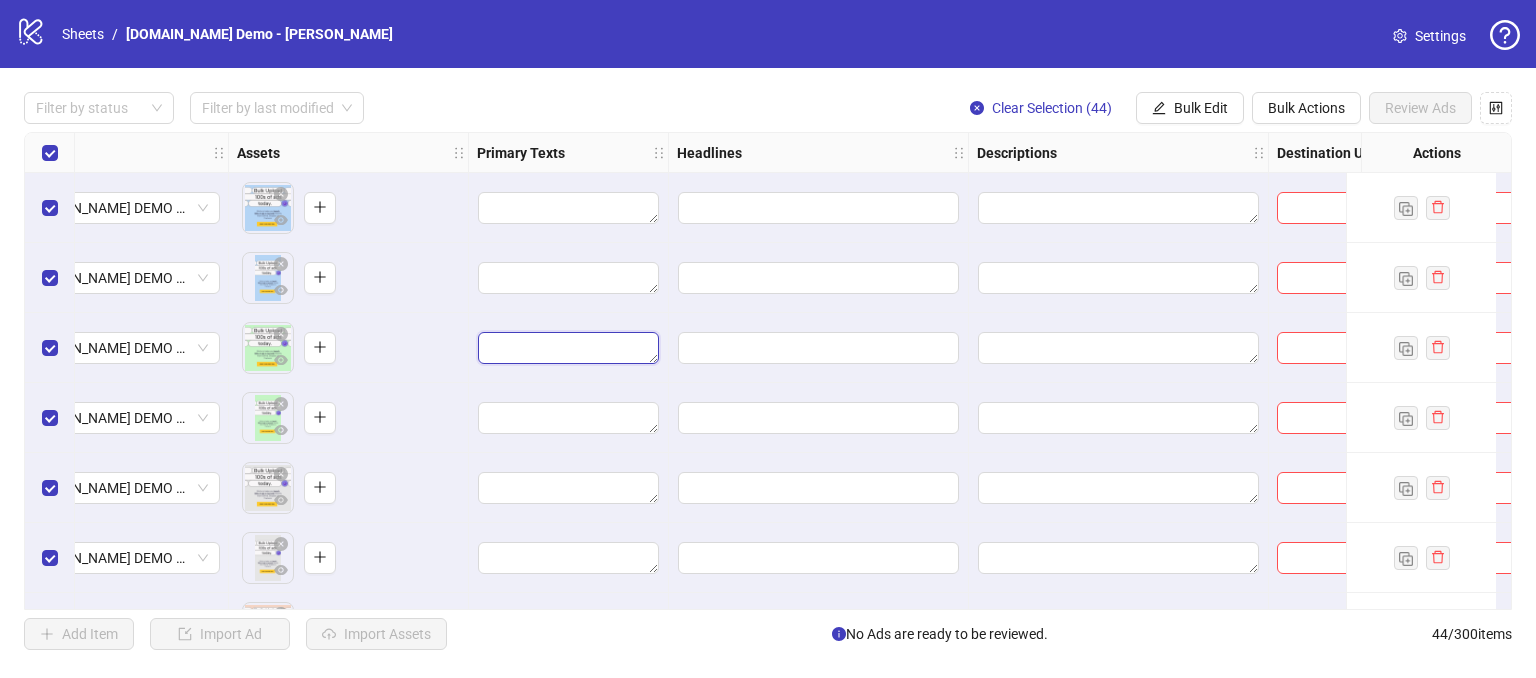
click at [515, 341] on textarea "Edit values" at bounding box center [568, 348] width 181 height 32
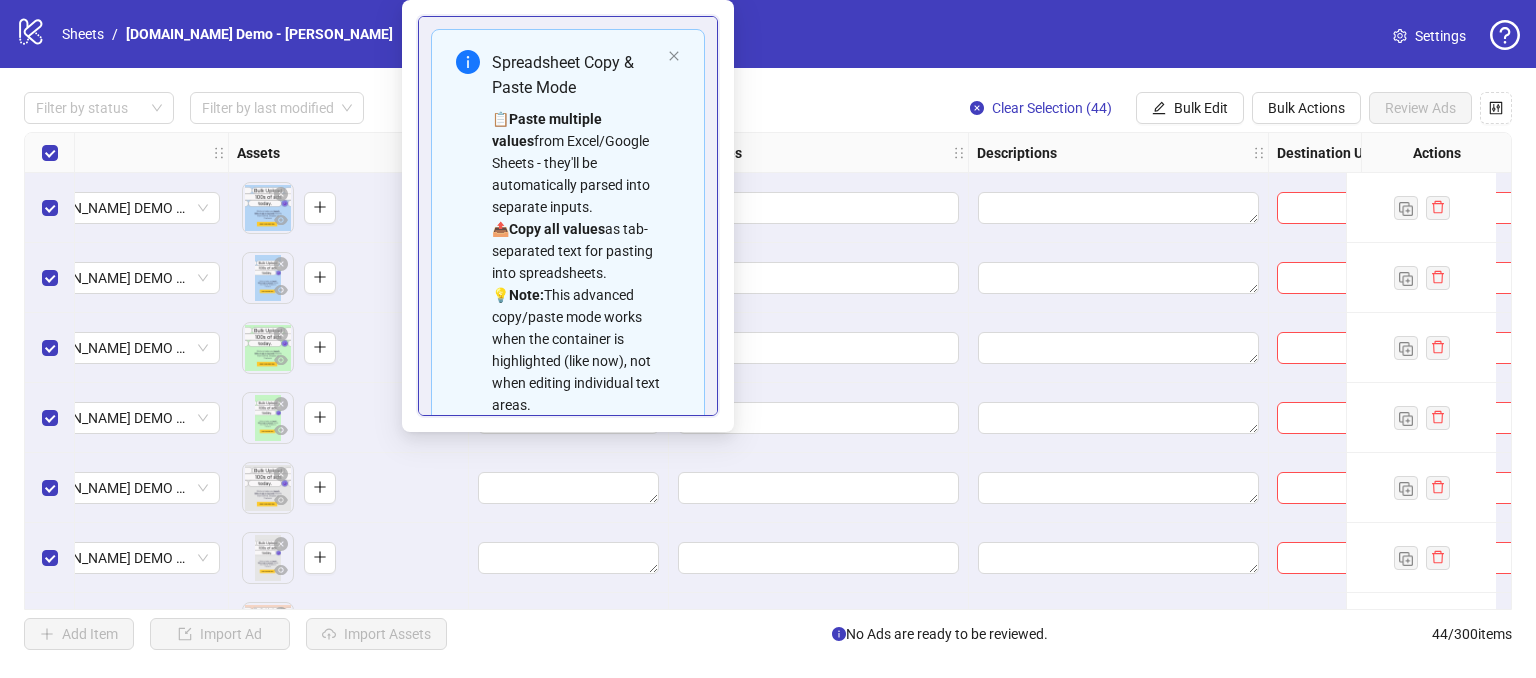
click at [813, 246] on div at bounding box center [819, 278] width 300 height 70
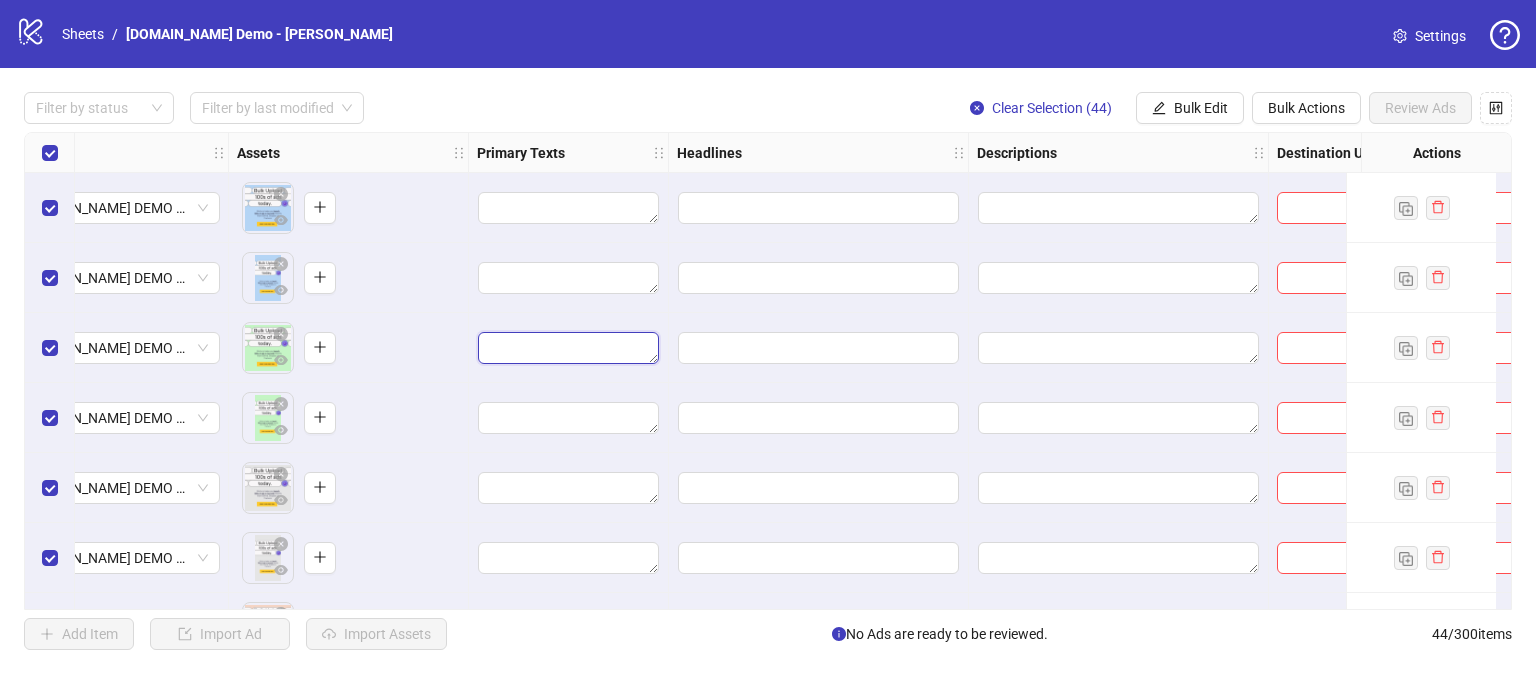
click at [545, 337] on textarea "Edit values" at bounding box center [568, 348] width 181 height 32
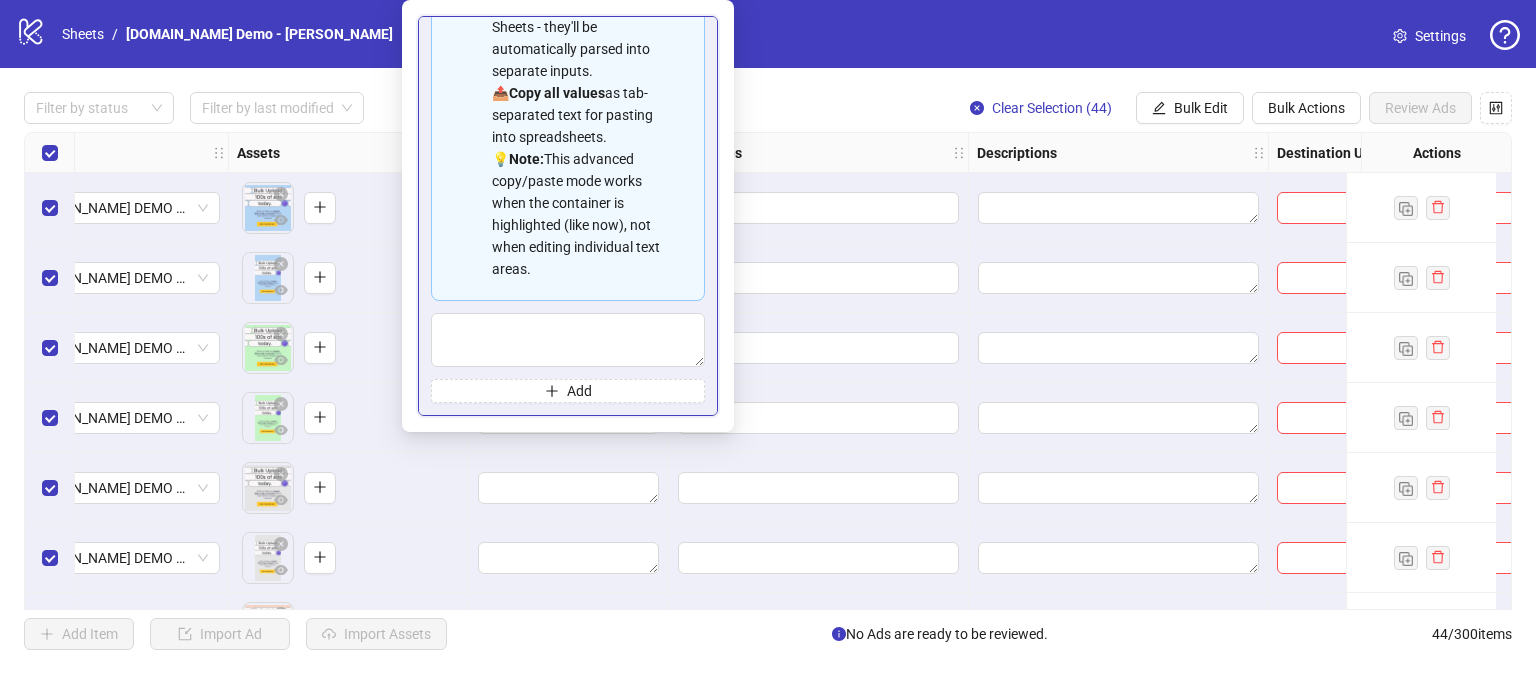
scroll to position [178, 0]
click at [545, 388] on icon "plus" at bounding box center [552, 391] width 14 height 14
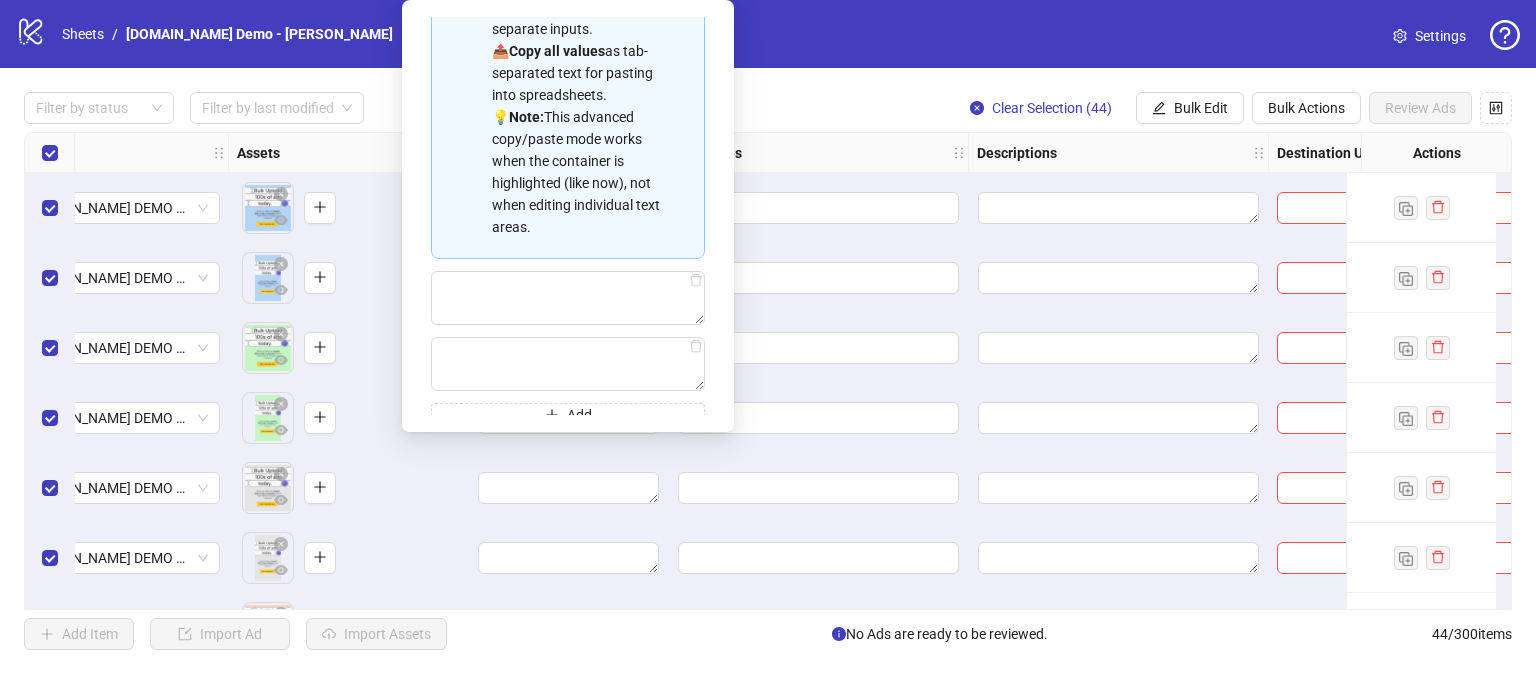
scroll to position [244, 0]
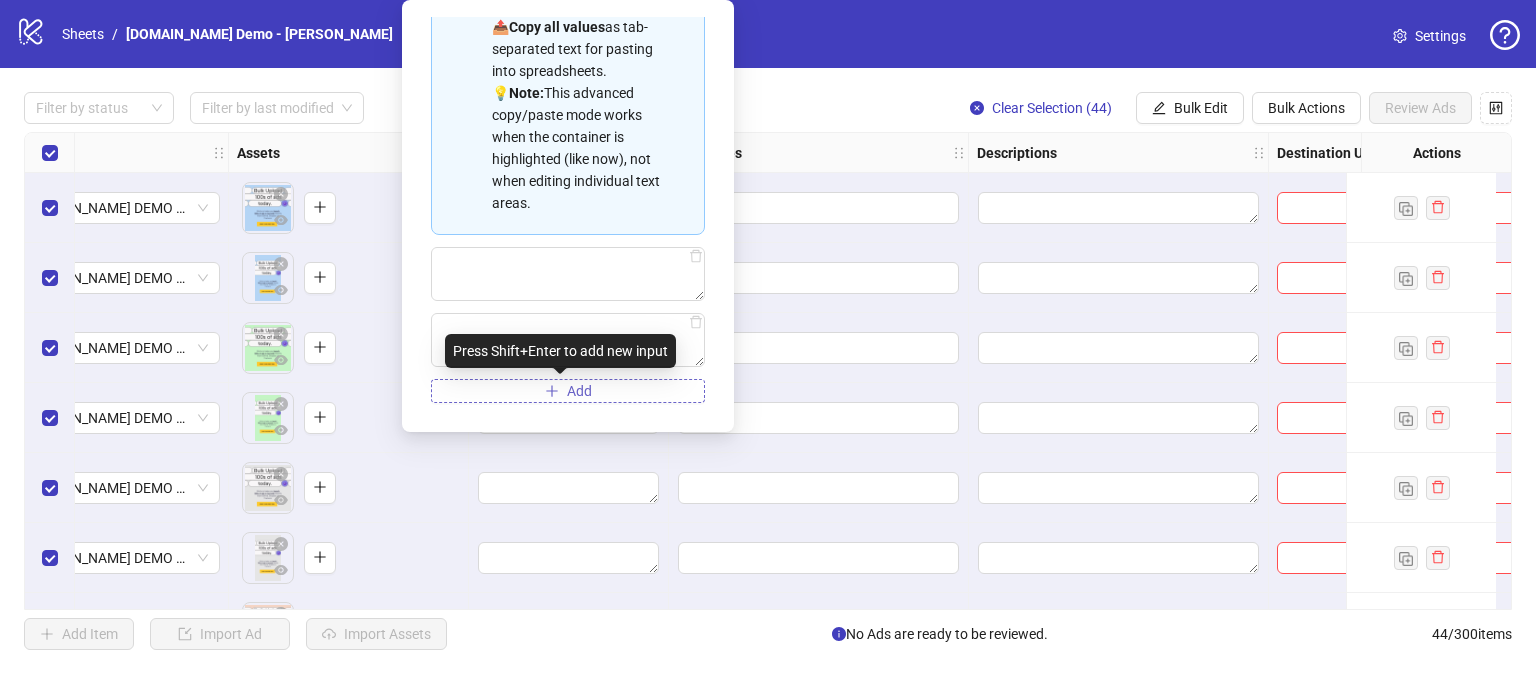
click at [582, 389] on span "Add" at bounding box center [579, 391] width 25 height 16
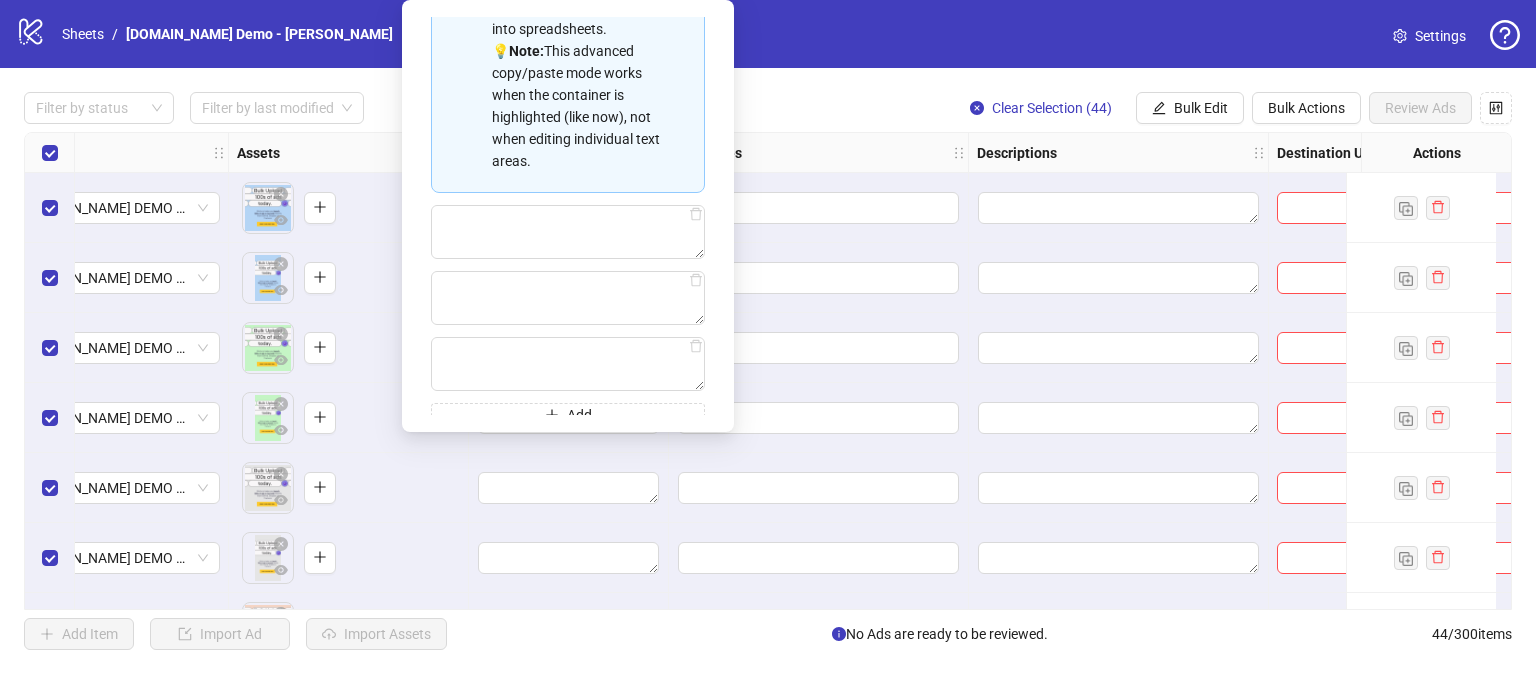
click at [852, 113] on div "Filter by status Filter by last modified Clear Selection (44) Bulk Edit Bulk Ac…" at bounding box center [768, 108] width 1488 height 32
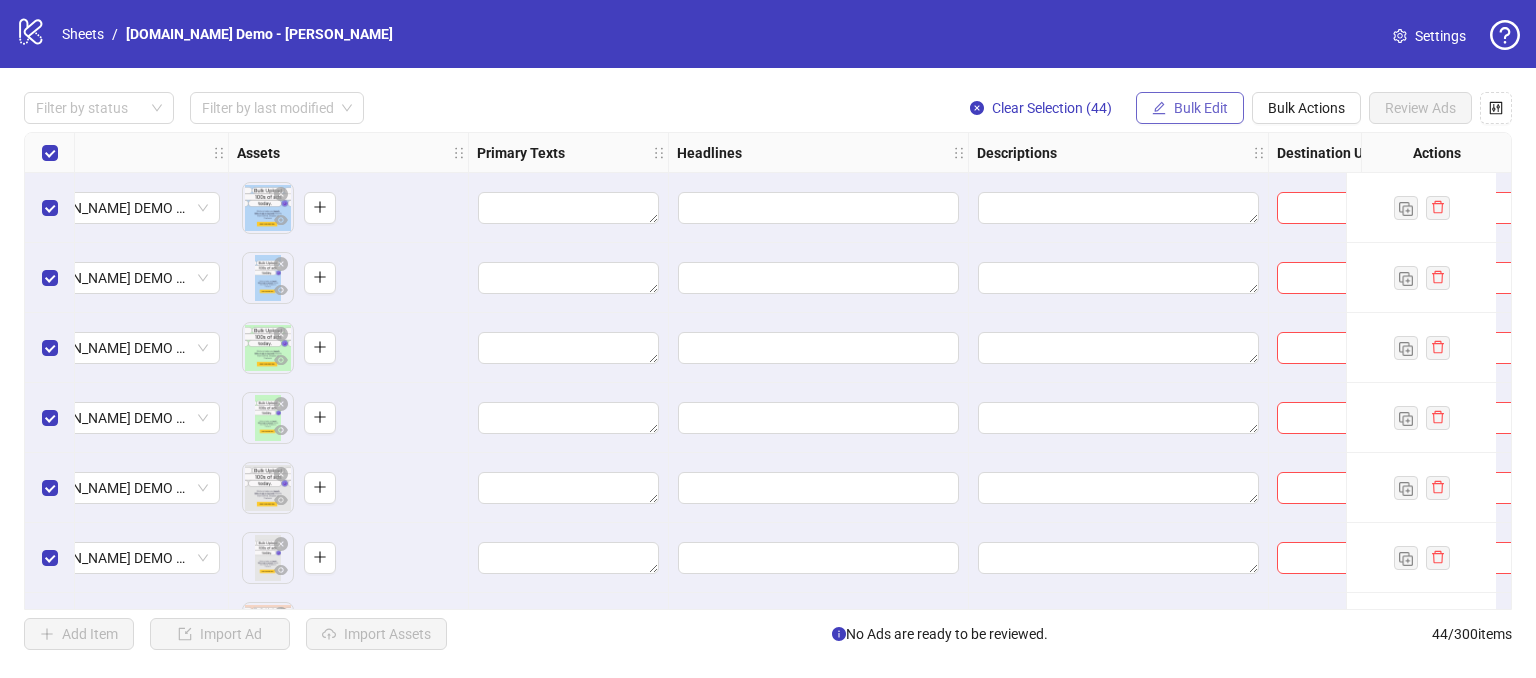
click at [1210, 100] on span "Bulk Edit" at bounding box center [1201, 108] width 54 height 16
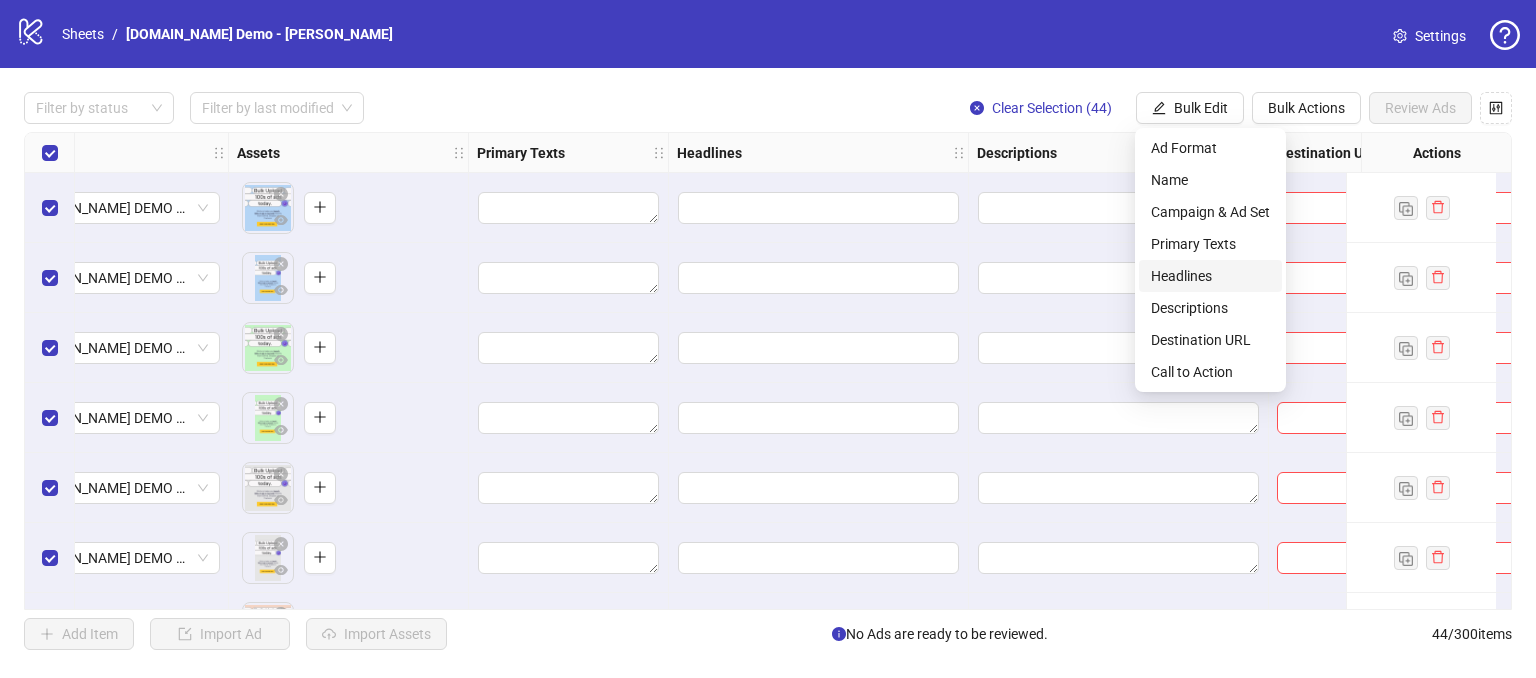
click at [1168, 278] on span "Headlines" at bounding box center [1210, 276] width 119 height 22
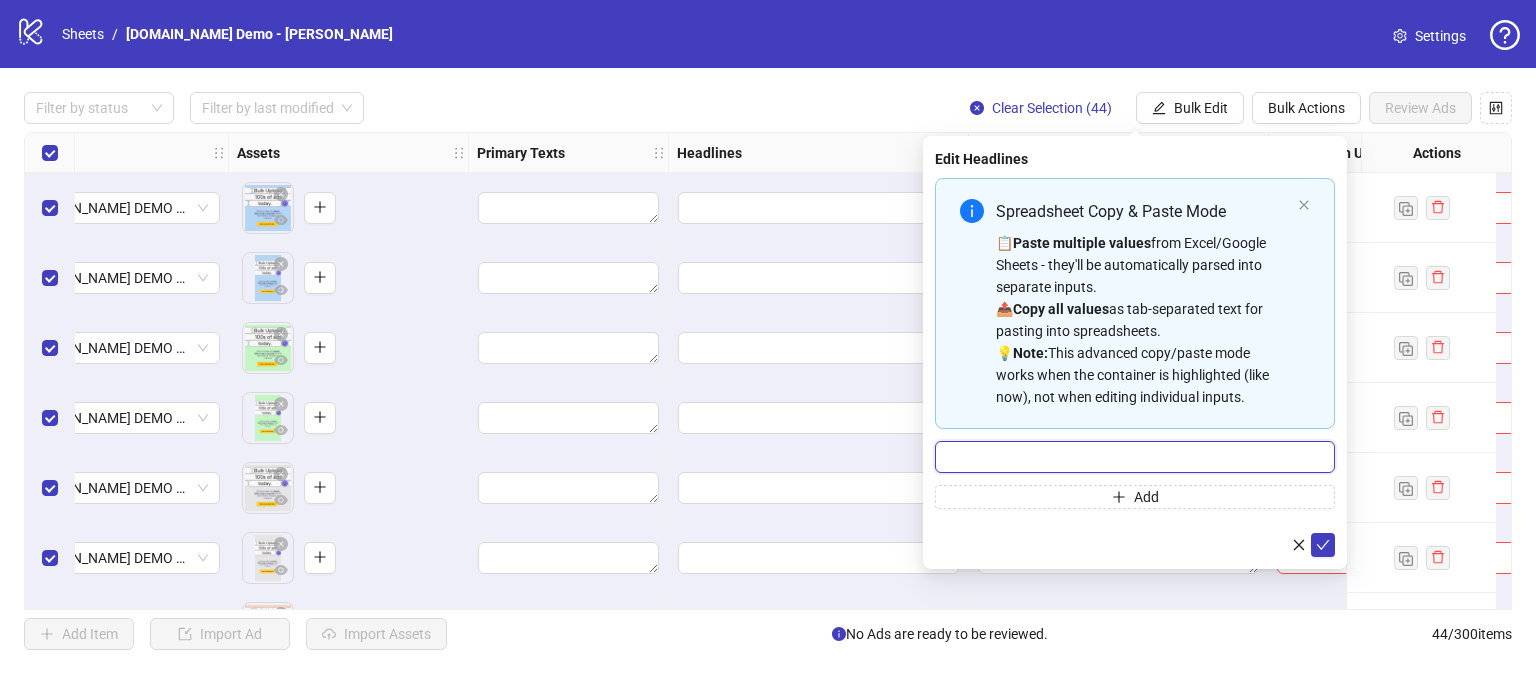
click at [1072, 445] on input "Multi-input container - paste or copy values" at bounding box center [1135, 457] width 400 height 32
type input "*"
type input "**********"
click at [1331, 543] on button "submit" at bounding box center [1323, 545] width 24 height 24
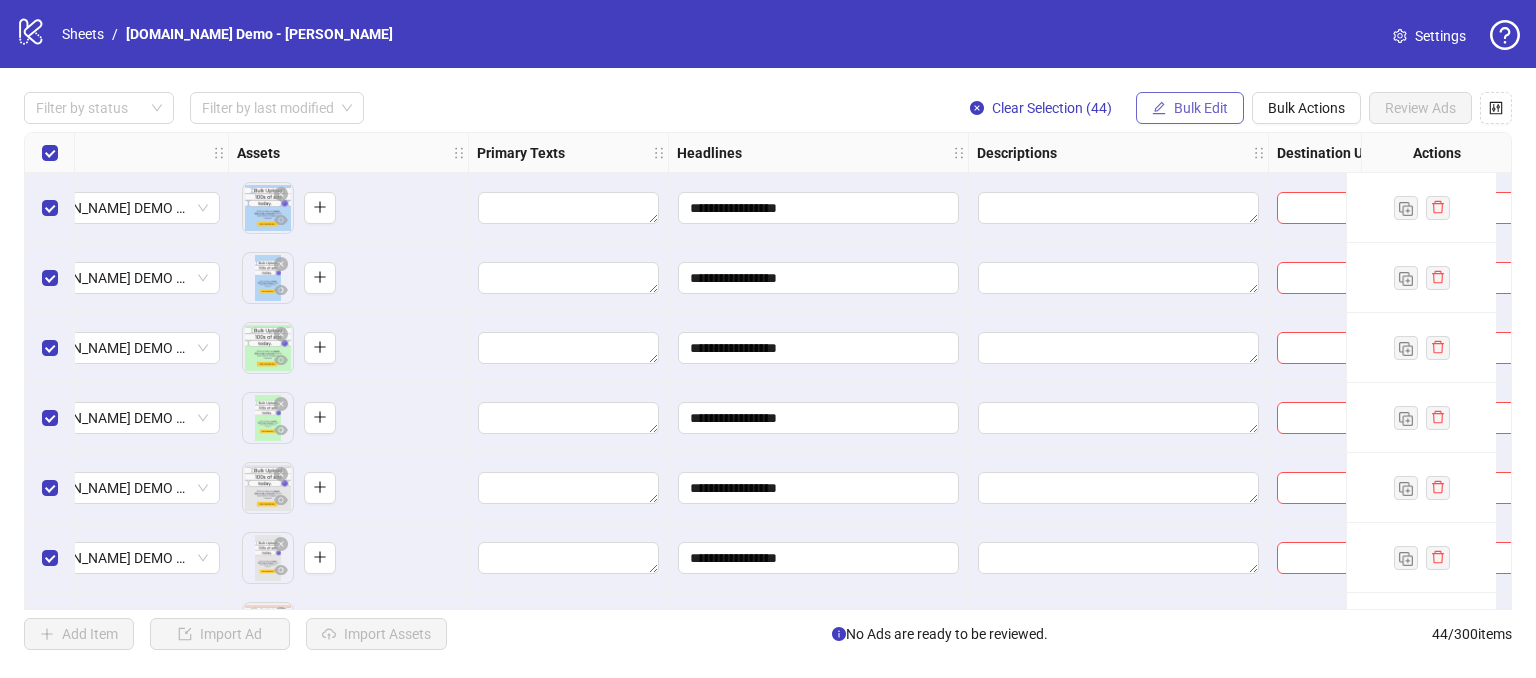
click at [1163, 111] on icon "edit" at bounding box center [1159, 108] width 14 height 14
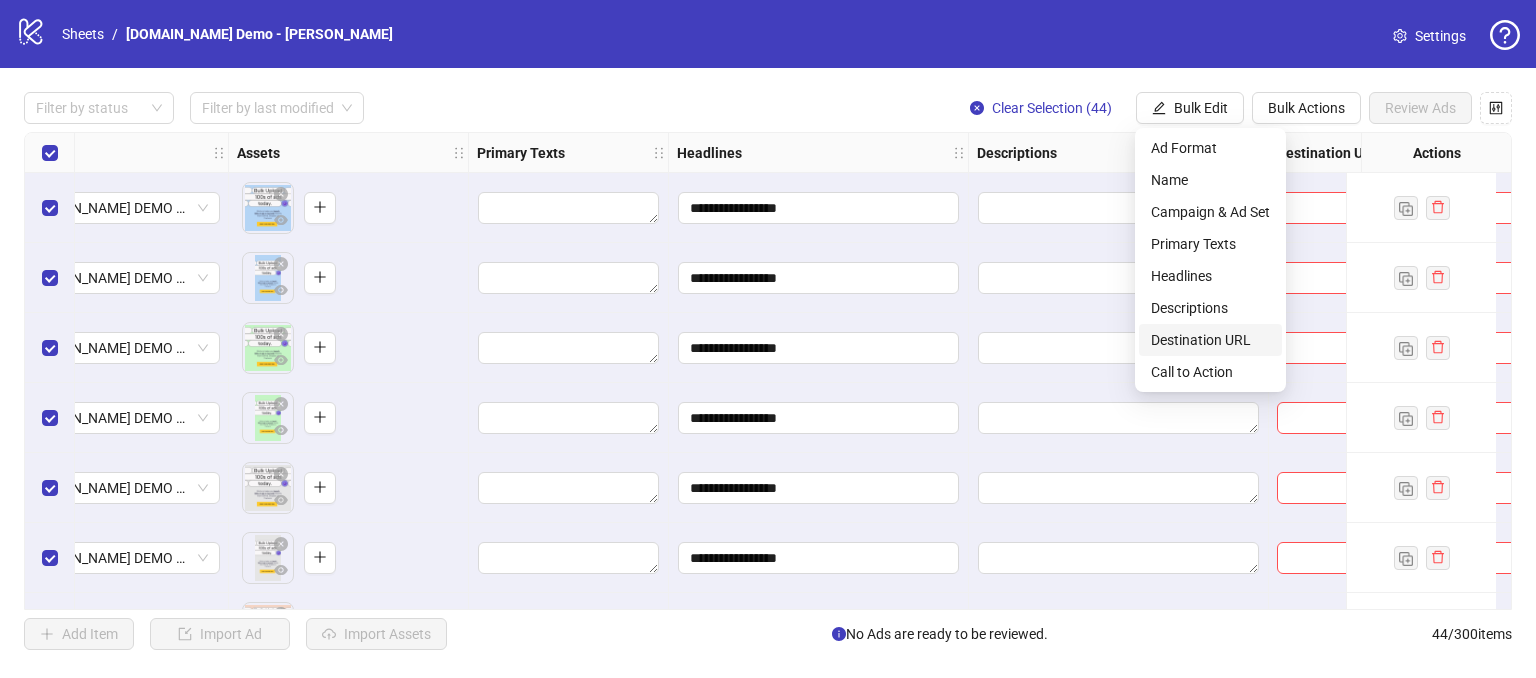
click at [1180, 335] on span "Destination URL" at bounding box center [1210, 340] width 119 height 22
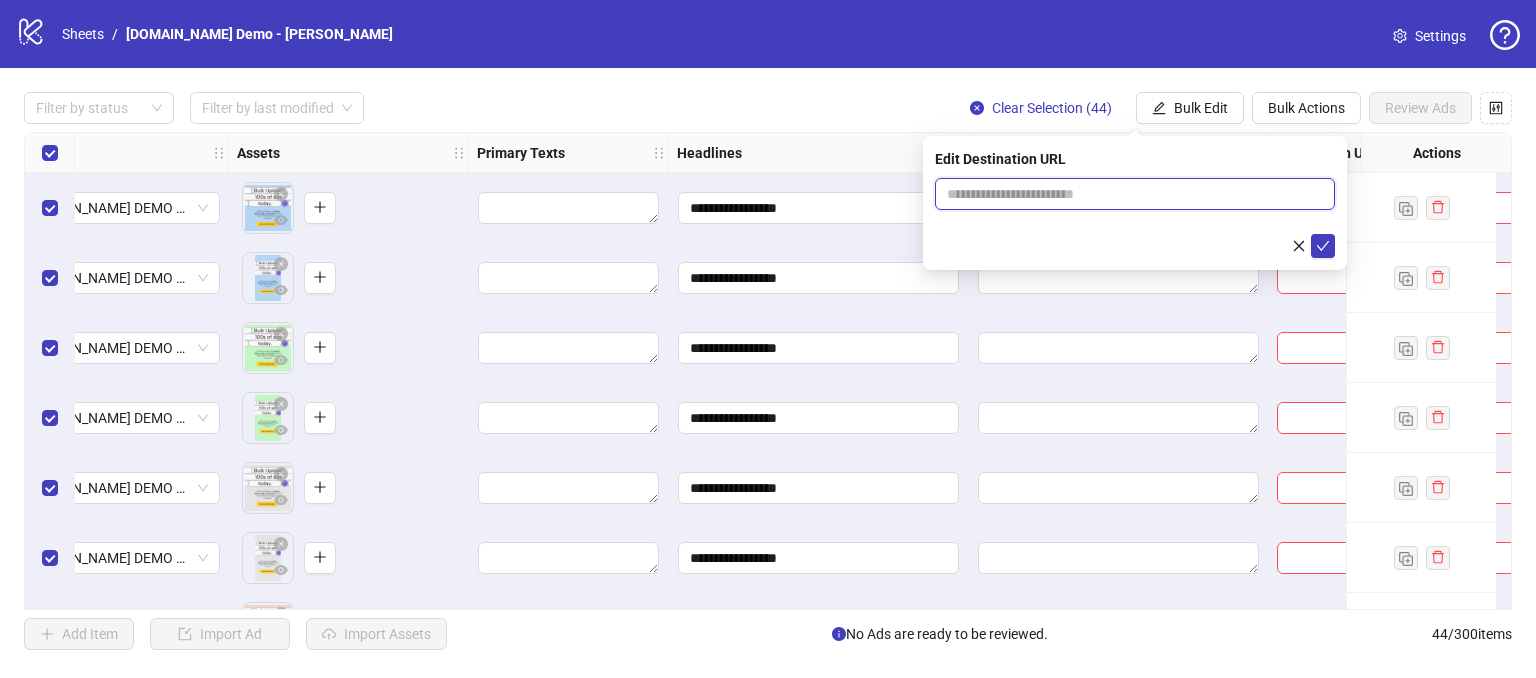
click at [1023, 185] on input "text" at bounding box center [1127, 194] width 360 height 22
type input "**********"
click at [1320, 251] on icon "check" at bounding box center [1323, 246] width 14 height 14
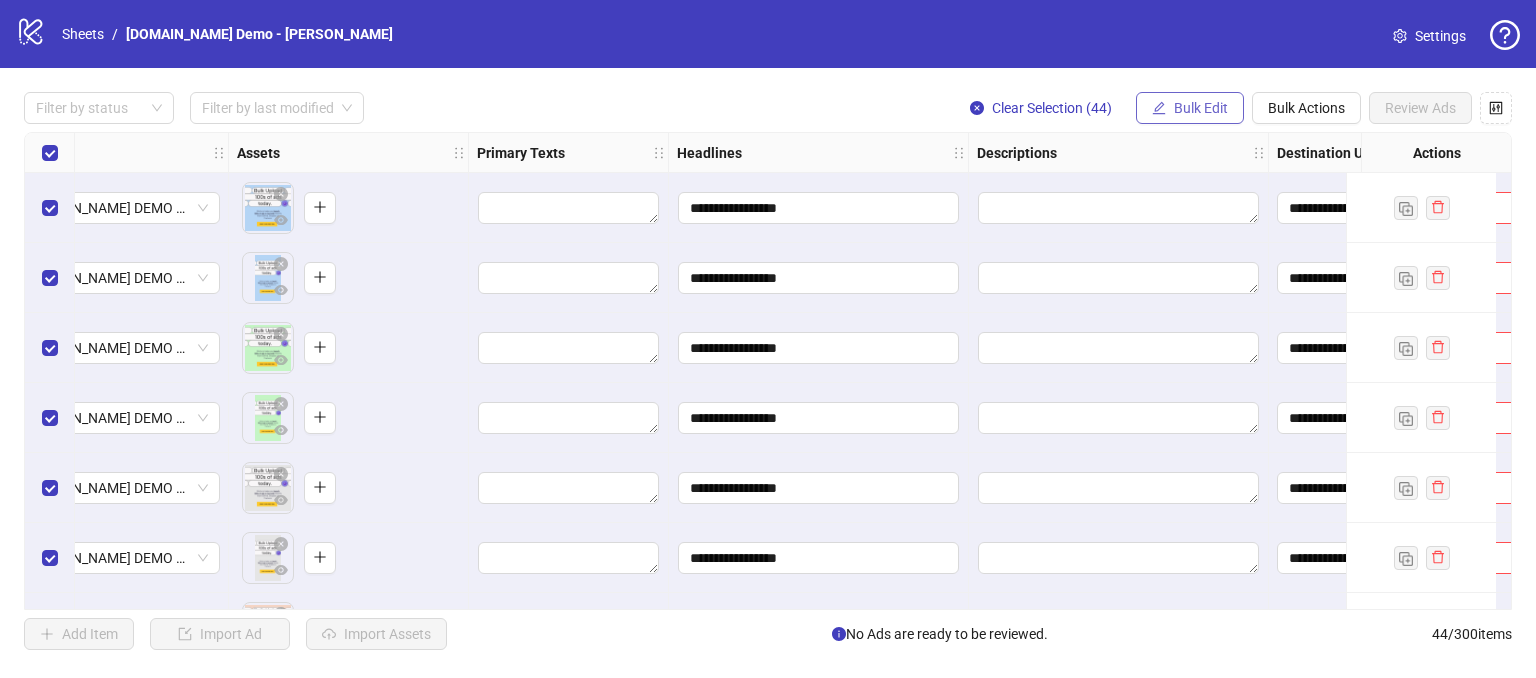
click at [1189, 97] on button "Bulk Edit" at bounding box center [1190, 108] width 108 height 32
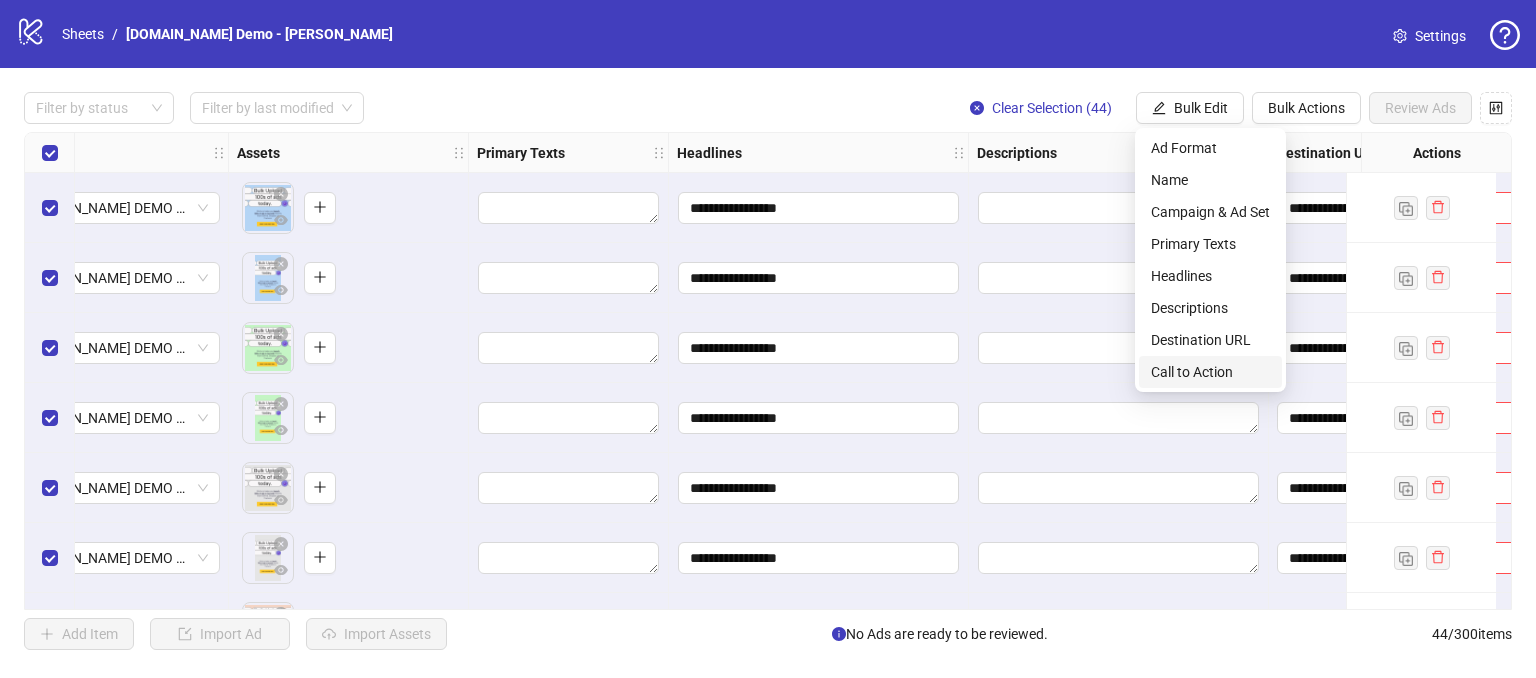
click at [1206, 364] on span "Call to Action" at bounding box center [1210, 372] width 119 height 22
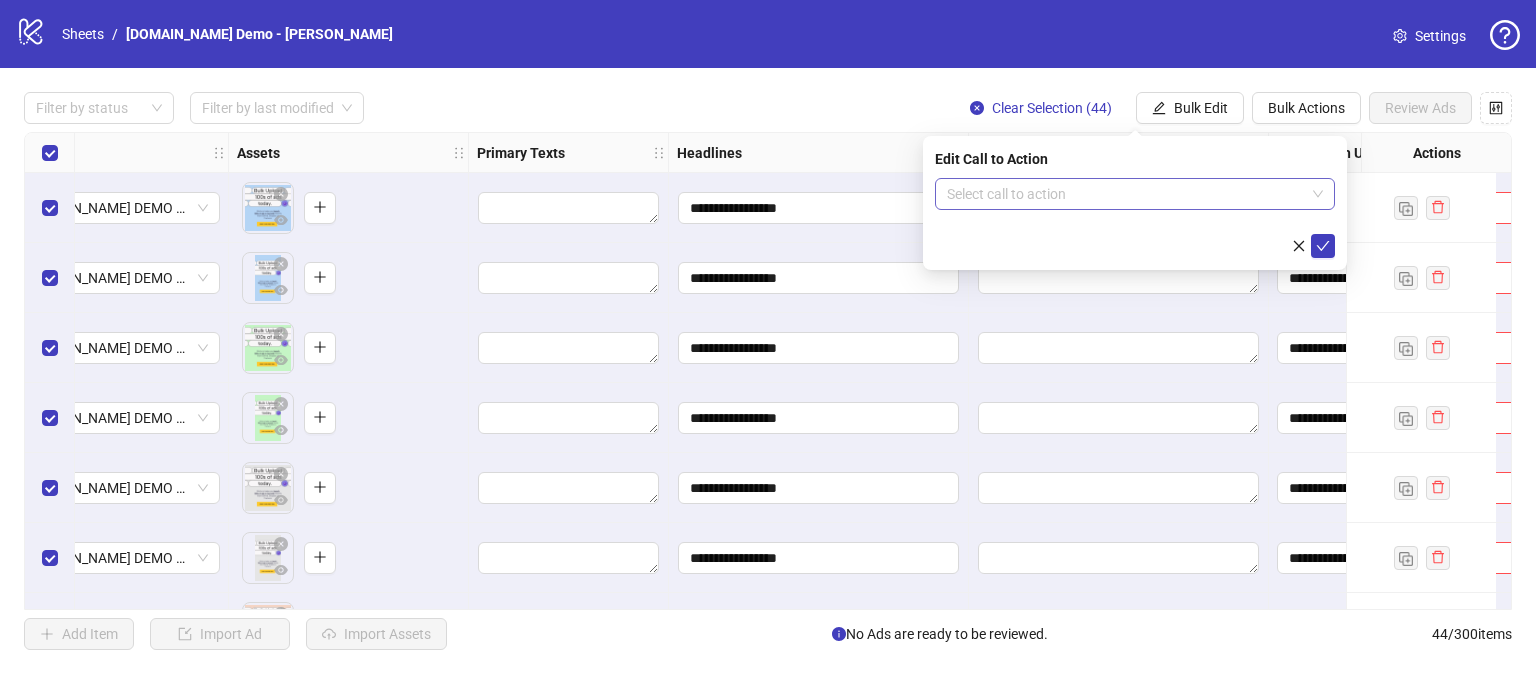
click at [1024, 189] on input "search" at bounding box center [1126, 194] width 358 height 30
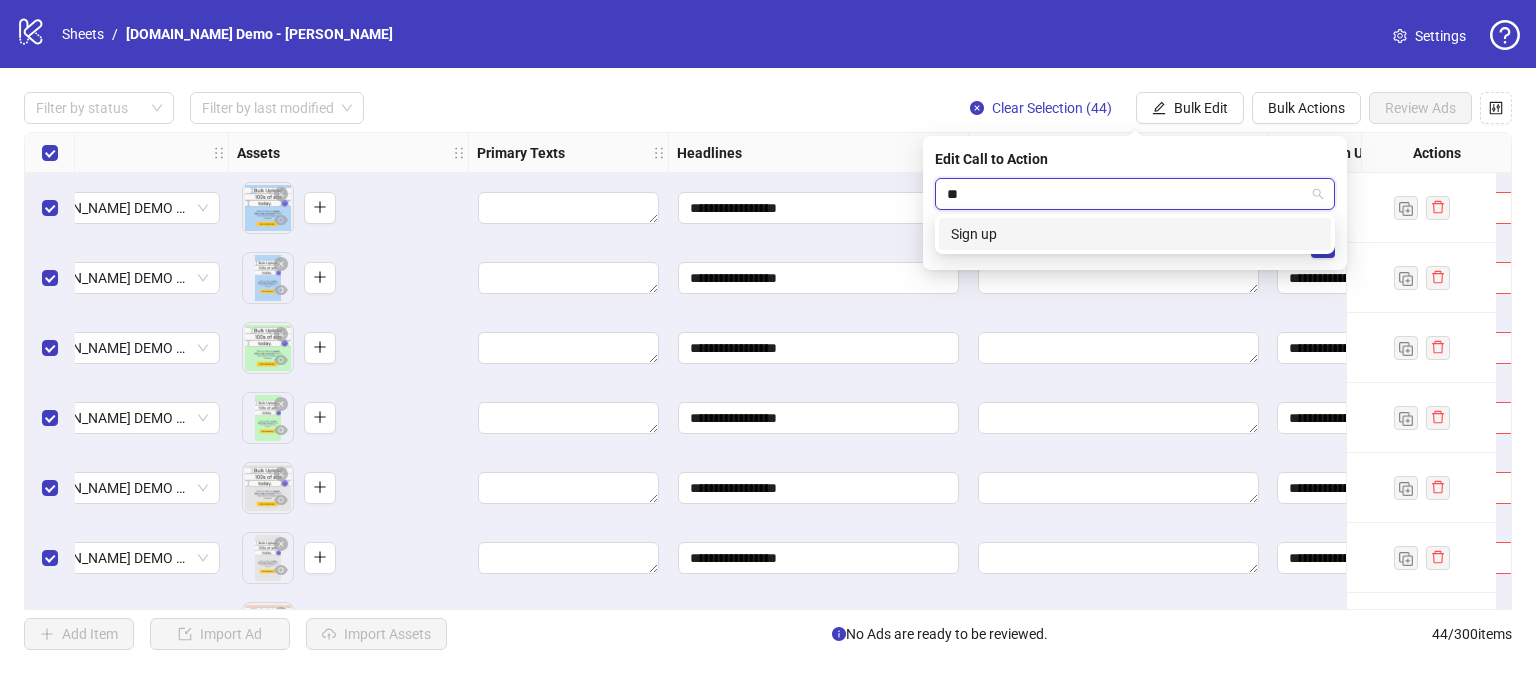
type input "*"
type input "***"
click at [965, 237] on div "Contact us" at bounding box center [1135, 234] width 368 height 22
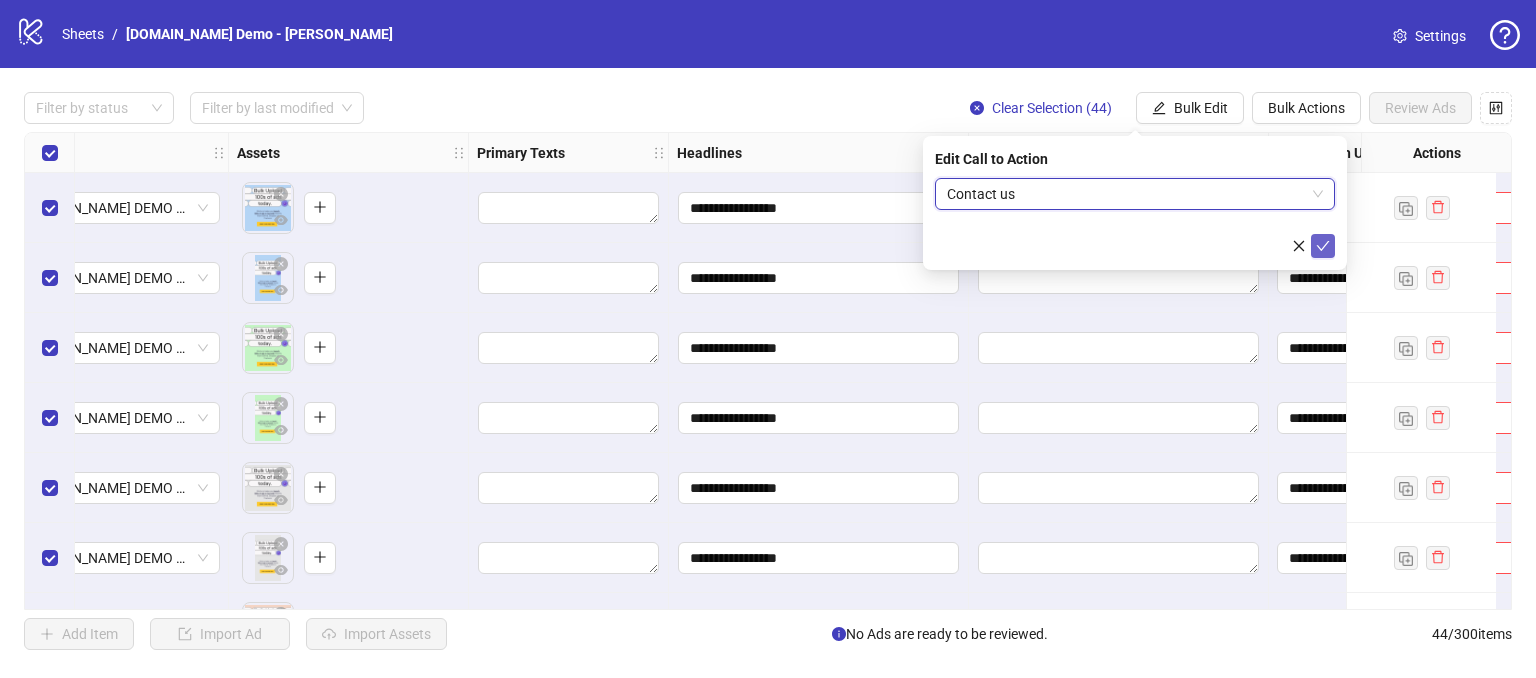
click at [1324, 248] on icon "check" at bounding box center [1323, 246] width 14 height 14
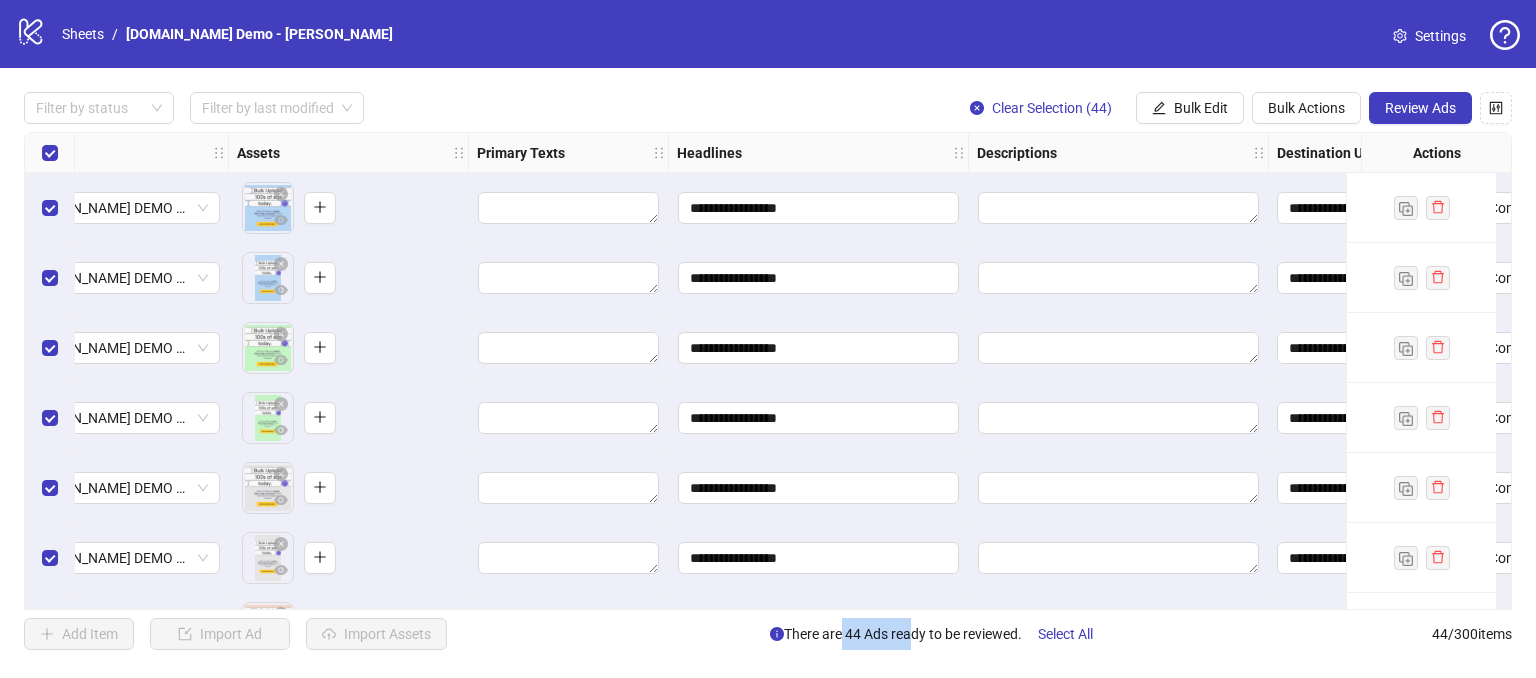
drag, startPoint x: 830, startPoint y: 637, endPoint x: 902, endPoint y: 638, distance: 72.0
click at [902, 638] on span "There are 44 Ads ready to be reviewed. Select All" at bounding box center [939, 634] width 339 height 32
click at [855, 661] on div "**********" at bounding box center [768, 371] width 1536 height 606
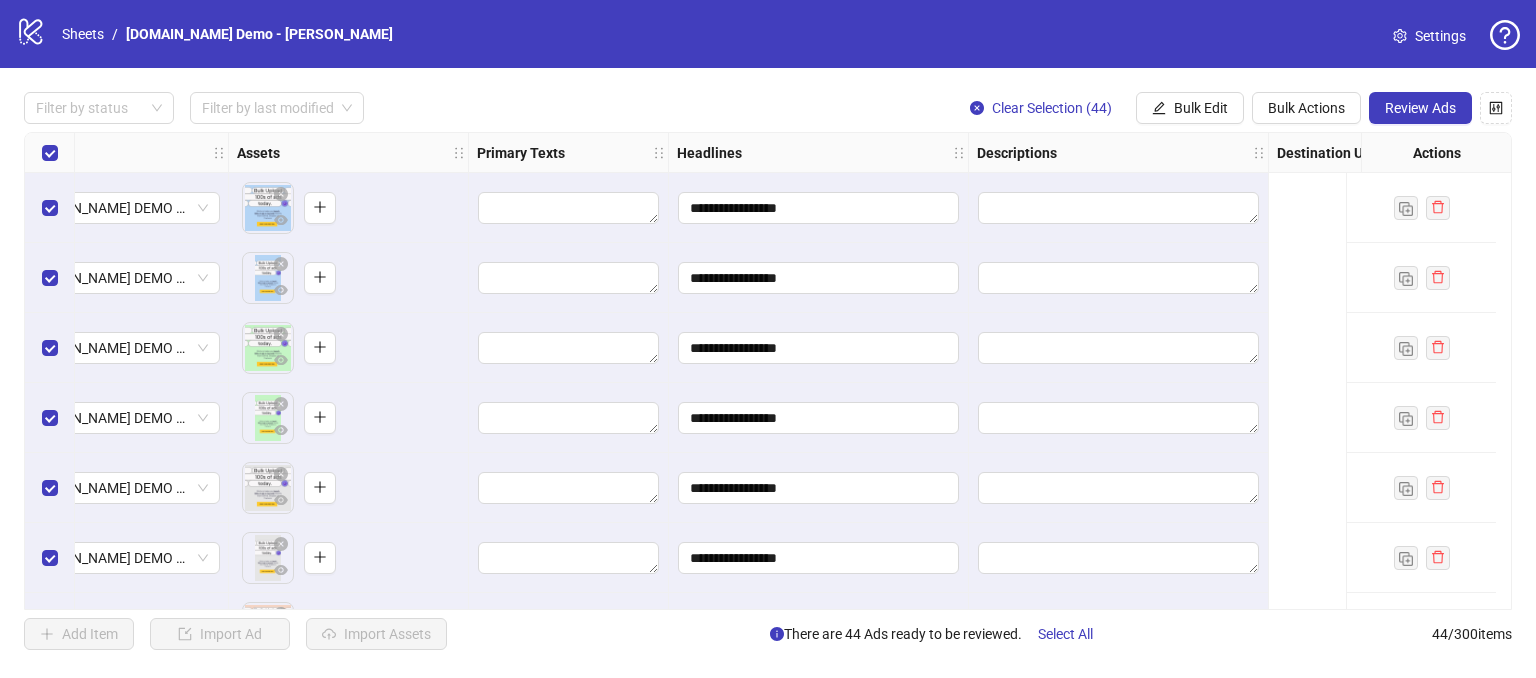
scroll to position [0, 0]
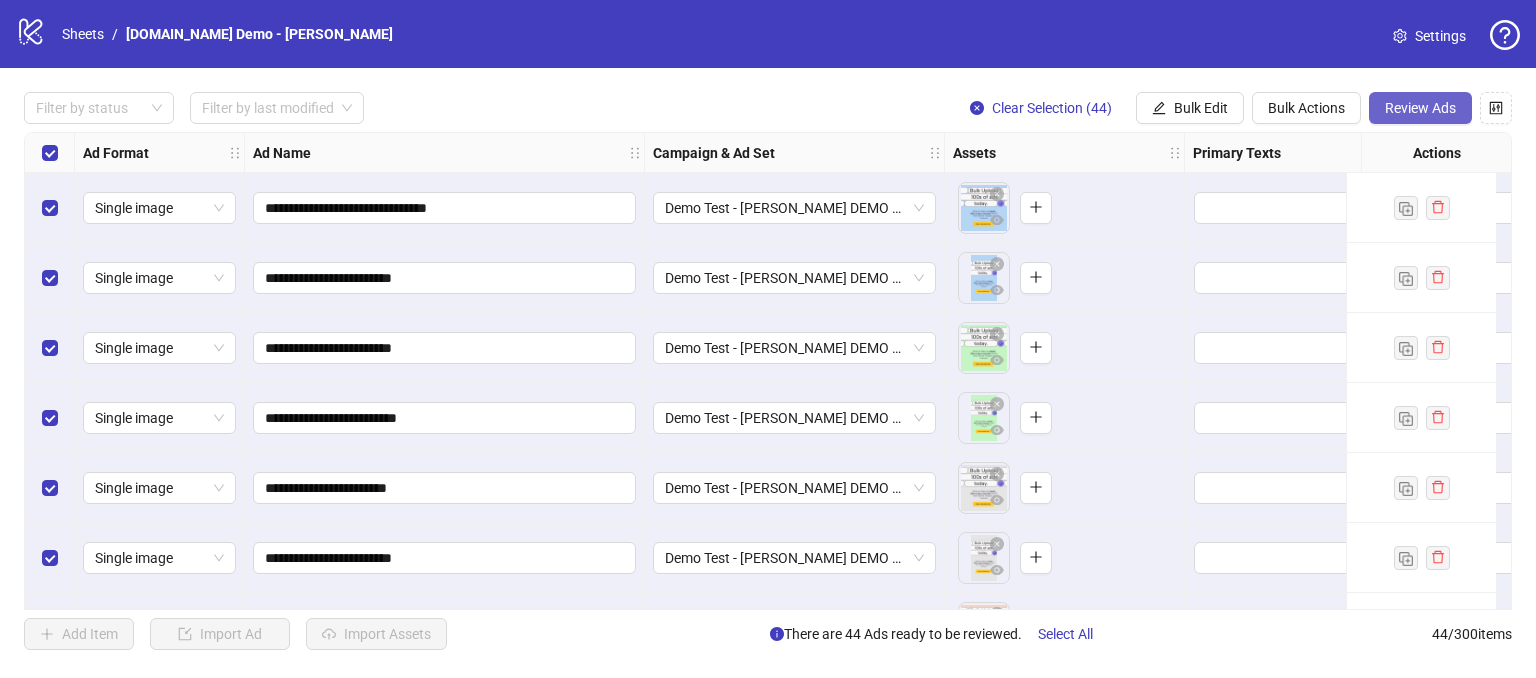
click at [1422, 102] on span "Review Ads" at bounding box center [1420, 108] width 71 height 16
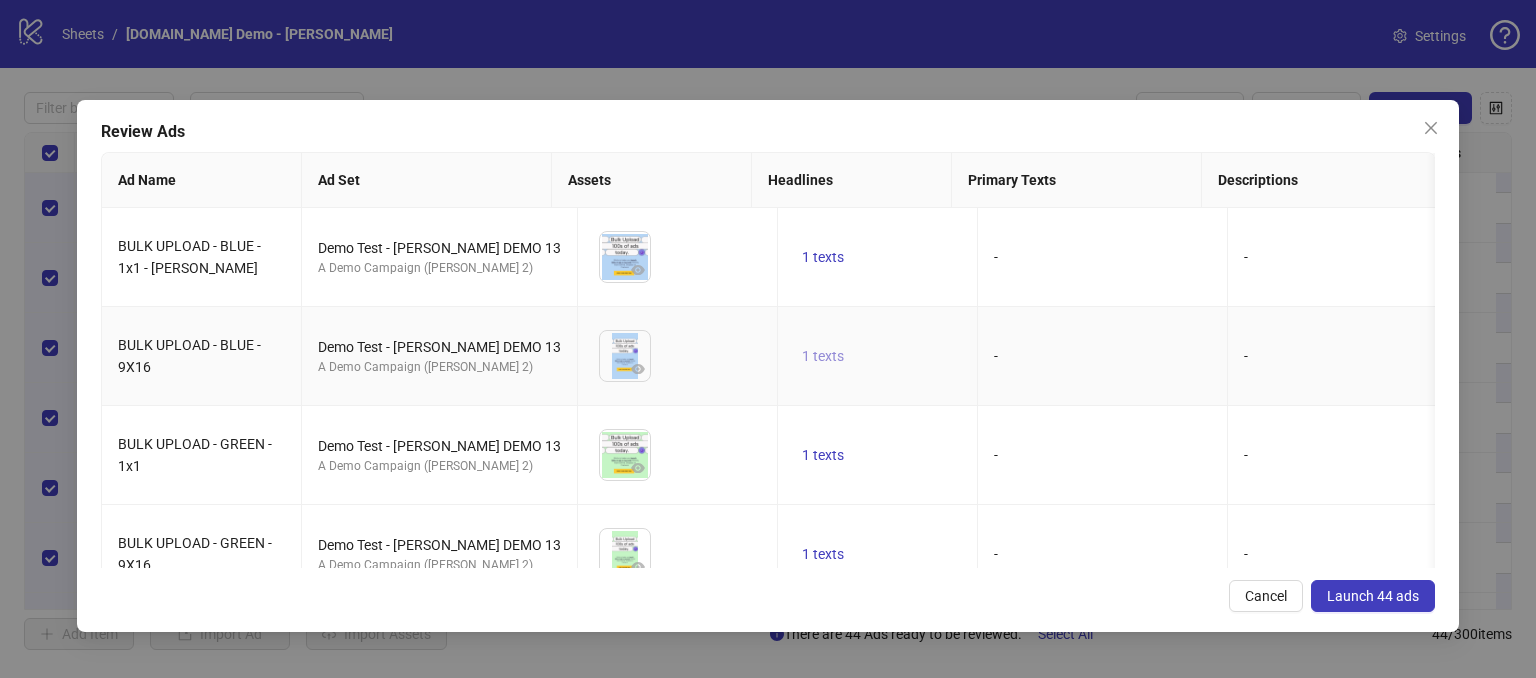
click at [799, 365] on button "1 texts" at bounding box center [823, 356] width 58 height 24
click at [1102, 221] on td "-" at bounding box center [1103, 257] width 250 height 99
click at [1256, 592] on span "Cancel" at bounding box center [1266, 596] width 42 height 16
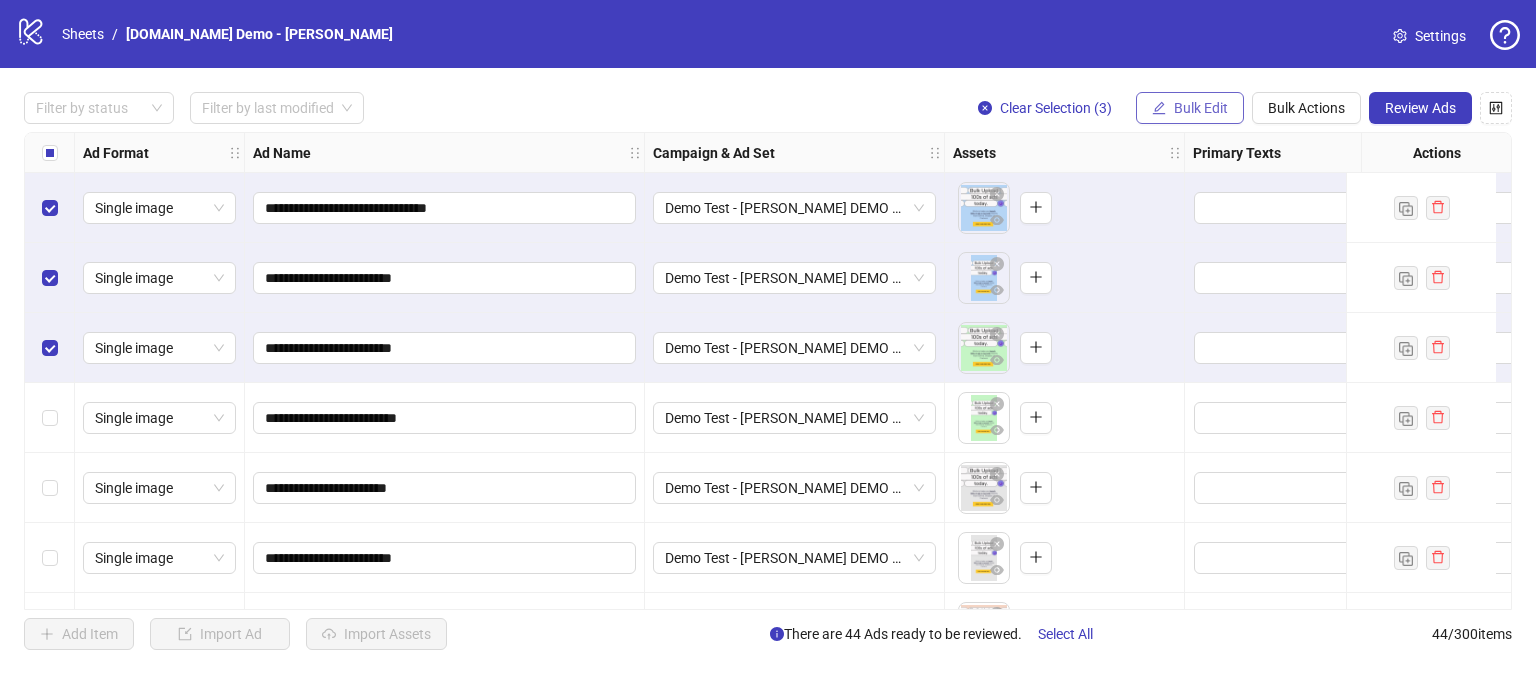
click at [1194, 97] on button "Bulk Edit" at bounding box center [1190, 108] width 108 height 32
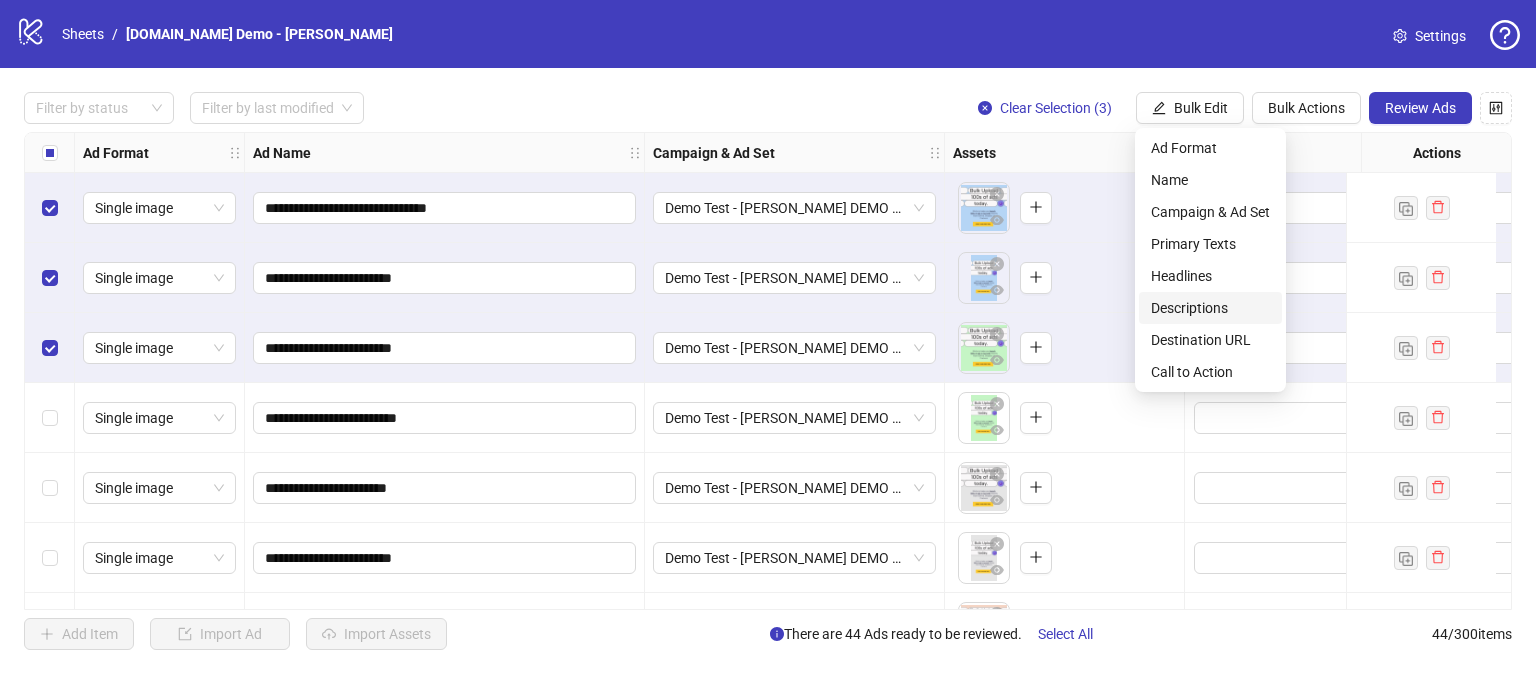
click at [1173, 305] on span "Descriptions" at bounding box center [1210, 308] width 119 height 22
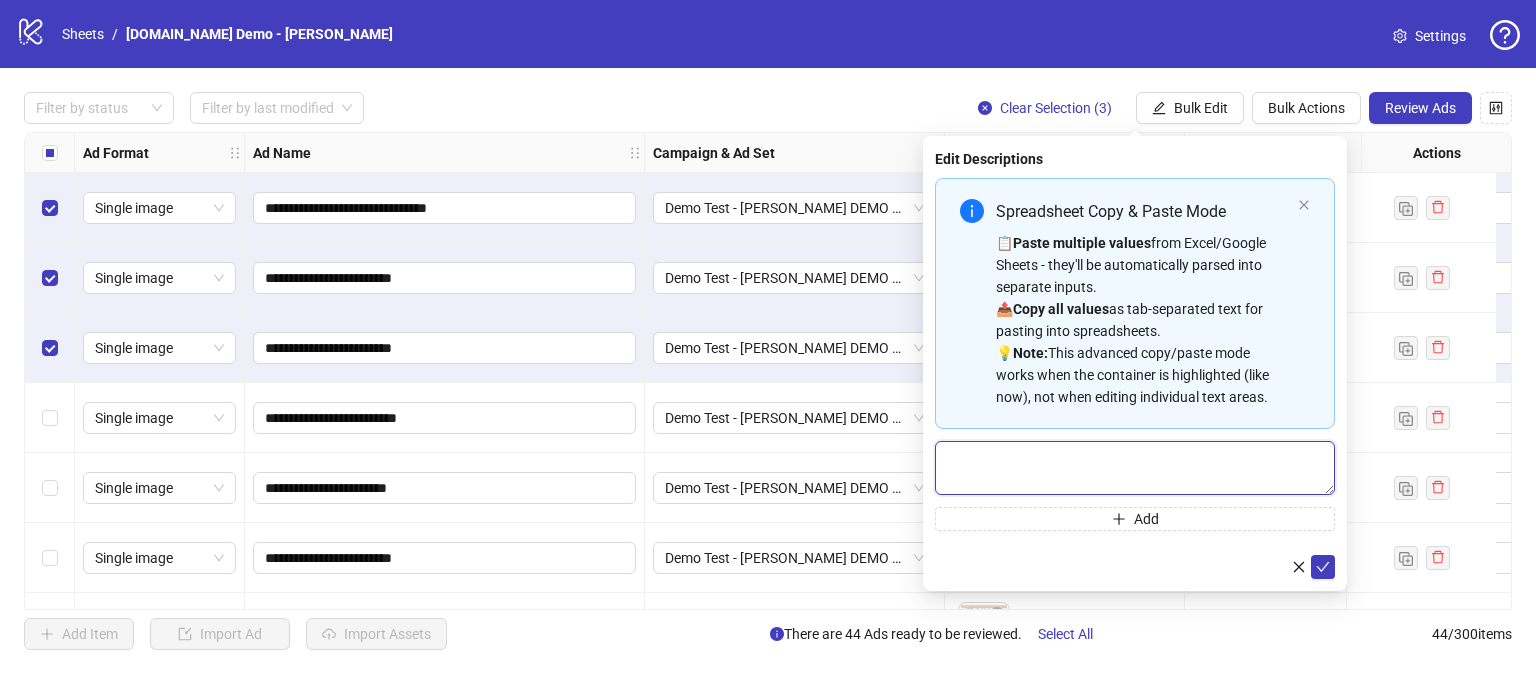
click at [1036, 451] on textarea "Multi-text input container - paste or copy values" at bounding box center [1135, 468] width 400 height 54
type textarea "**********"
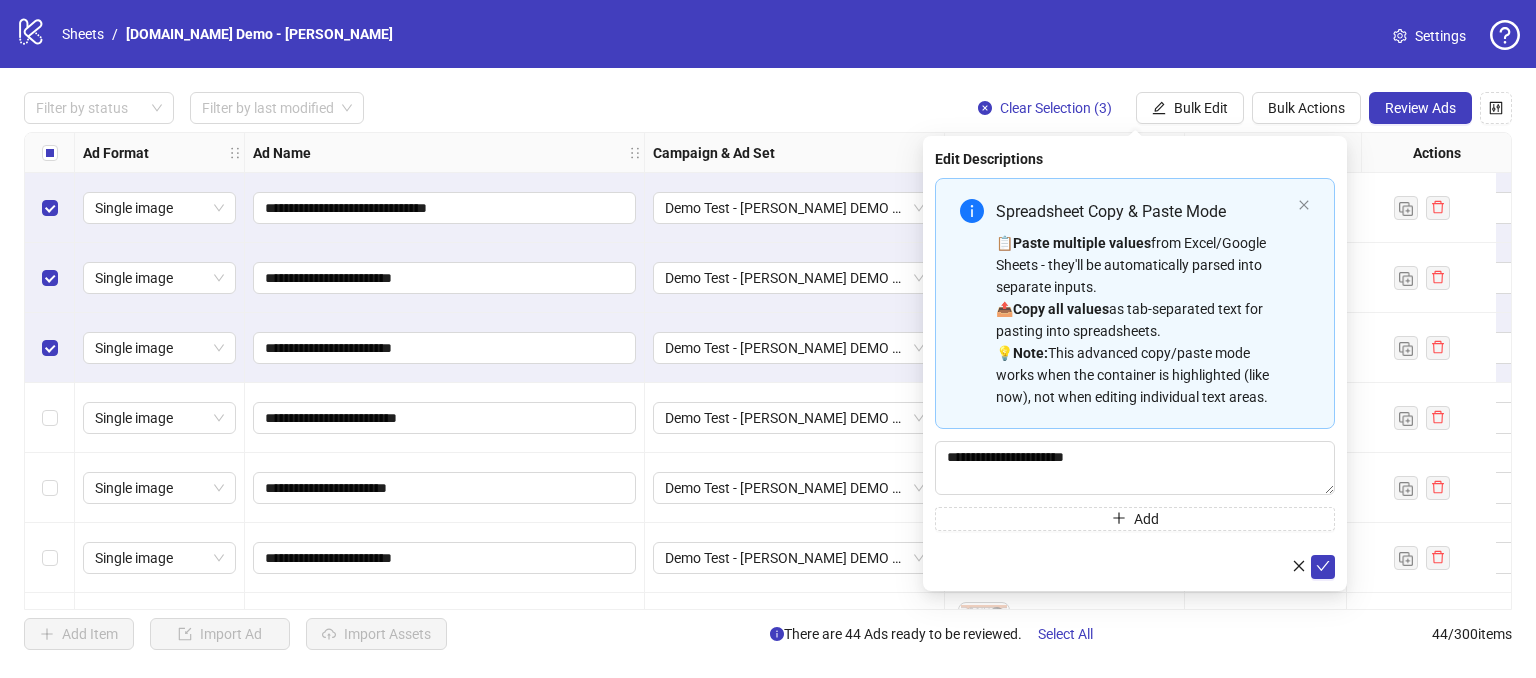
click at [1320, 582] on div "**********" at bounding box center [1135, 363] width 424 height 455
click at [1319, 577] on button "submit" at bounding box center [1323, 567] width 24 height 24
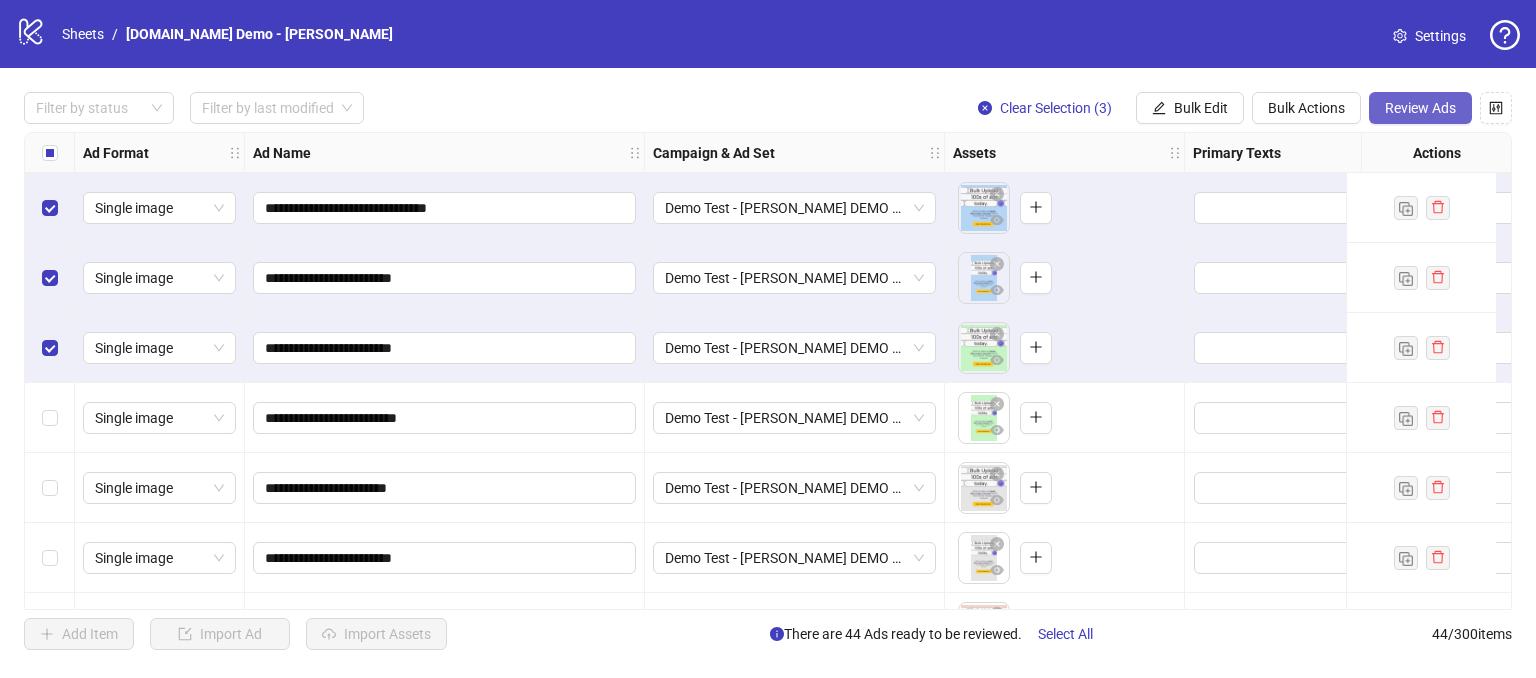
click at [1412, 113] on span "Review Ads" at bounding box center [1420, 108] width 71 height 16
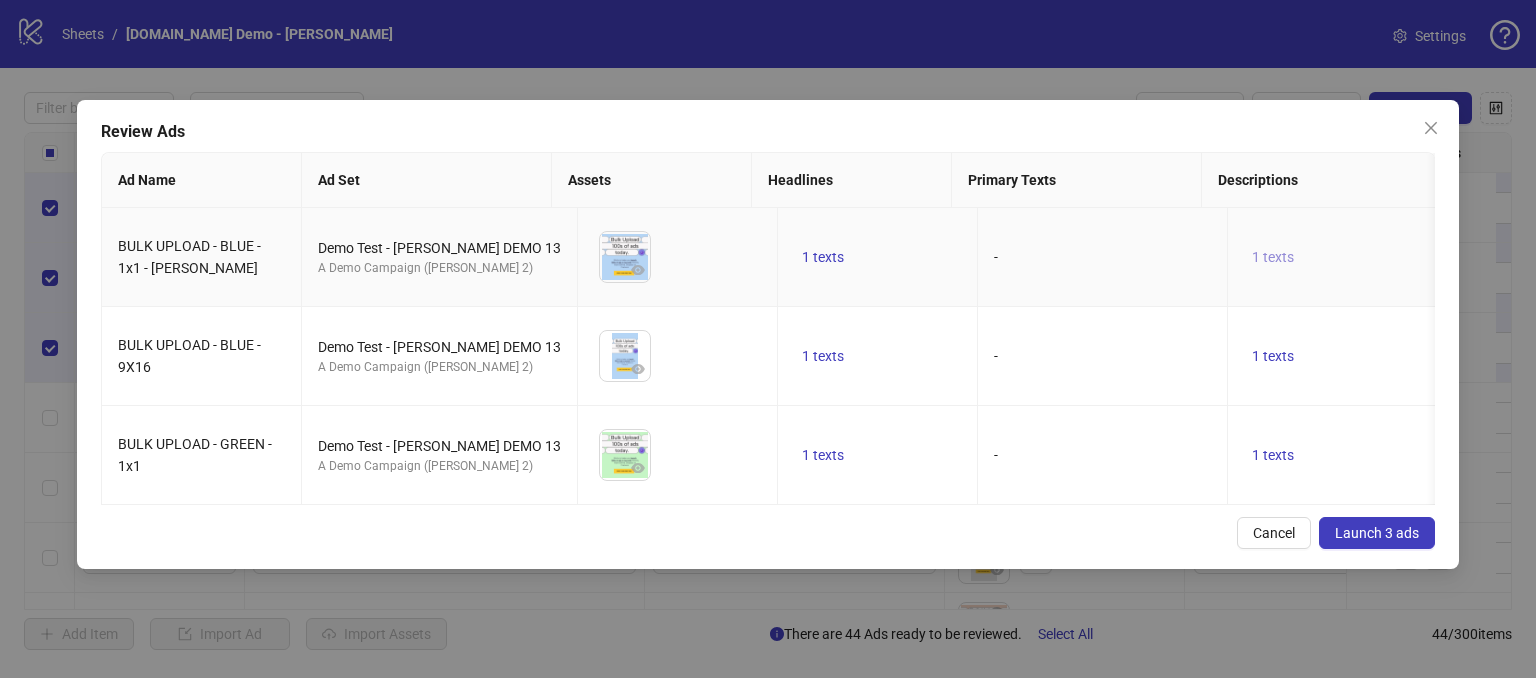
click at [1252, 260] on span "1 texts" at bounding box center [1273, 257] width 42 height 16
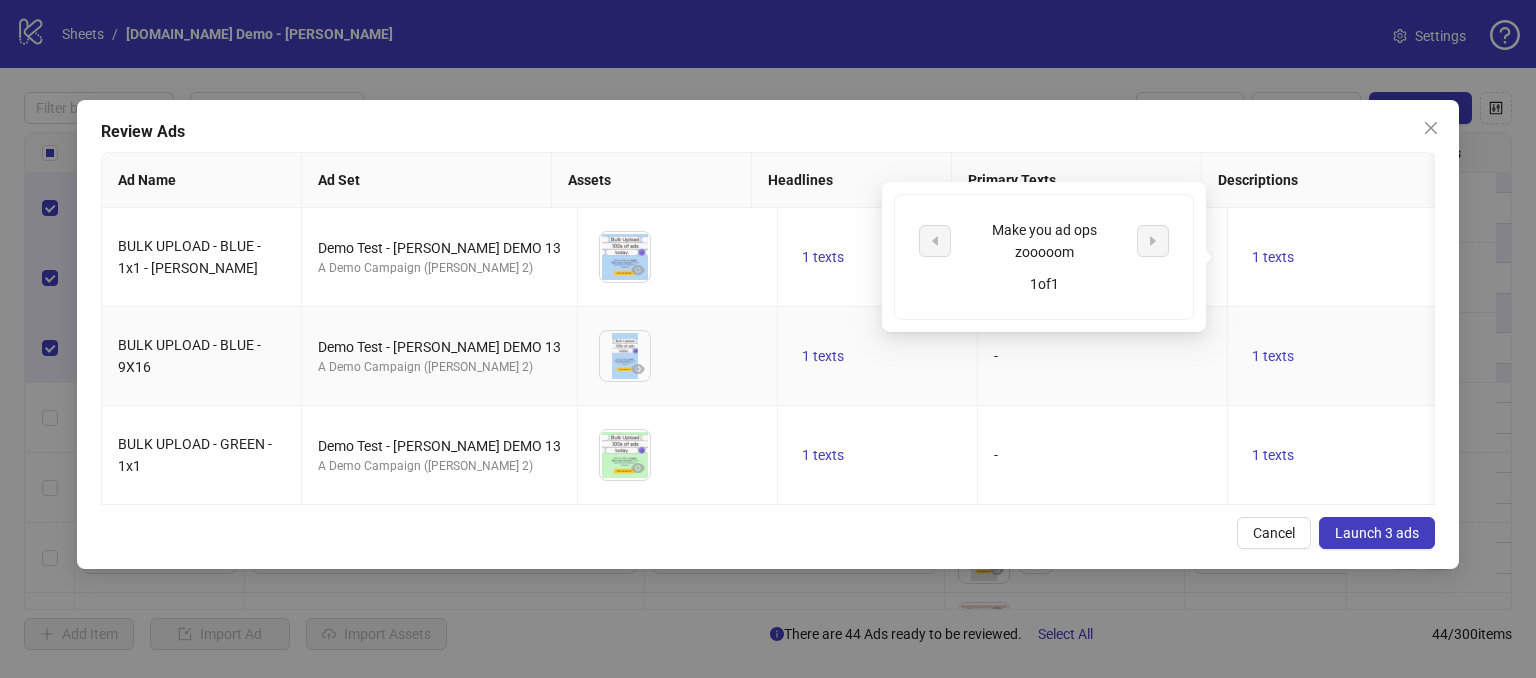
click at [1026, 421] on td "-" at bounding box center [1103, 455] width 250 height 99
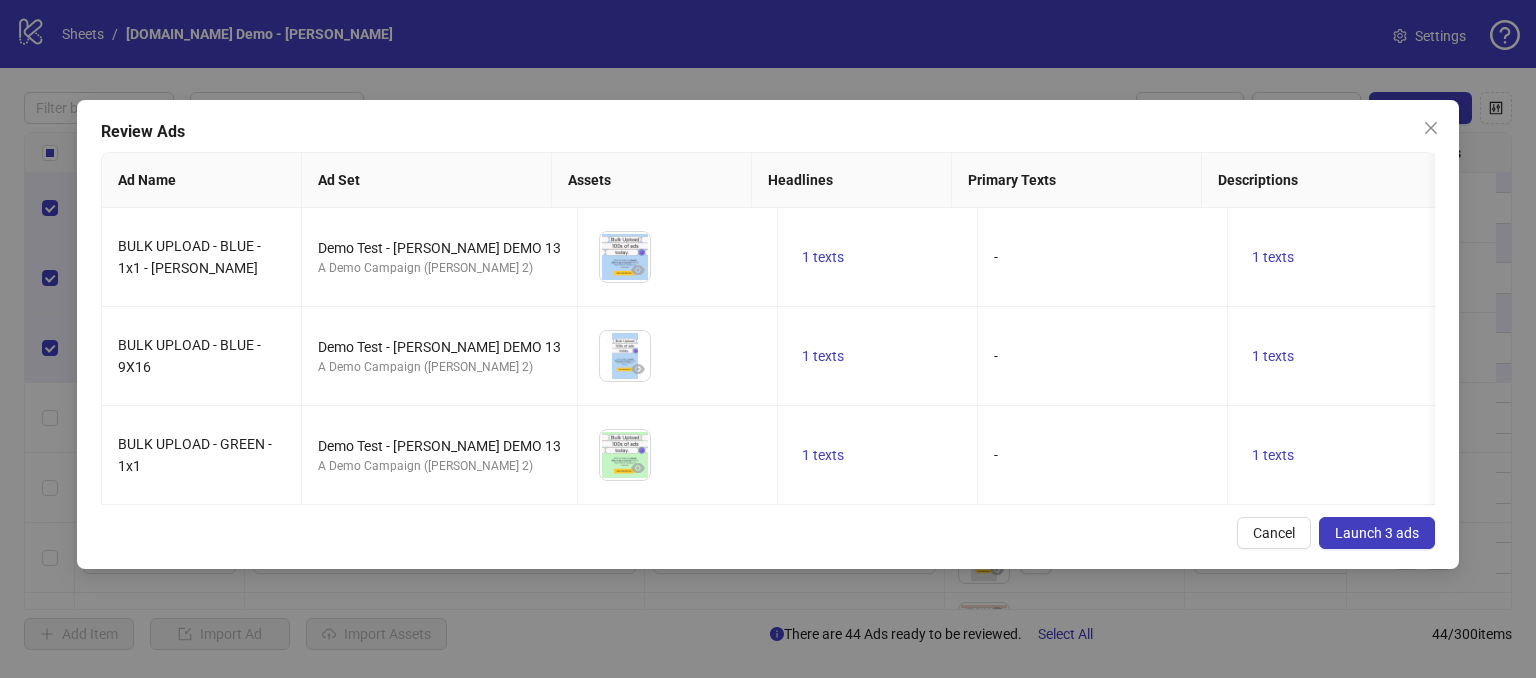
click at [1351, 541] on span "Launch 3 ads" at bounding box center [1377, 533] width 84 height 16
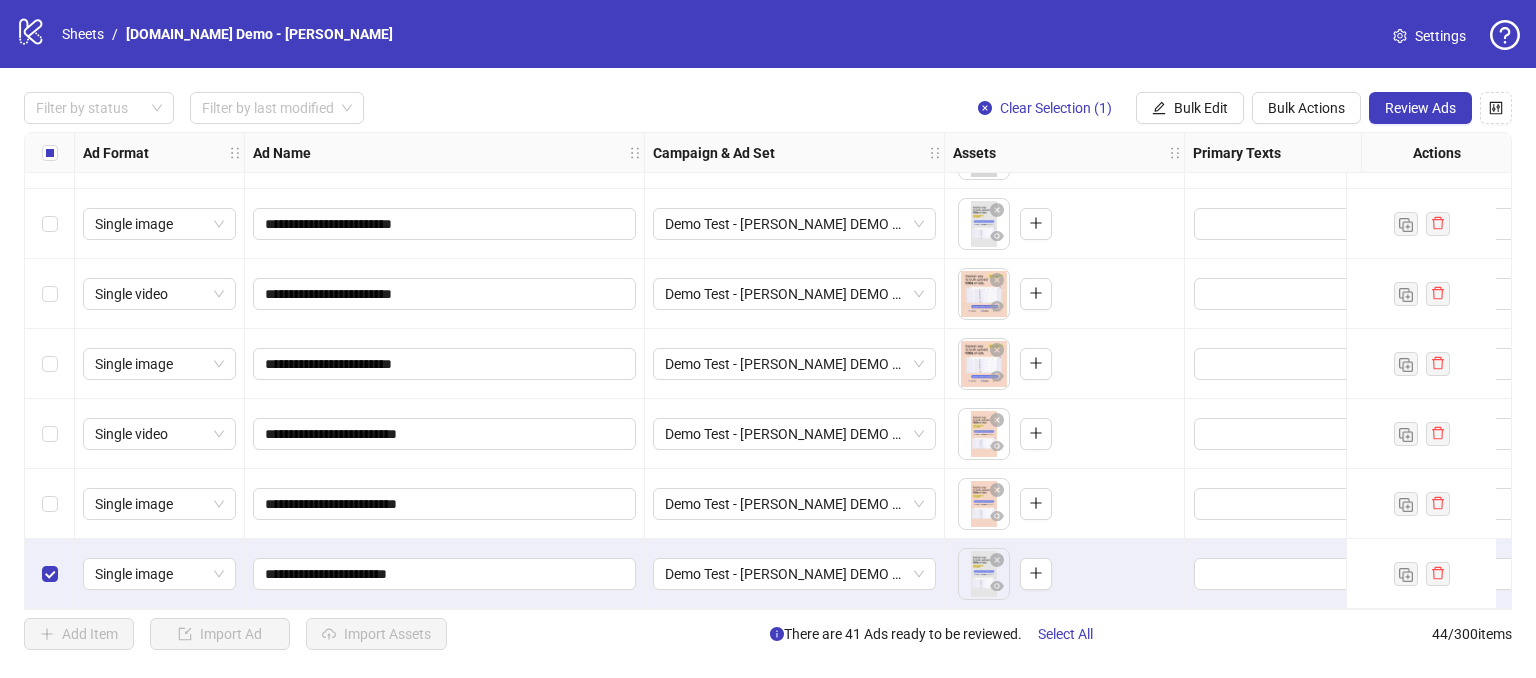
click at [48, 512] on div "Select row 43" at bounding box center [50, 504] width 50 height 70
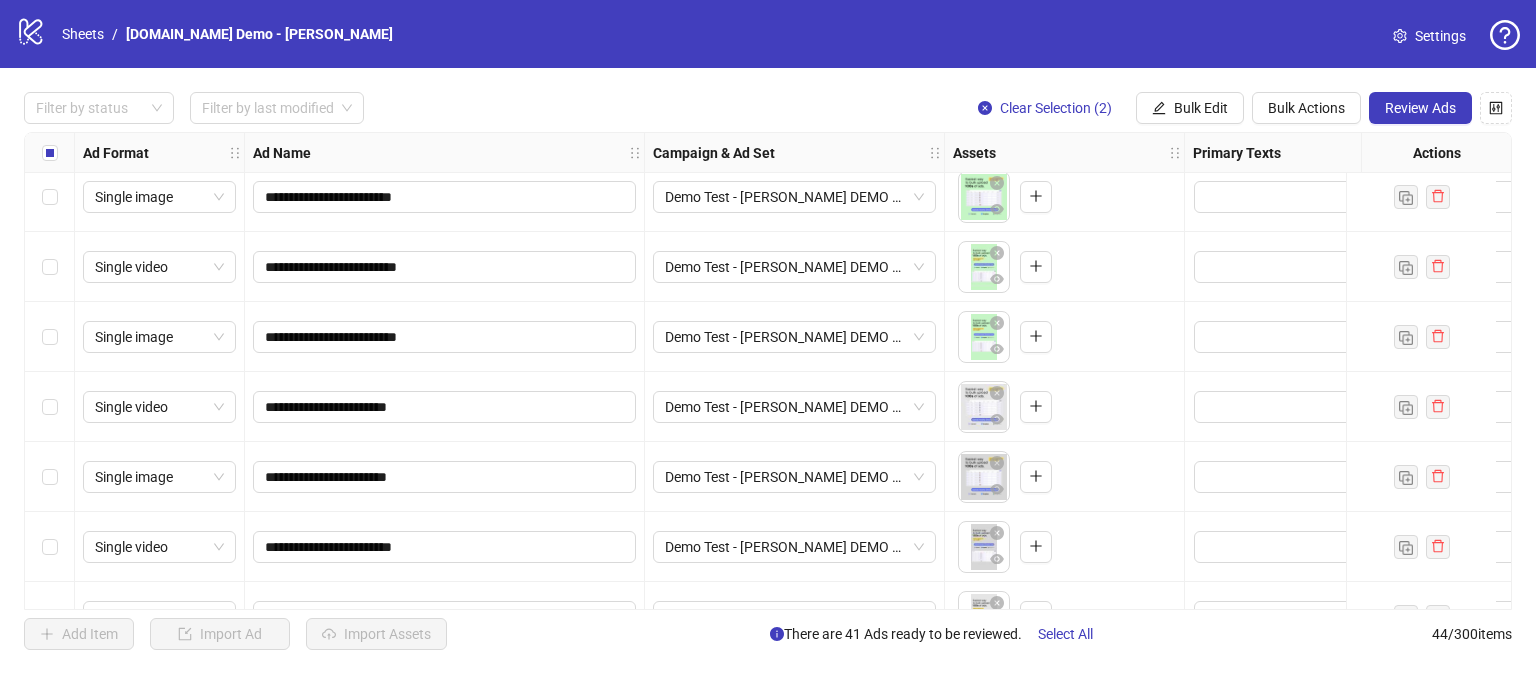
click at [43, 396] on label "Select row 36" at bounding box center [50, 407] width 16 height 22
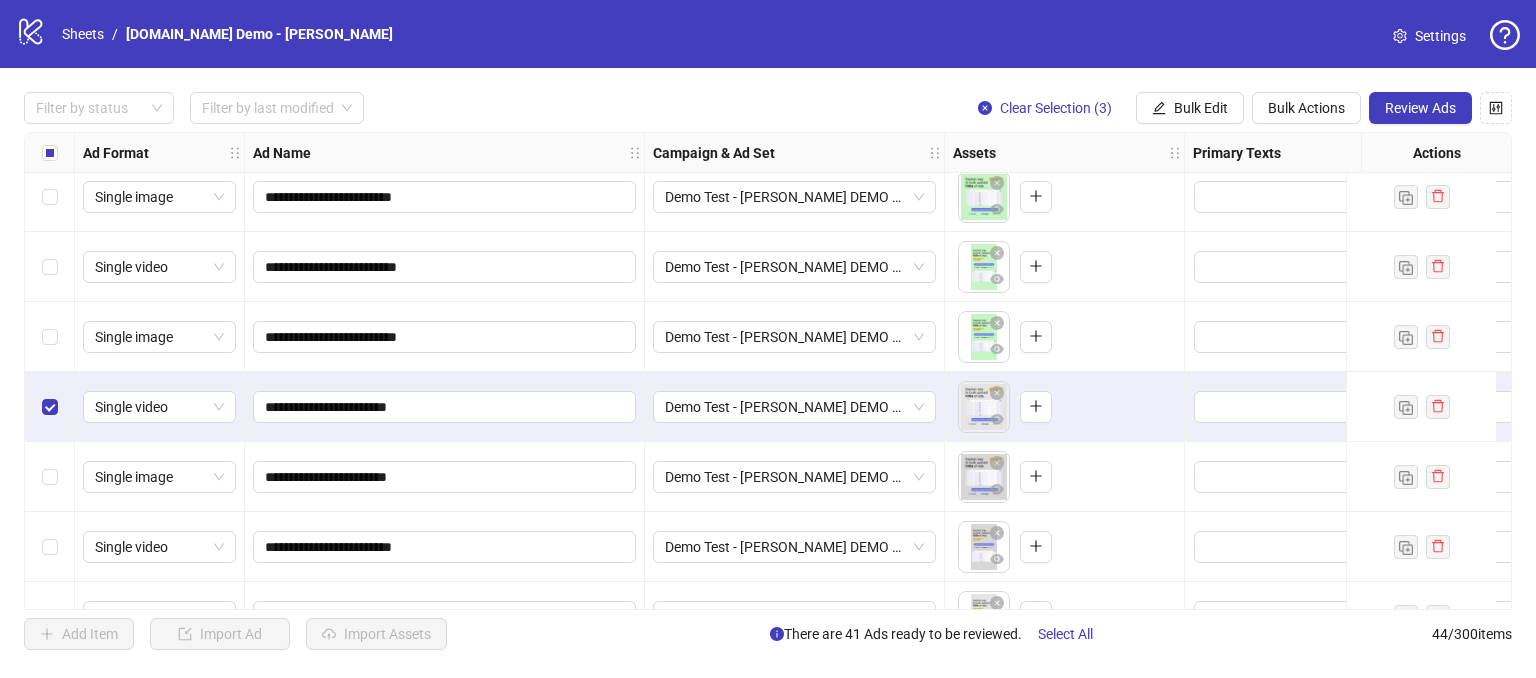
drag, startPoint x: 40, startPoint y: 276, endPoint x: 33, endPoint y: 170, distance: 106.2
click at [40, 273] on div "Select row 34" at bounding box center [50, 267] width 50 height 70
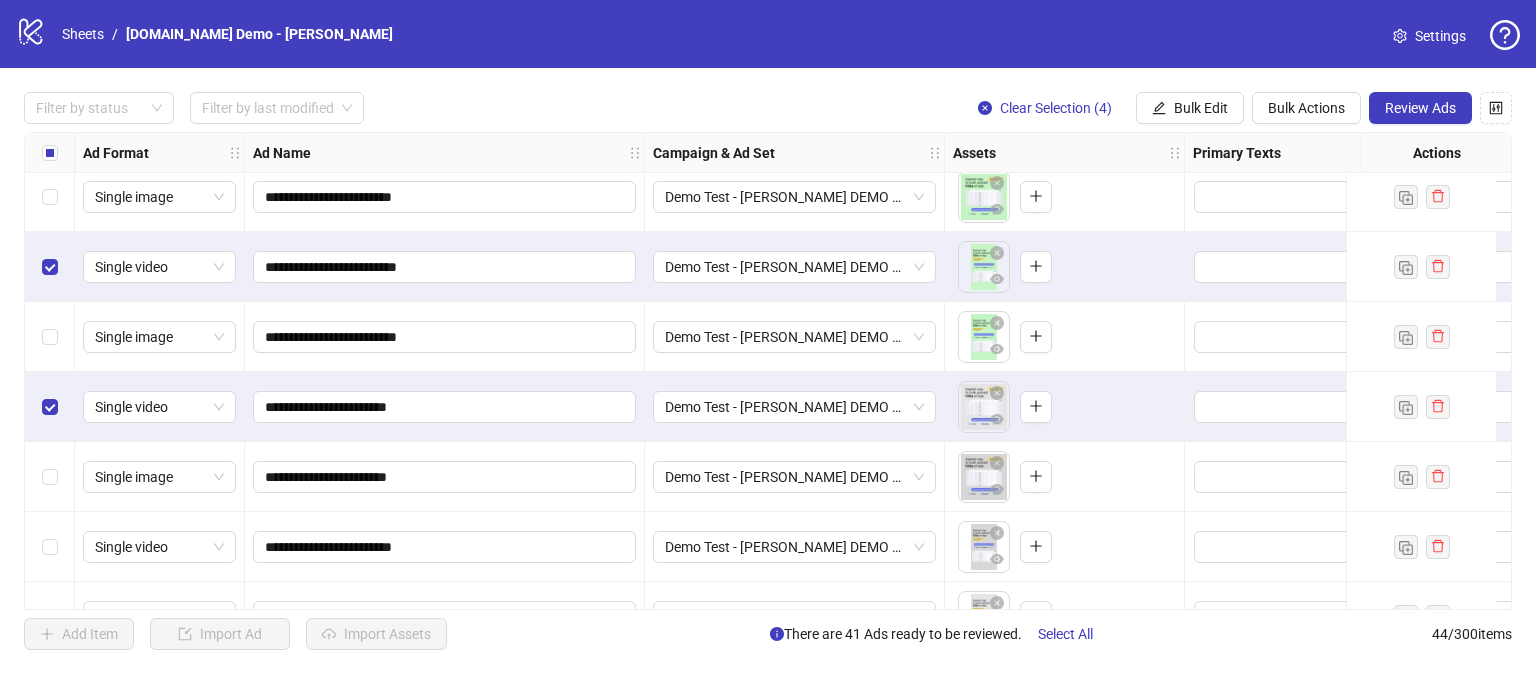
click at [40, 187] on div "Select row 33" at bounding box center [50, 197] width 50 height 70
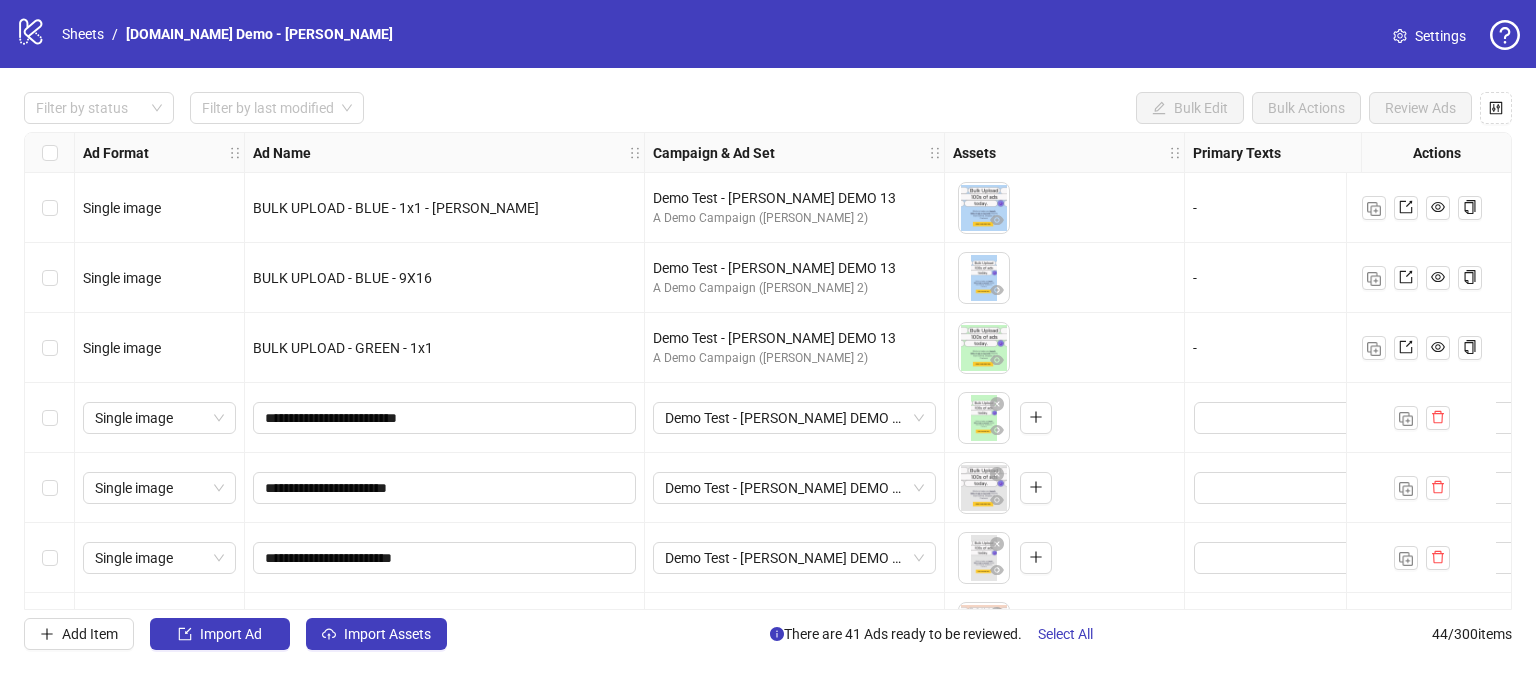
drag, startPoint x: 39, startPoint y: 205, endPoint x: 36, endPoint y: 279, distance: 74.0
click at [39, 205] on div "Select row 1" at bounding box center [50, 208] width 50 height 70
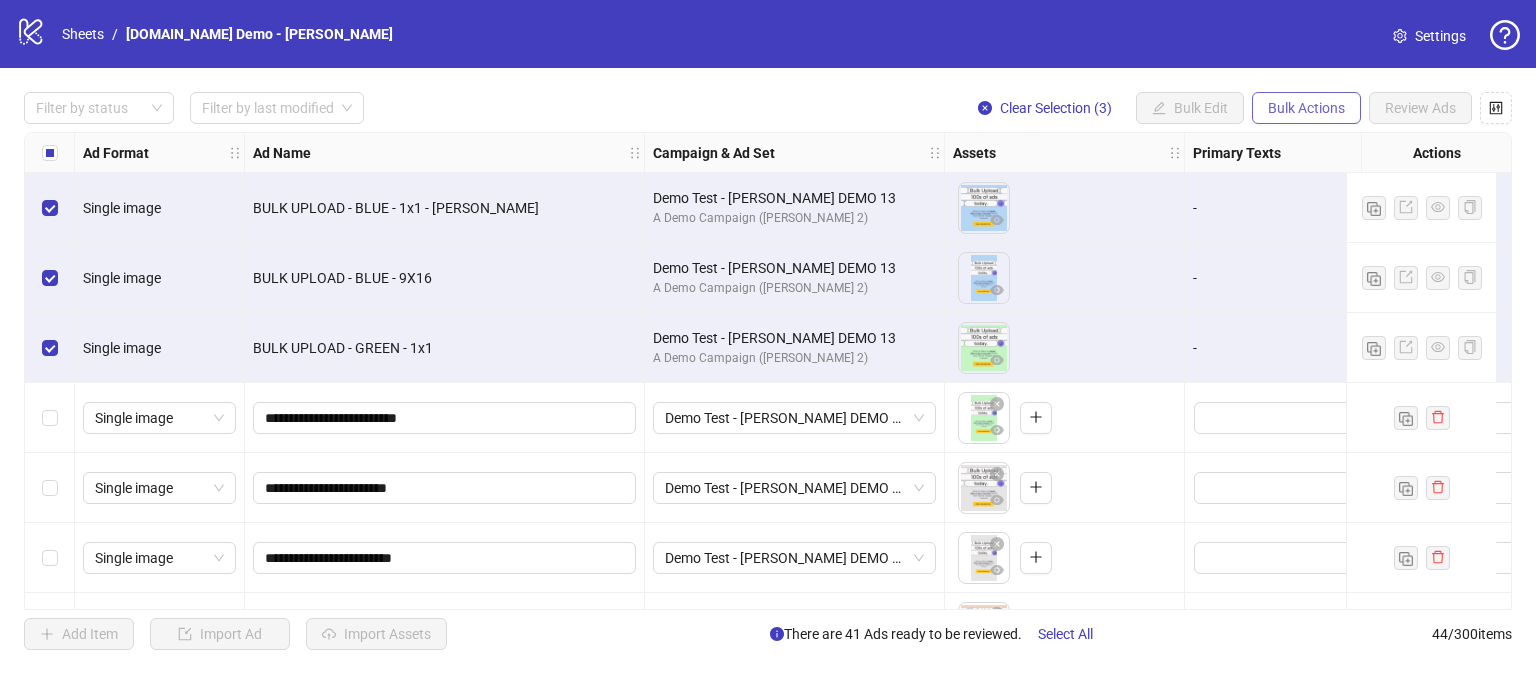
click at [1294, 102] on span "Bulk Actions" at bounding box center [1306, 108] width 77 height 16
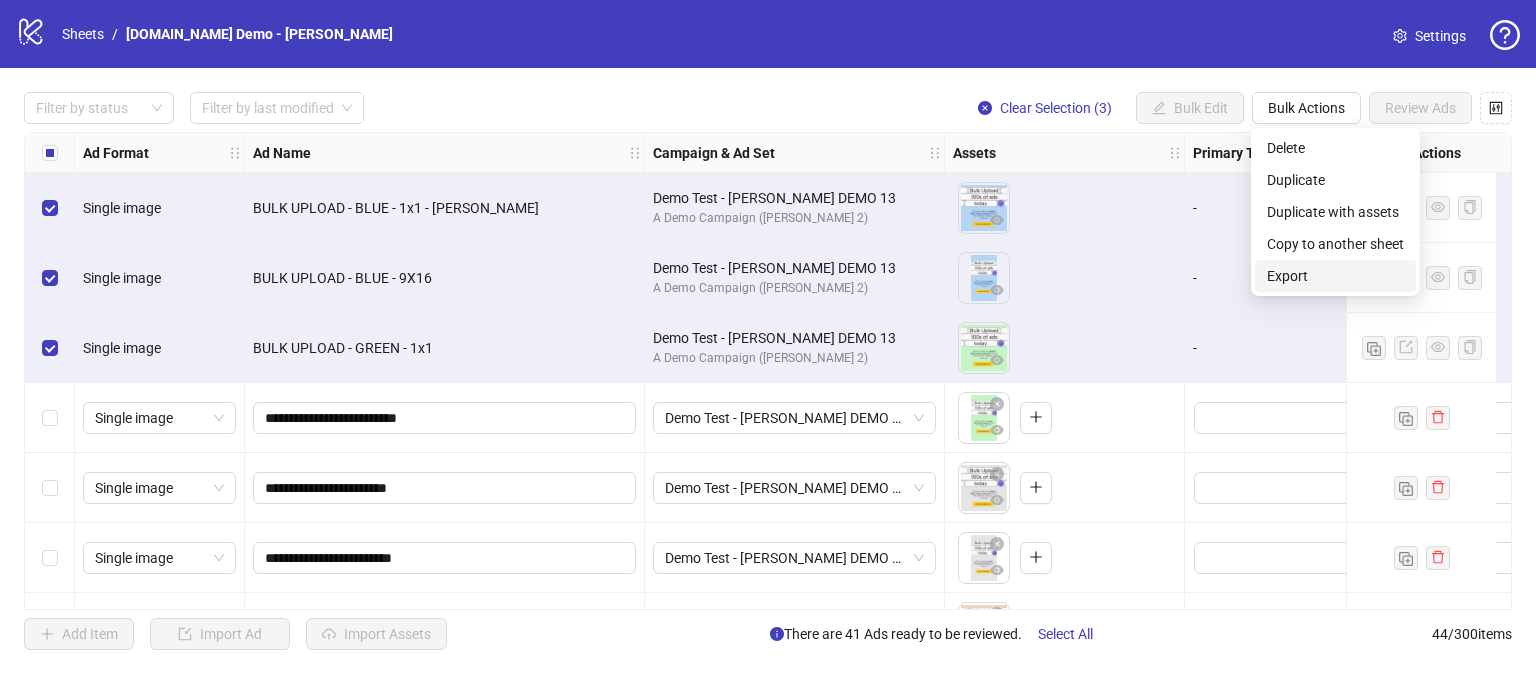
click at [1300, 279] on span "Export" at bounding box center [1335, 276] width 137 height 22
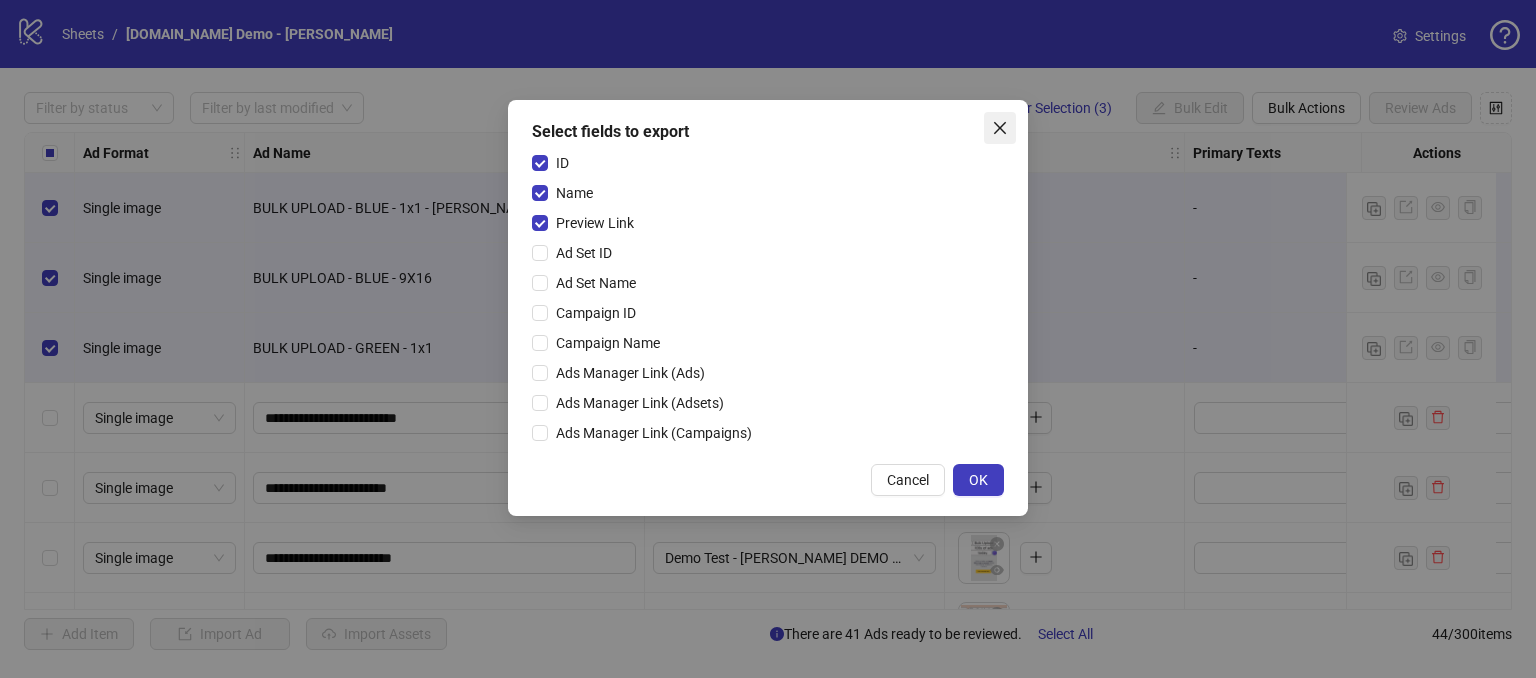
click at [1002, 129] on icon "close" at bounding box center [1000, 128] width 12 height 12
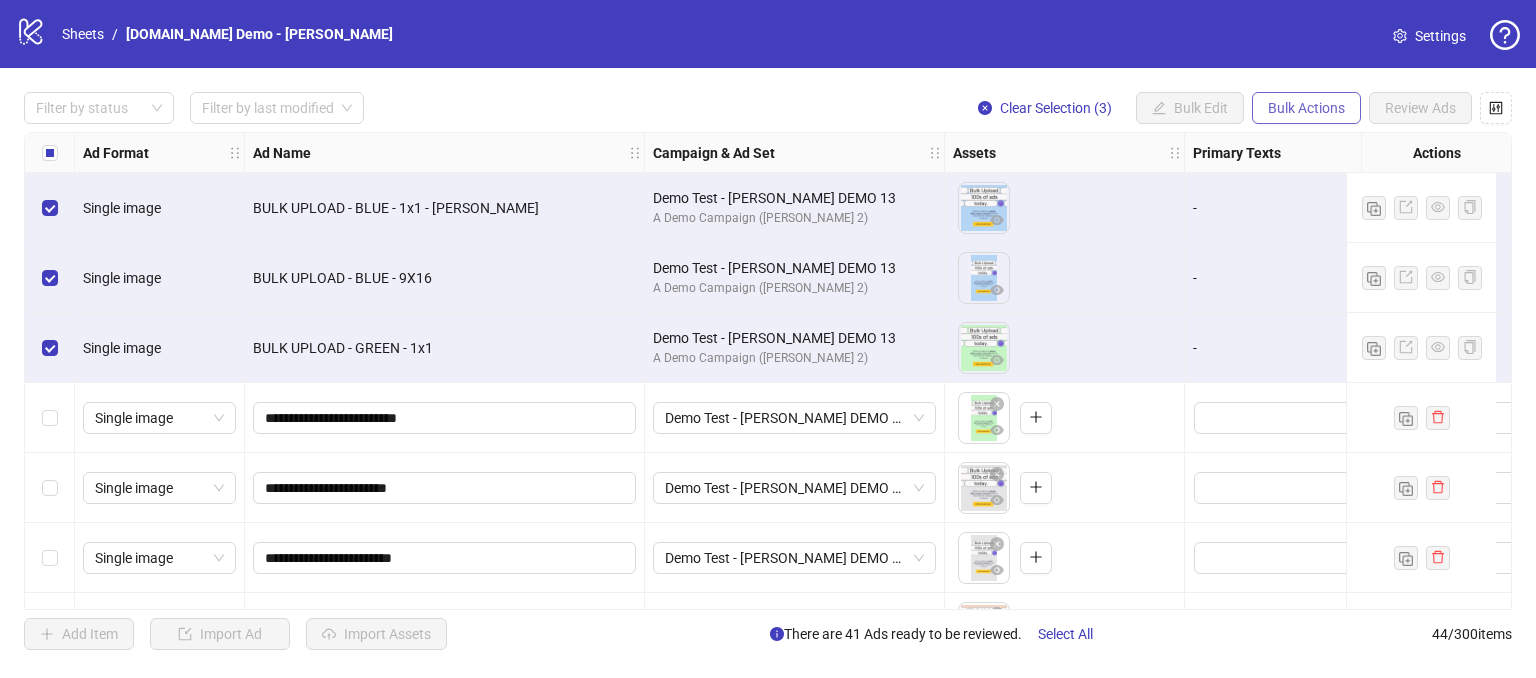
click at [1292, 112] on span "Bulk Actions" at bounding box center [1306, 108] width 77 height 16
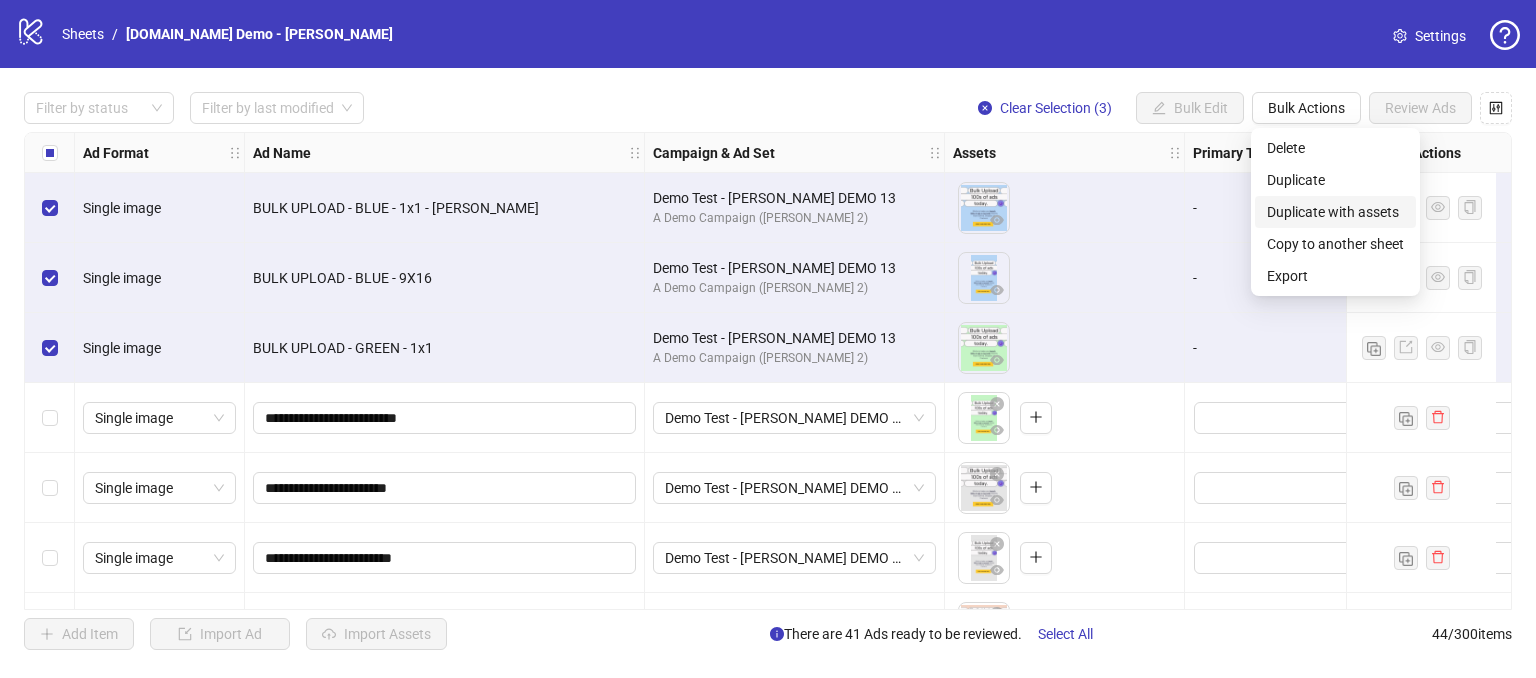
click at [1308, 210] on span "Duplicate with assets" at bounding box center [1335, 212] width 137 height 22
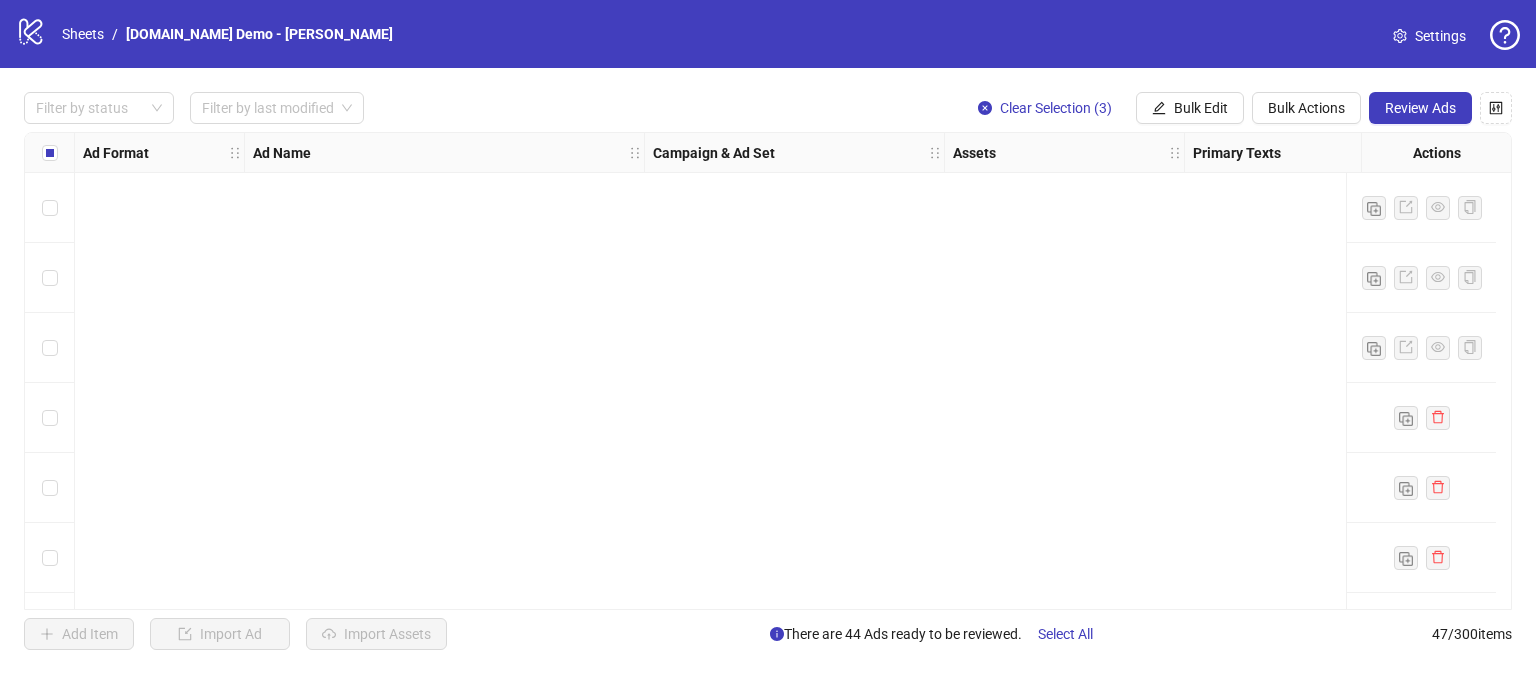
scroll to position [2860, 0]
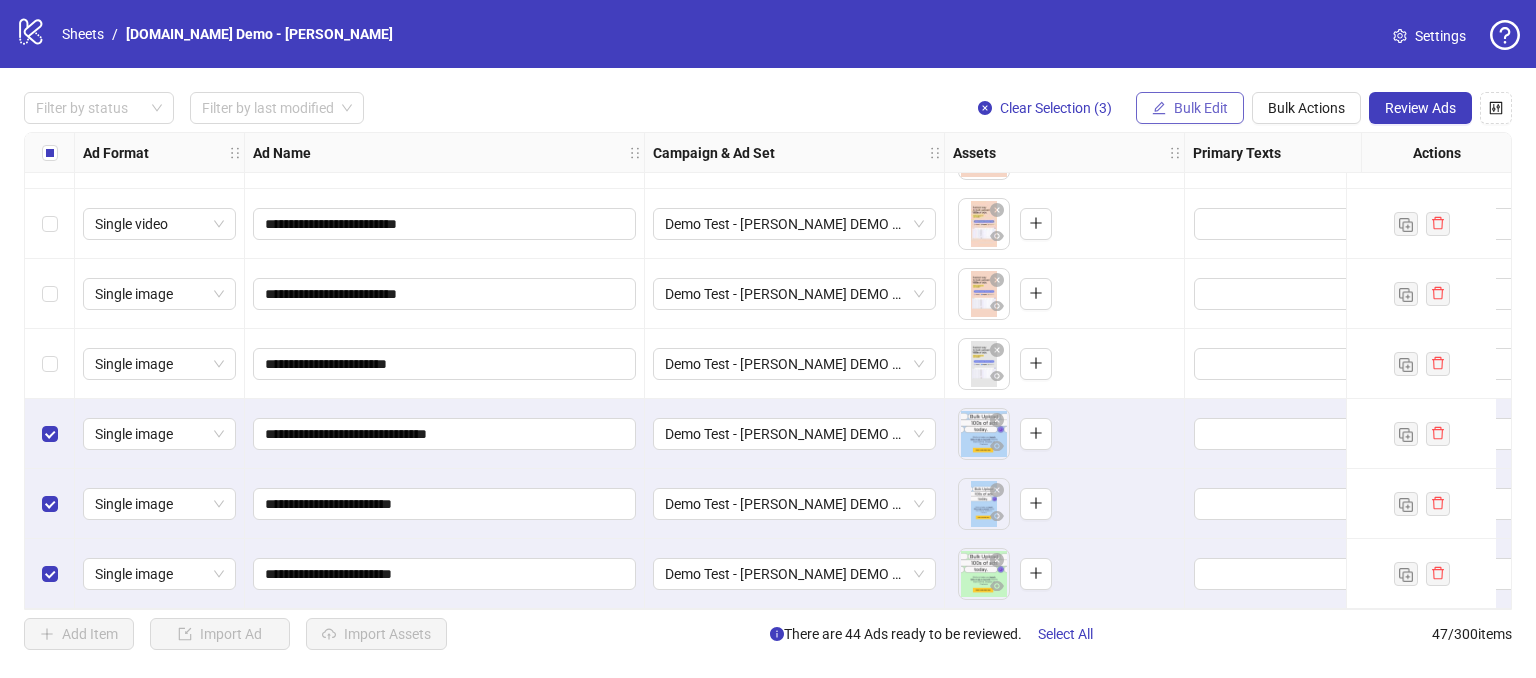
click at [1179, 109] on span "Bulk Edit" at bounding box center [1201, 108] width 54 height 16
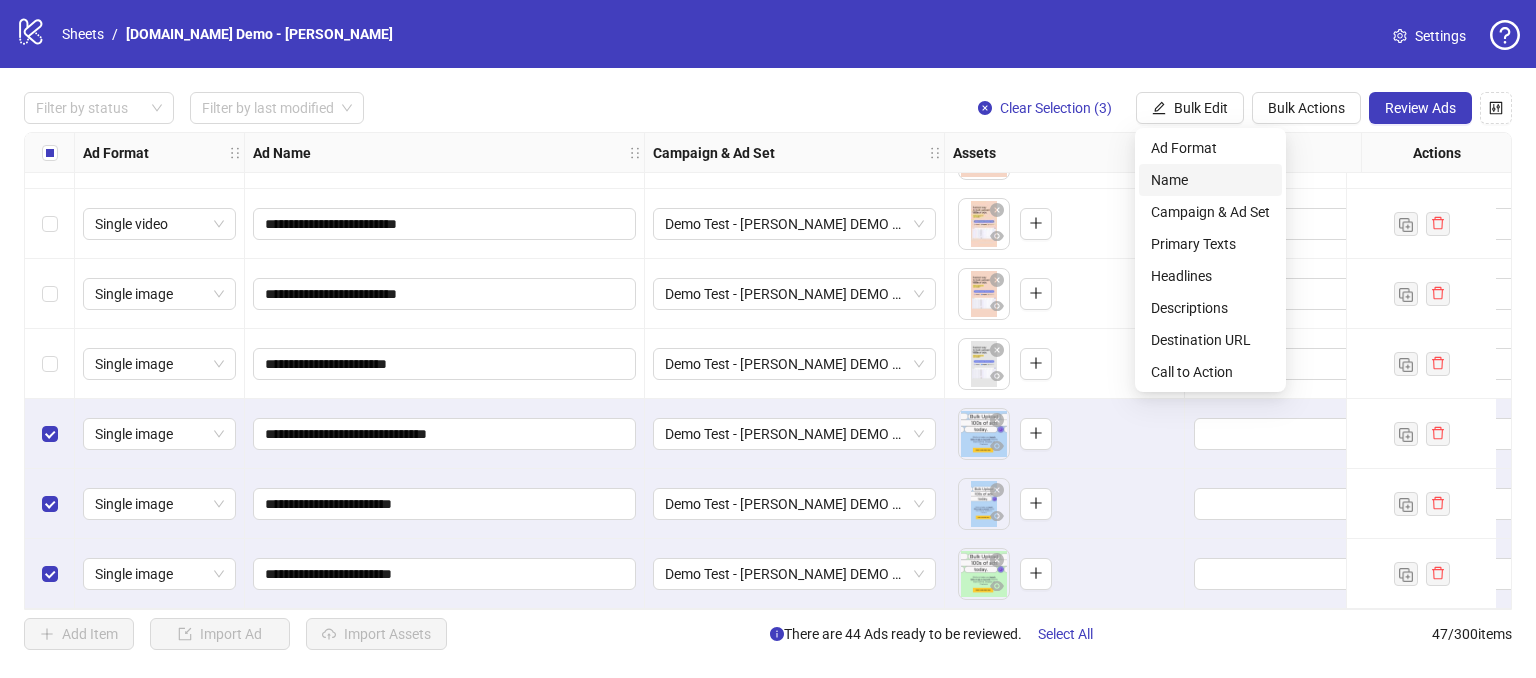
click at [1171, 180] on span "Name" at bounding box center [1210, 180] width 119 height 22
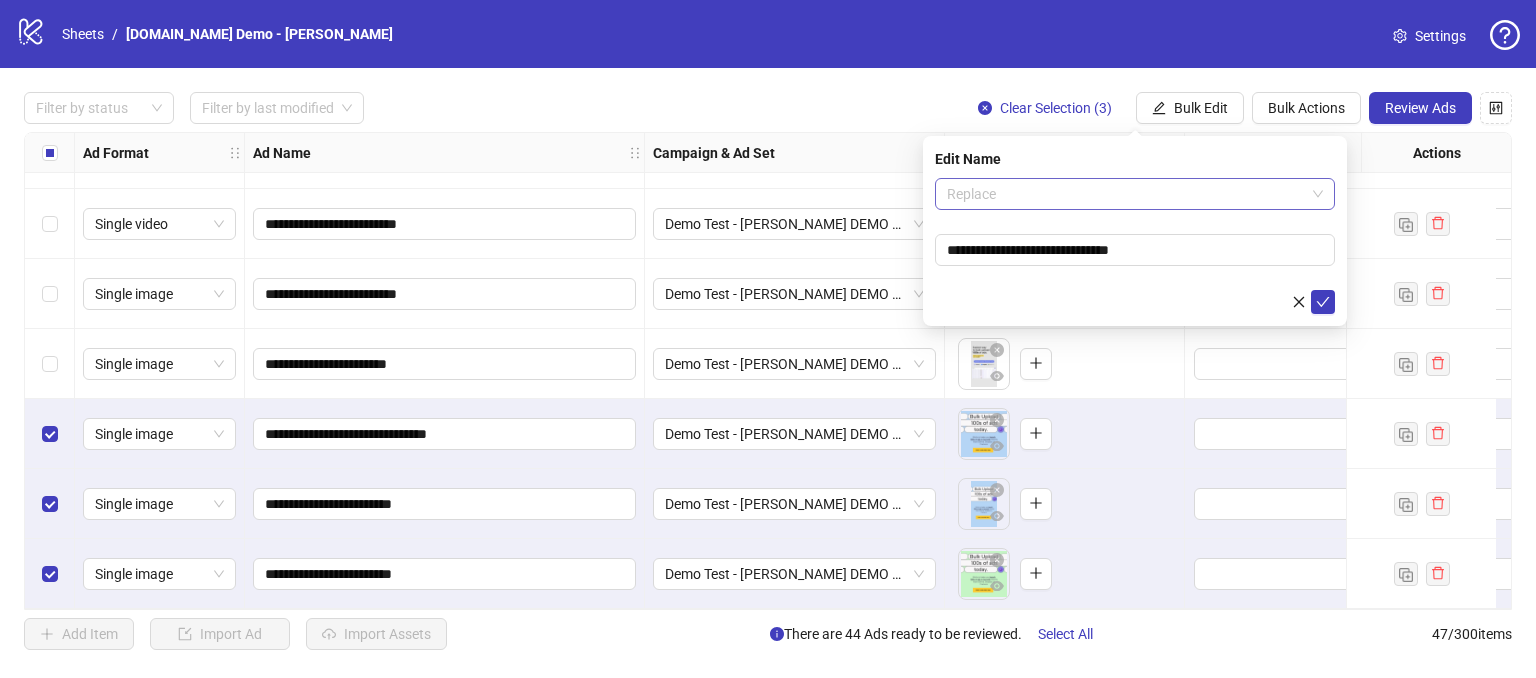
click at [1092, 198] on span "Replace" at bounding box center [1135, 194] width 376 height 30
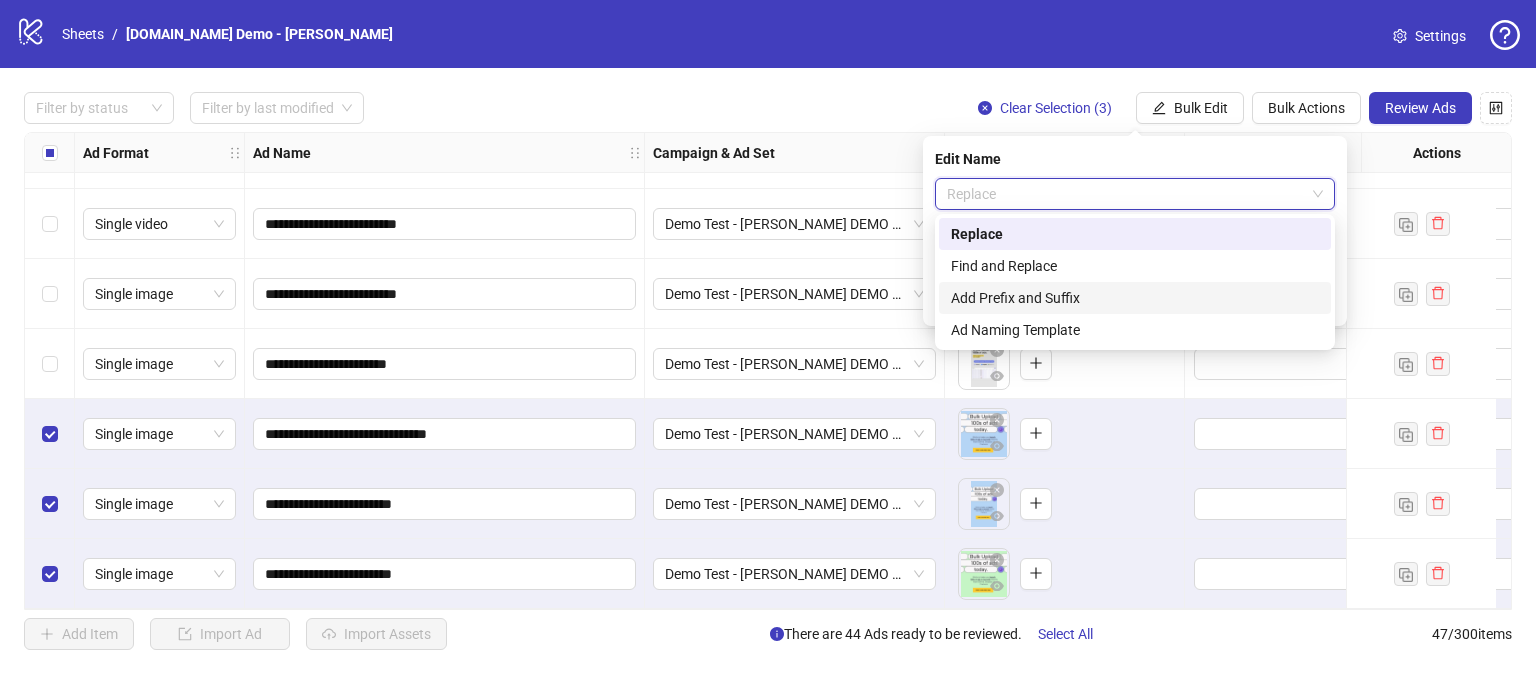
click at [998, 302] on div "Add Prefix and Suffix" at bounding box center [1135, 298] width 368 height 22
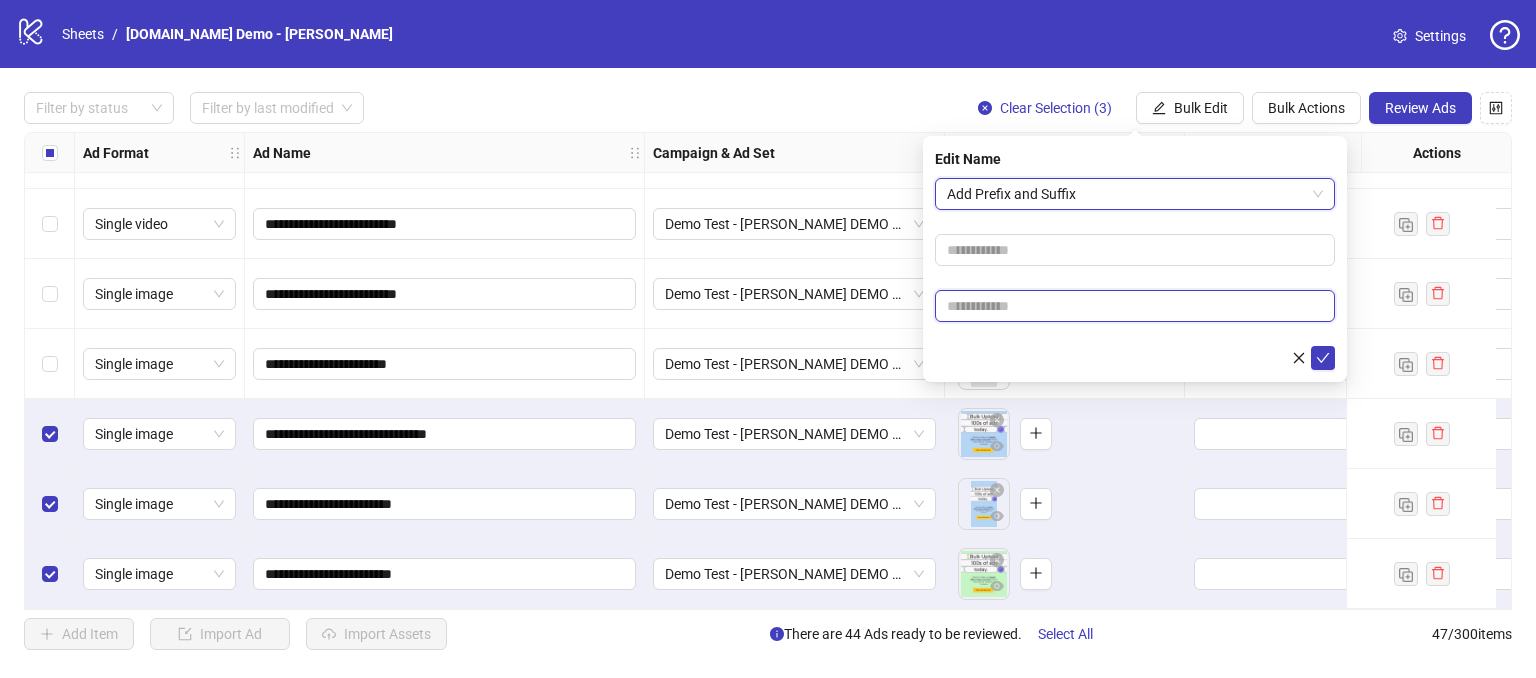
click at [981, 309] on input "text" at bounding box center [1135, 306] width 400 height 32
type input "******"
click at [1317, 360] on icon "check" at bounding box center [1323, 358] width 14 height 14
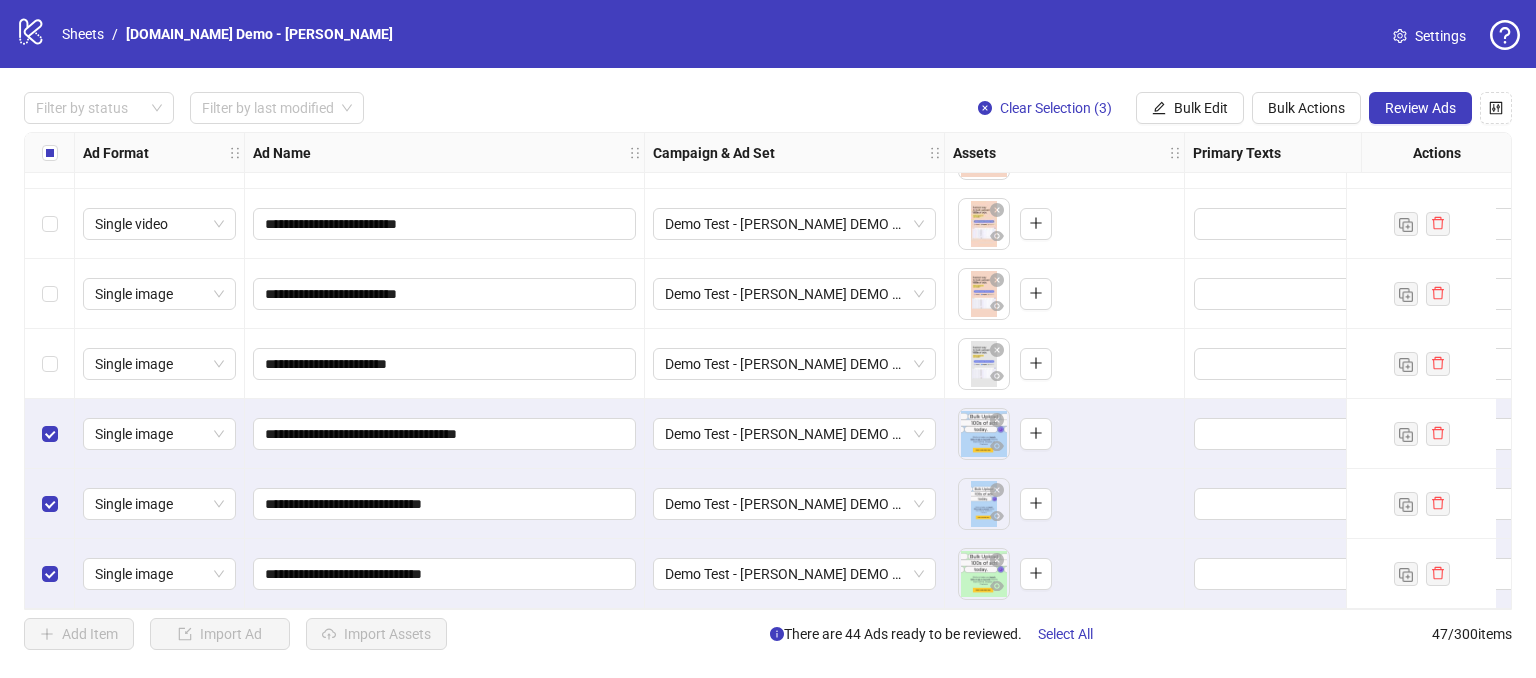
scroll to position [2860, 536]
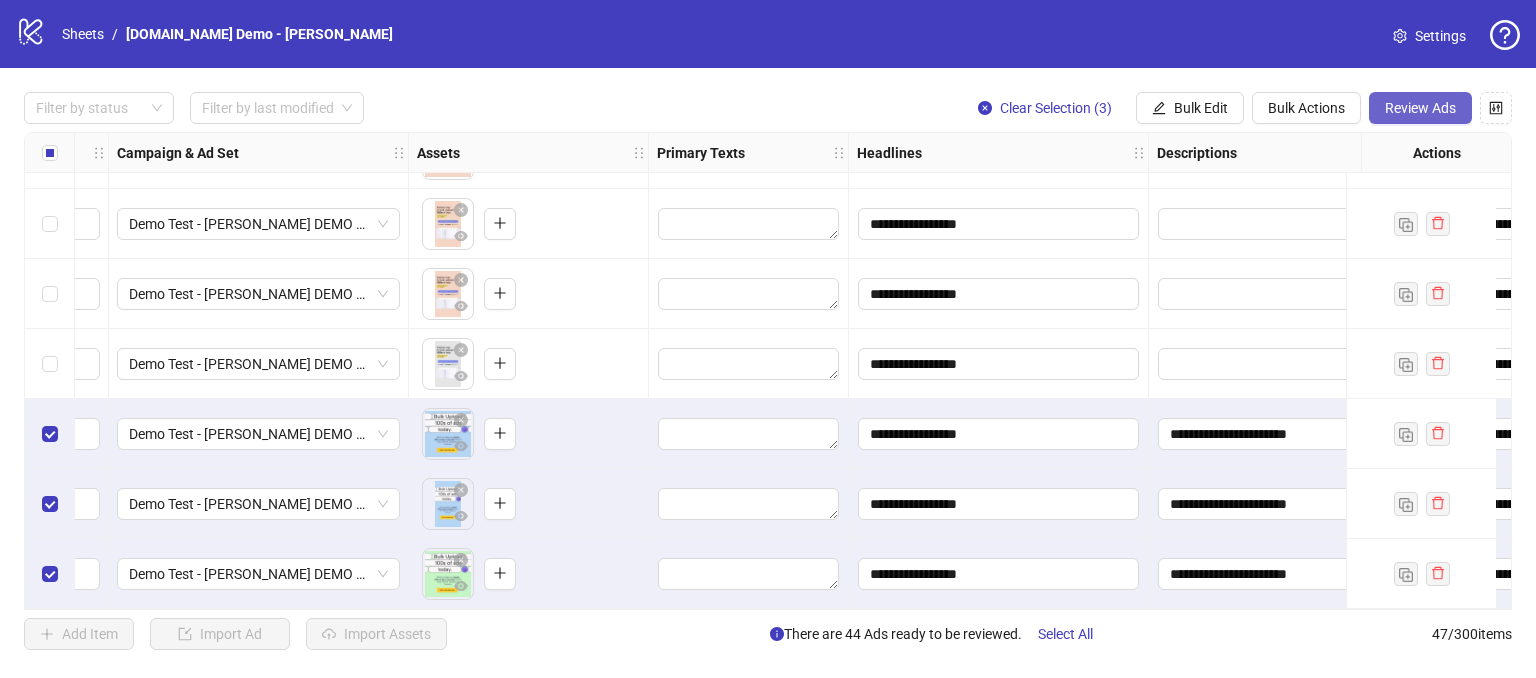
click at [1424, 102] on span "Review Ads" at bounding box center [1420, 108] width 71 height 16
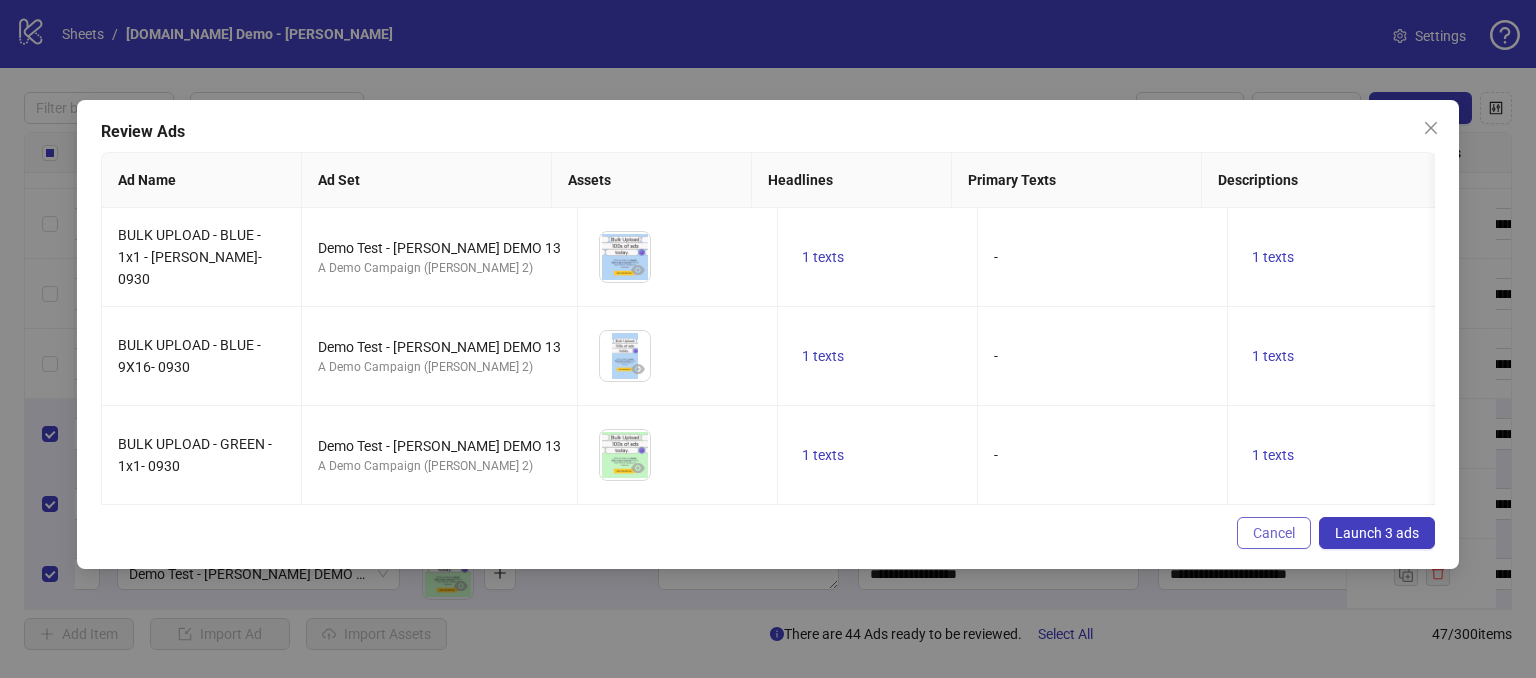
click at [1288, 541] on span "Cancel" at bounding box center [1274, 533] width 42 height 16
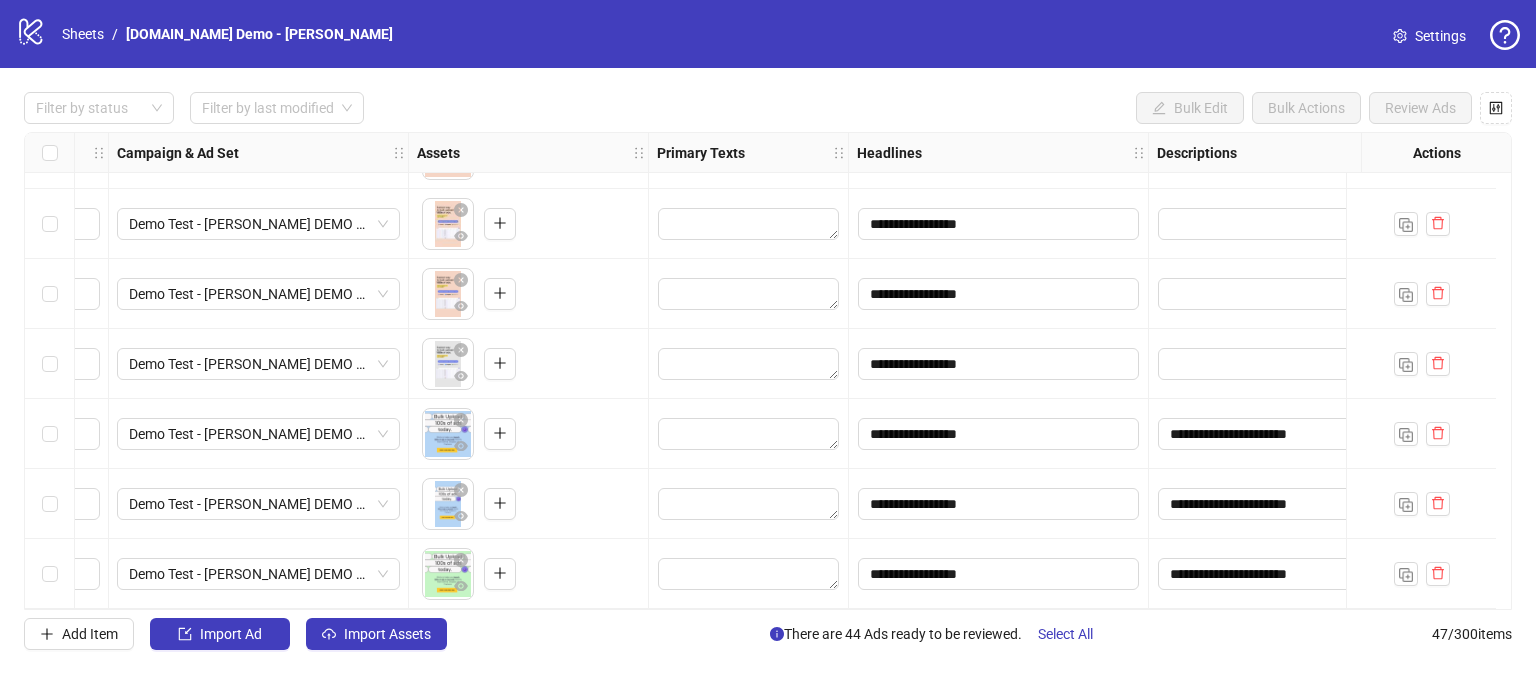
scroll to position [2860, 0]
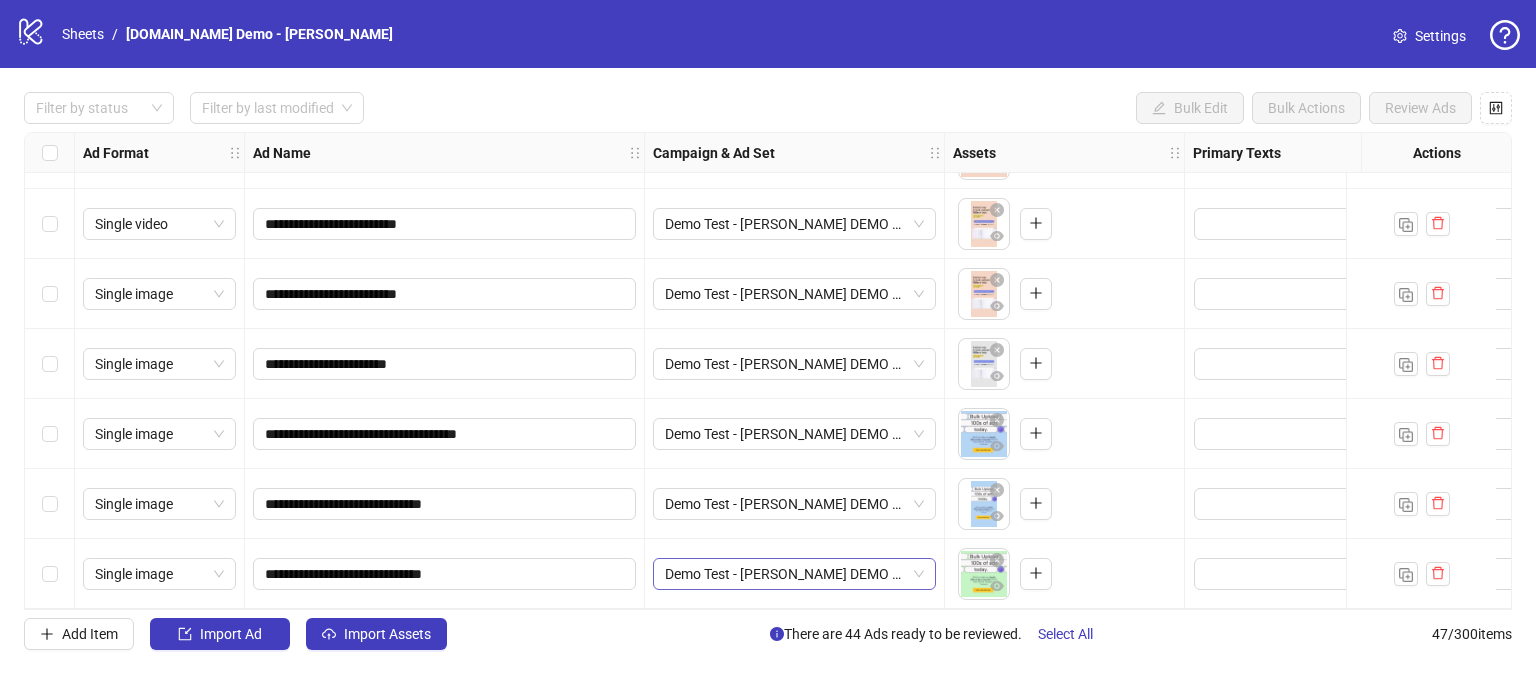
click at [913, 572] on span "Demo Test - [PERSON_NAME] DEMO 13" at bounding box center [794, 574] width 259 height 30
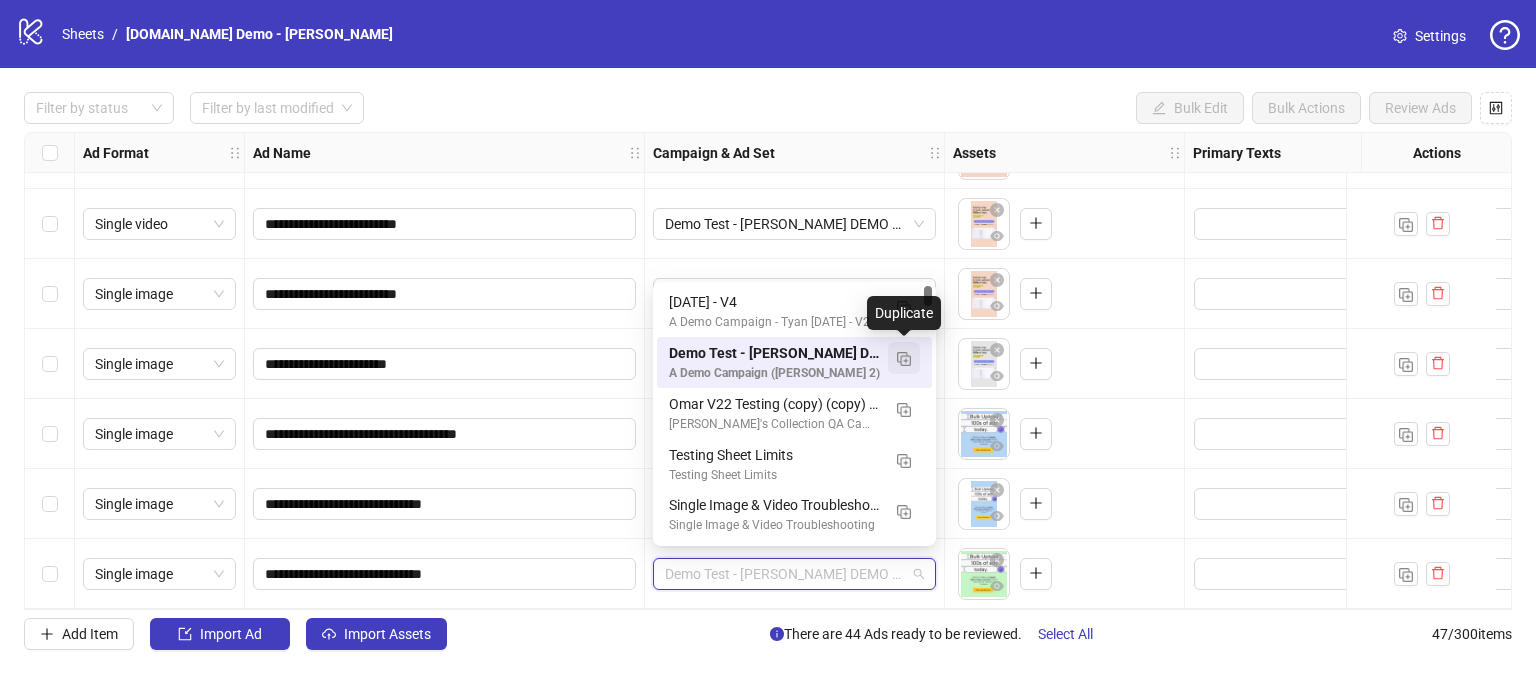
click at [905, 362] on img "button" at bounding box center [904, 359] width 14 height 14
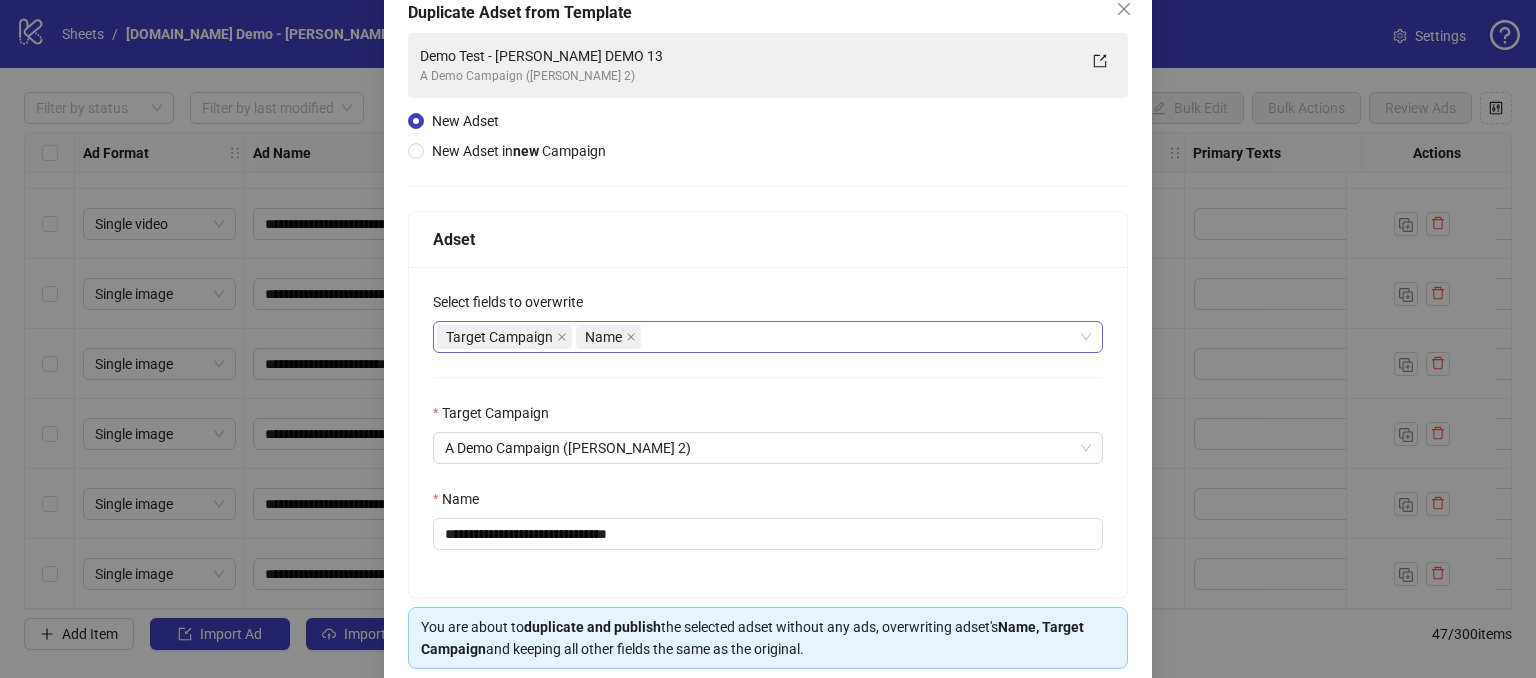
scroll to position [197, 0]
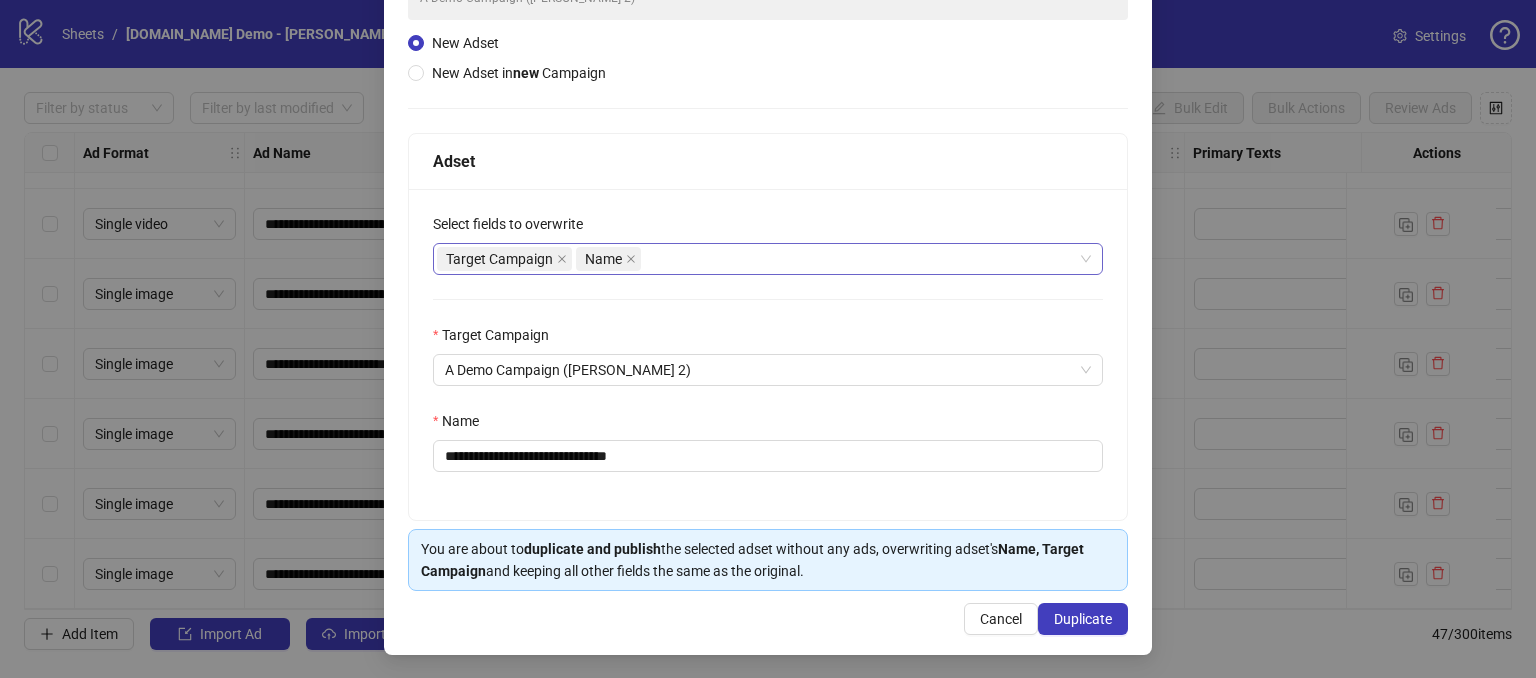
click at [660, 245] on div "Target Campaign Name" at bounding box center [757, 259] width 641 height 28
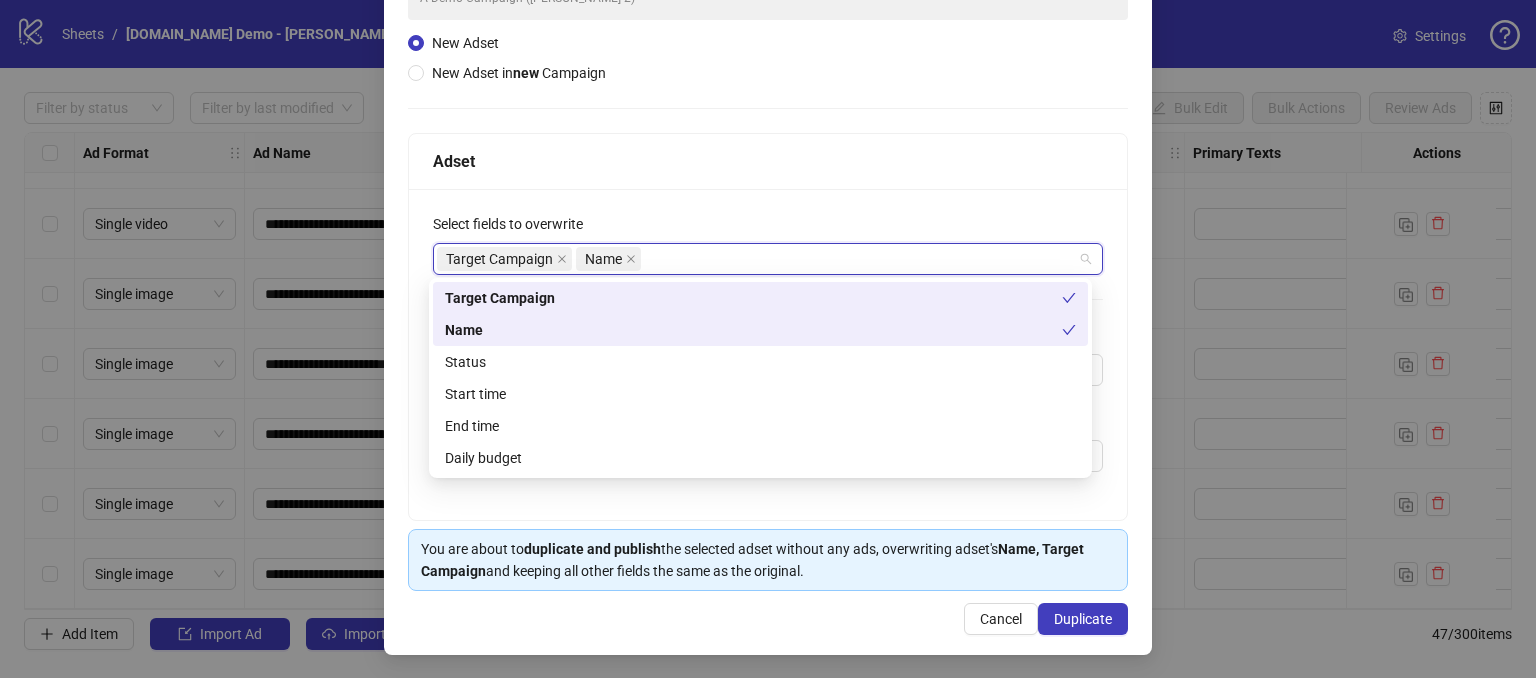
click at [721, 209] on div "**********" at bounding box center [768, 354] width 718 height 331
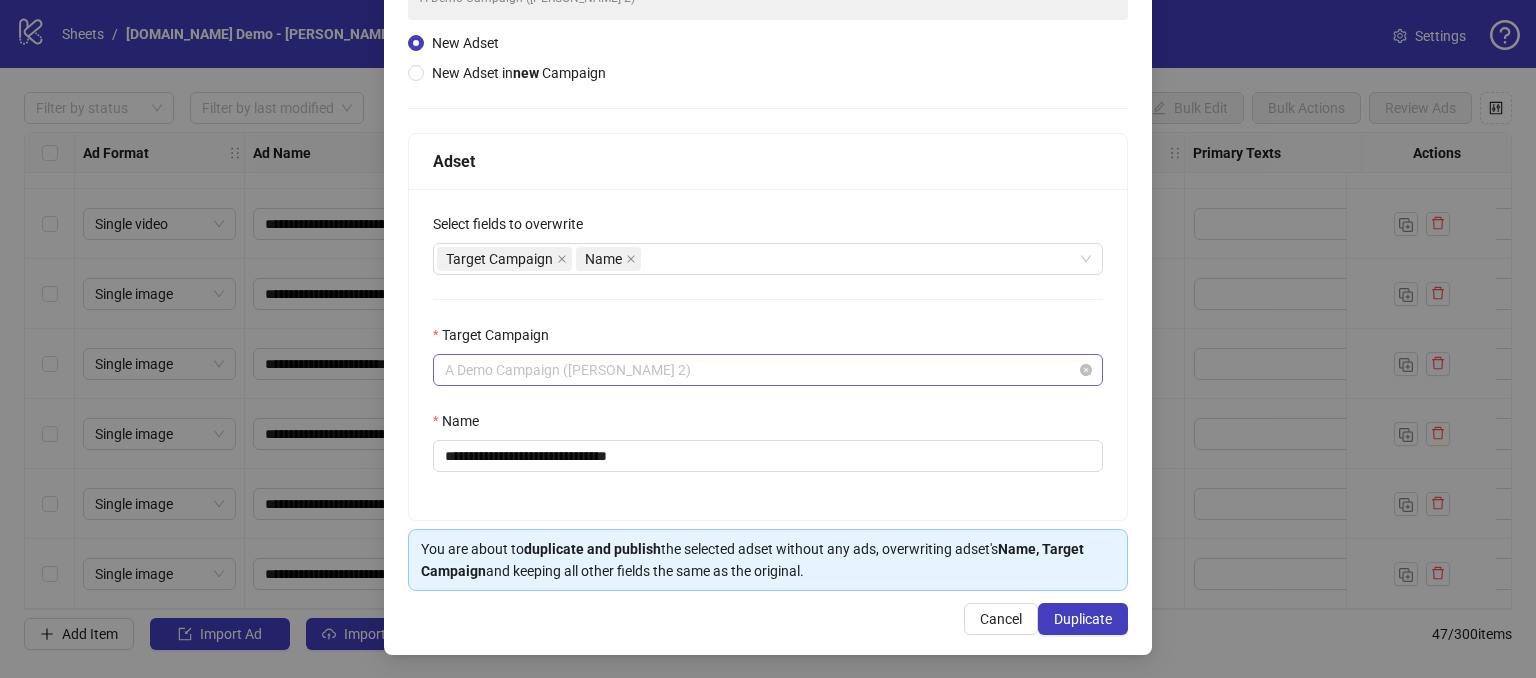
click at [649, 373] on span "A Demo Campaign ([PERSON_NAME] 2)" at bounding box center [768, 370] width 646 height 30
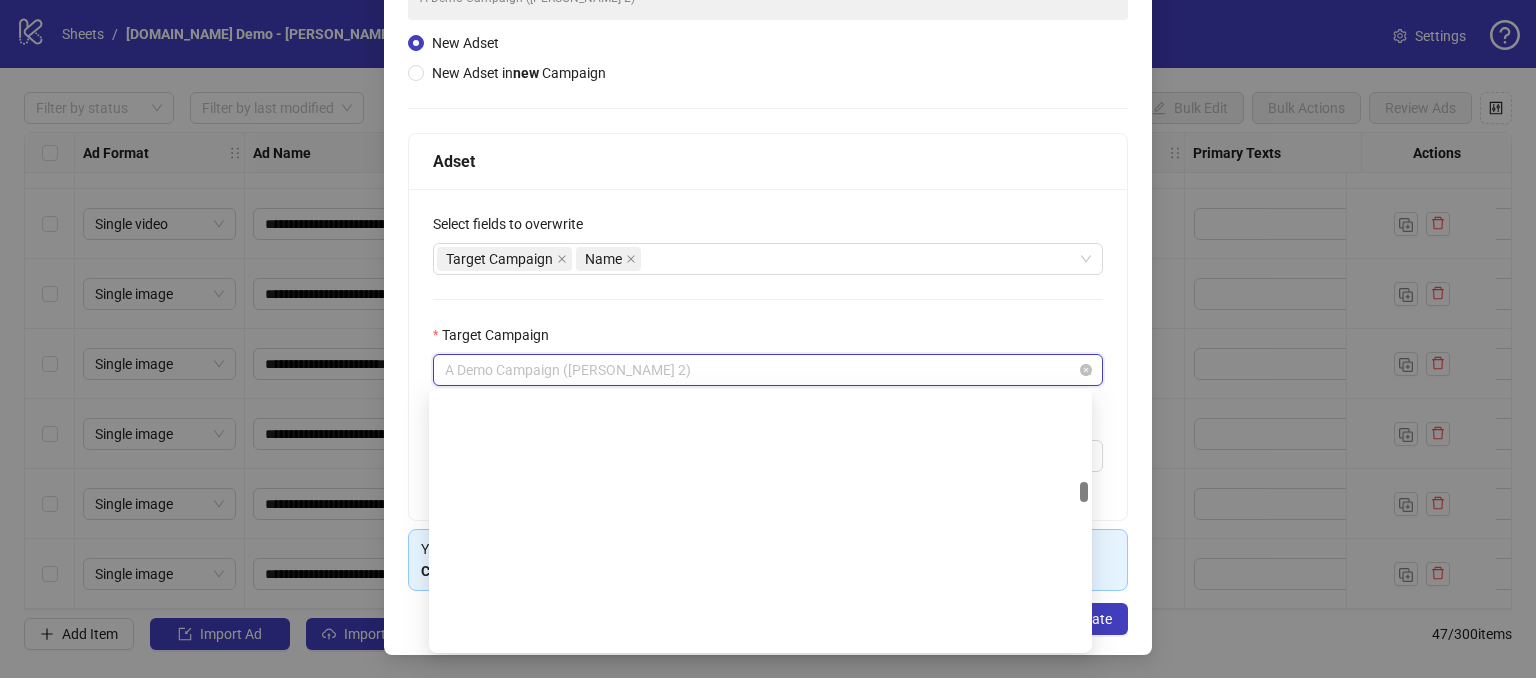
scroll to position [1954, 0]
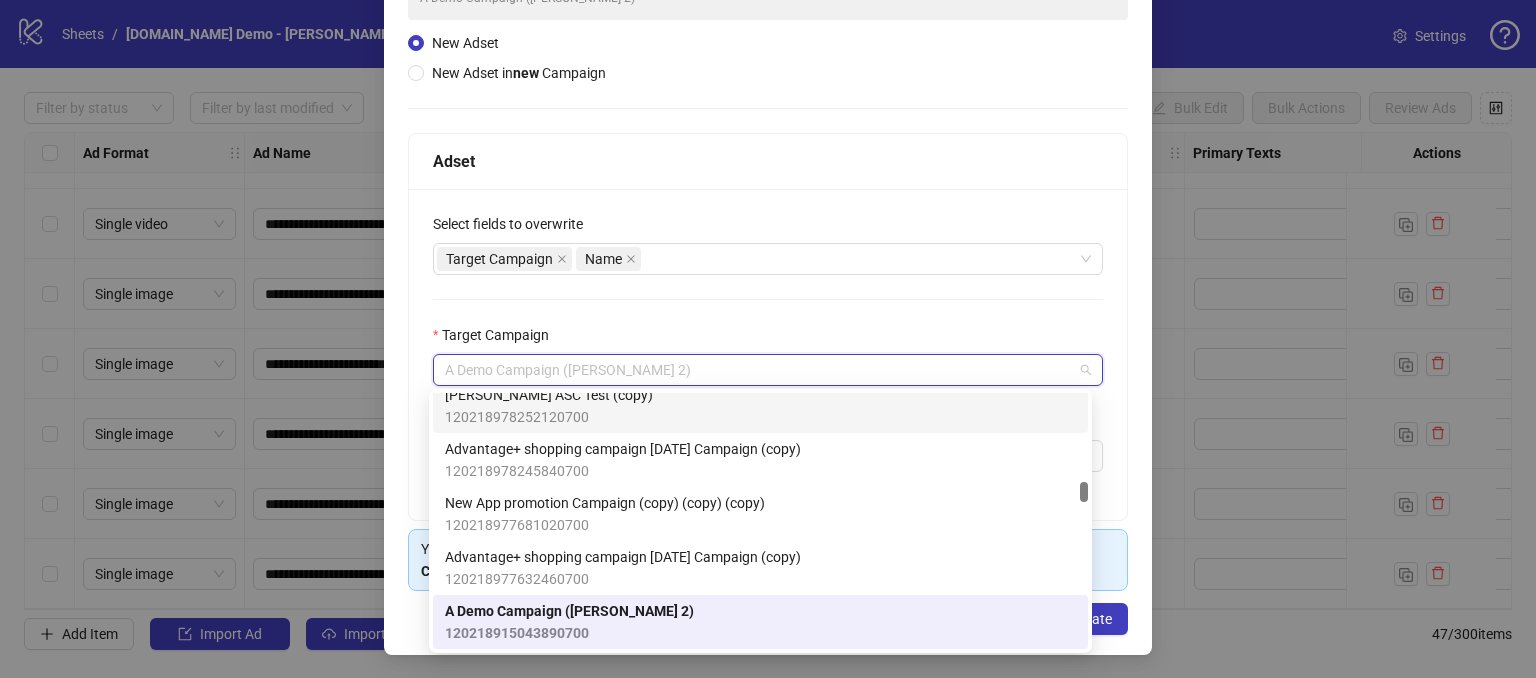
click at [616, 331] on div "Target Campaign" at bounding box center [768, 339] width 670 height 30
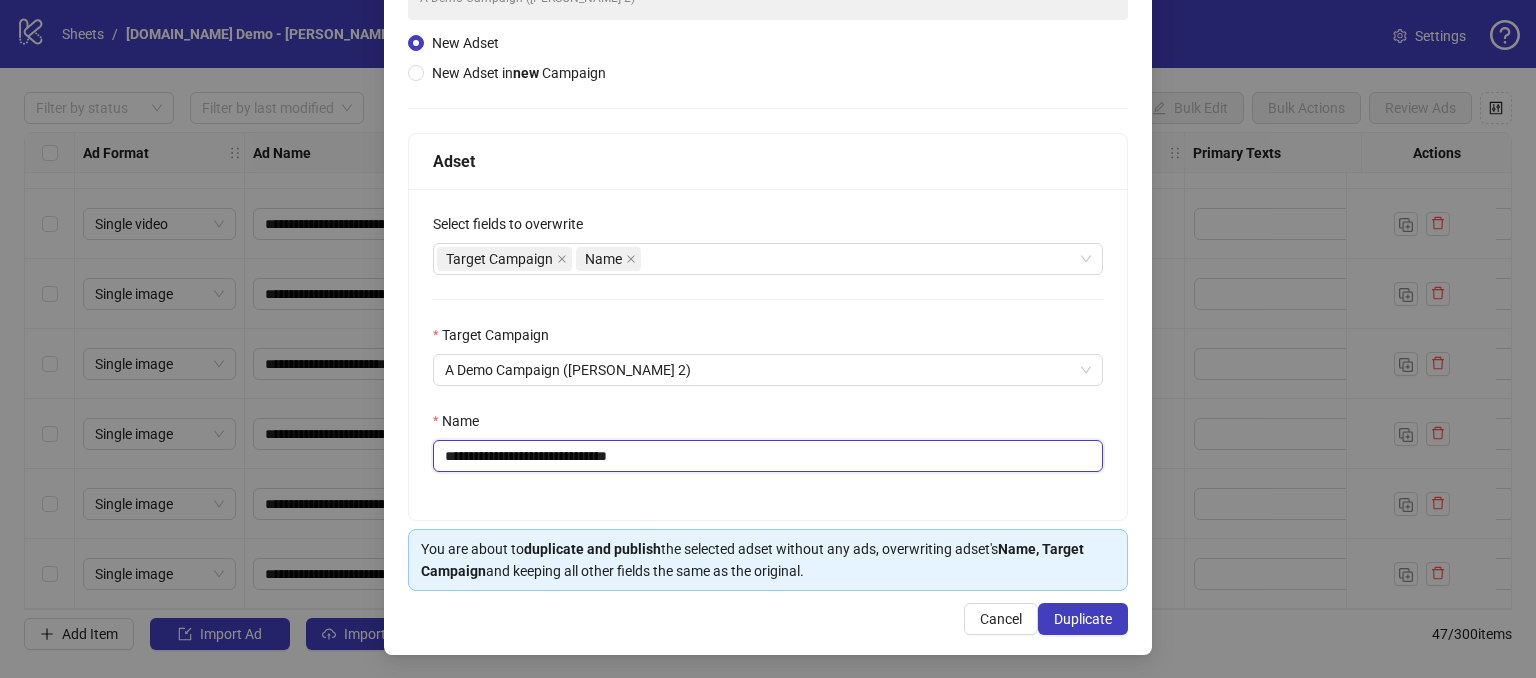
drag, startPoint x: 653, startPoint y: 458, endPoint x: 626, endPoint y: 458, distance: 27.0
click at [626, 458] on input "**********" at bounding box center [768, 456] width 670 height 32
click at [745, 165] on div "Adset" at bounding box center [768, 161] width 670 height 25
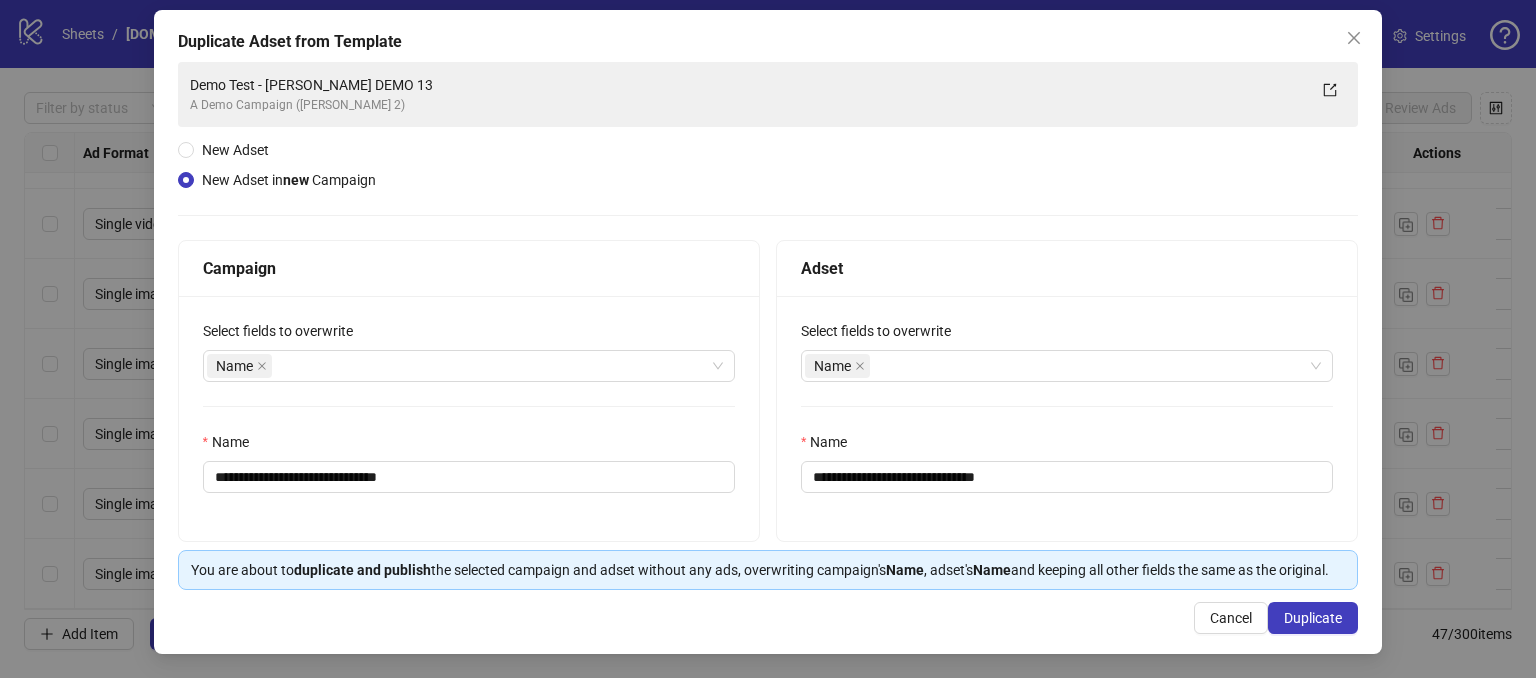
scroll to position [111, 0]
drag, startPoint x: 288, startPoint y: 166, endPoint x: 316, endPoint y: 164, distance: 28.1
click at [316, 169] on span "New Adset in new Campaign" at bounding box center [289, 180] width 190 height 22
click at [444, 155] on div "**********" at bounding box center [768, 326] width 1181 height 528
click at [324, 326] on div "Select fields to overwrite" at bounding box center [469, 335] width 532 height 30
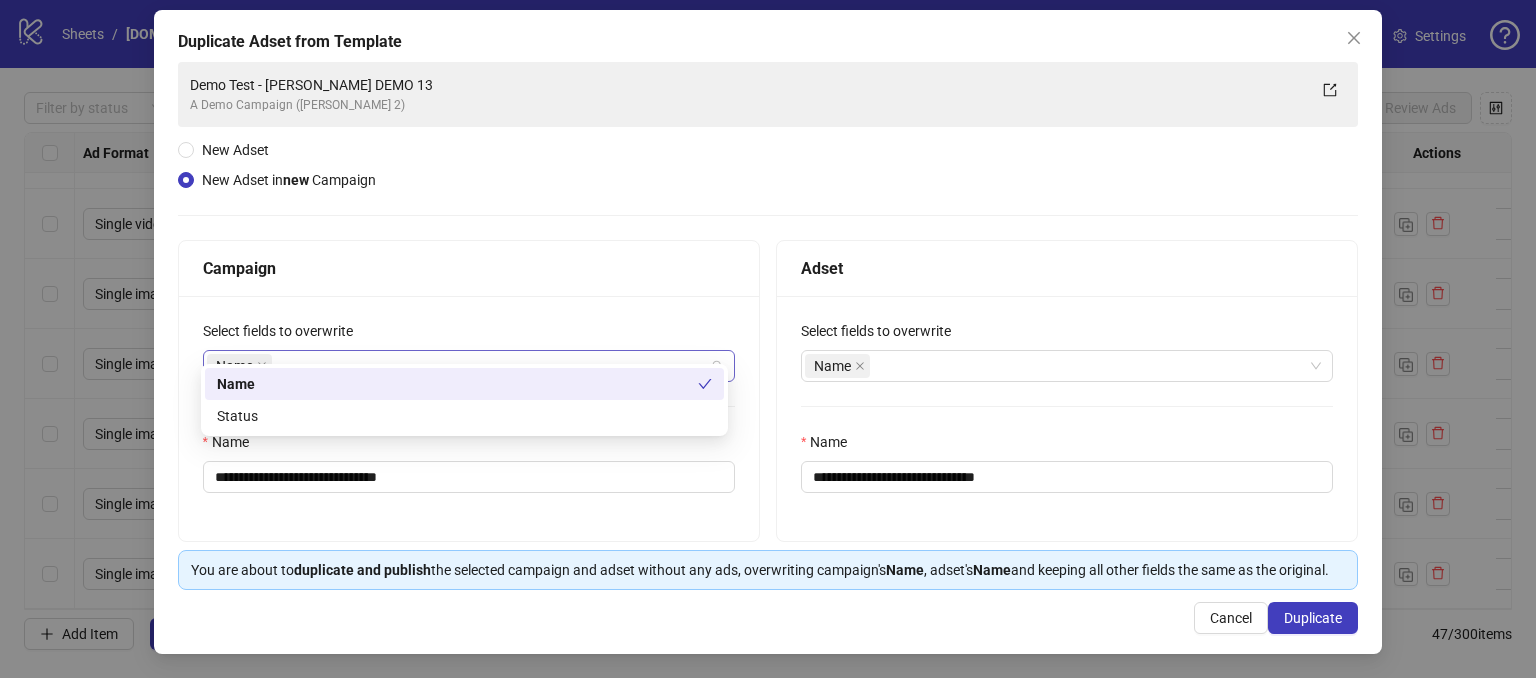
click at [332, 352] on div "Name" at bounding box center [458, 366] width 503 height 28
click at [532, 182] on div "**********" at bounding box center [768, 326] width 1181 height 528
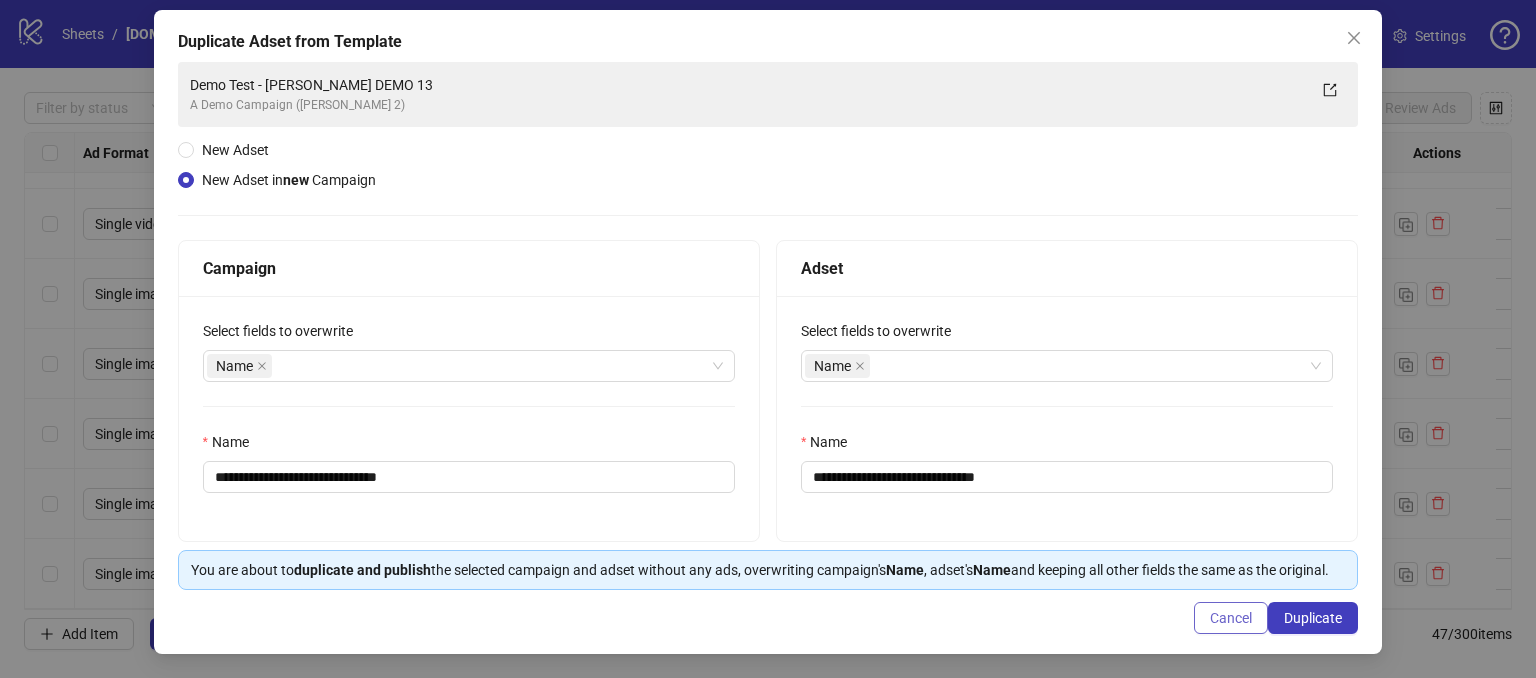
click at [1215, 618] on span "Cancel" at bounding box center [1231, 618] width 42 height 16
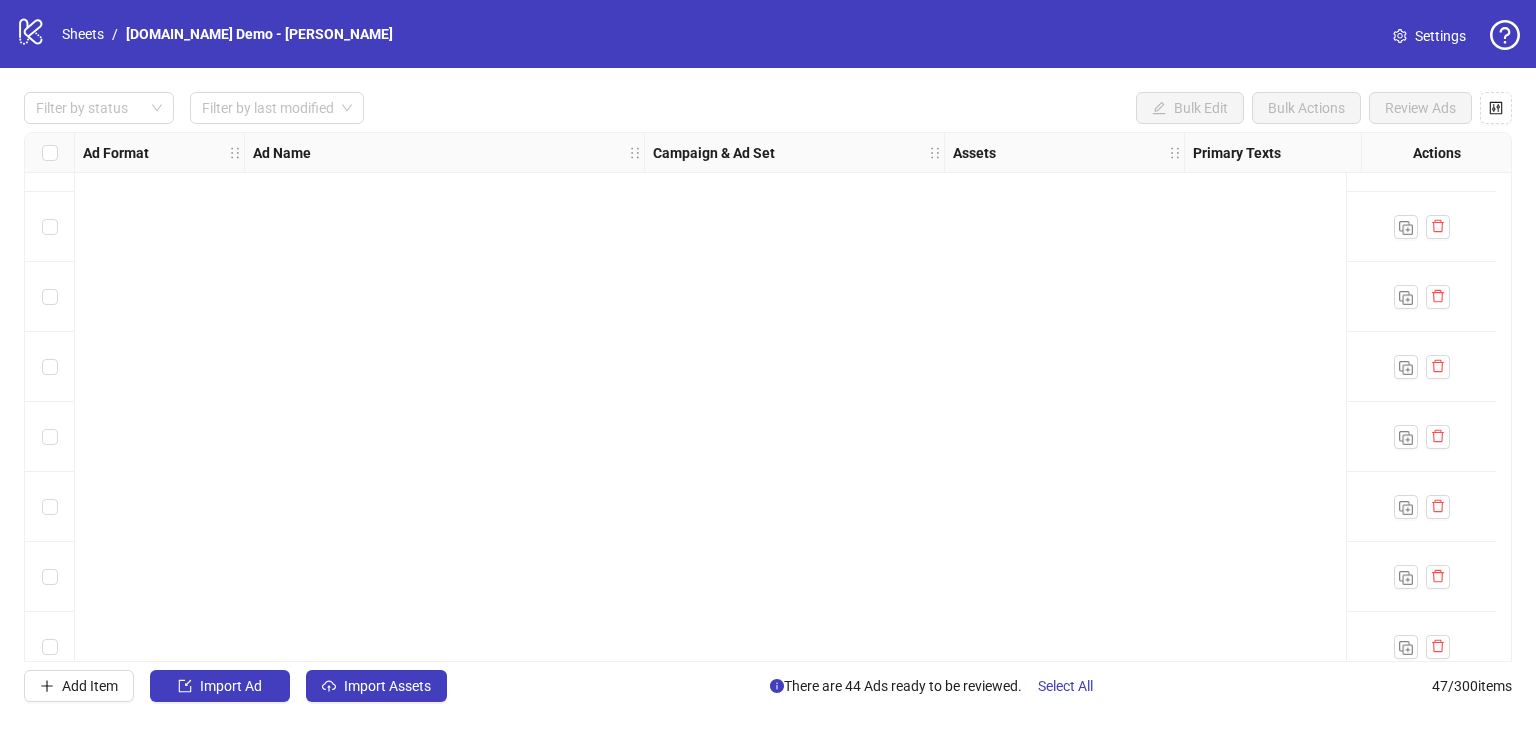
scroll to position [0, 0]
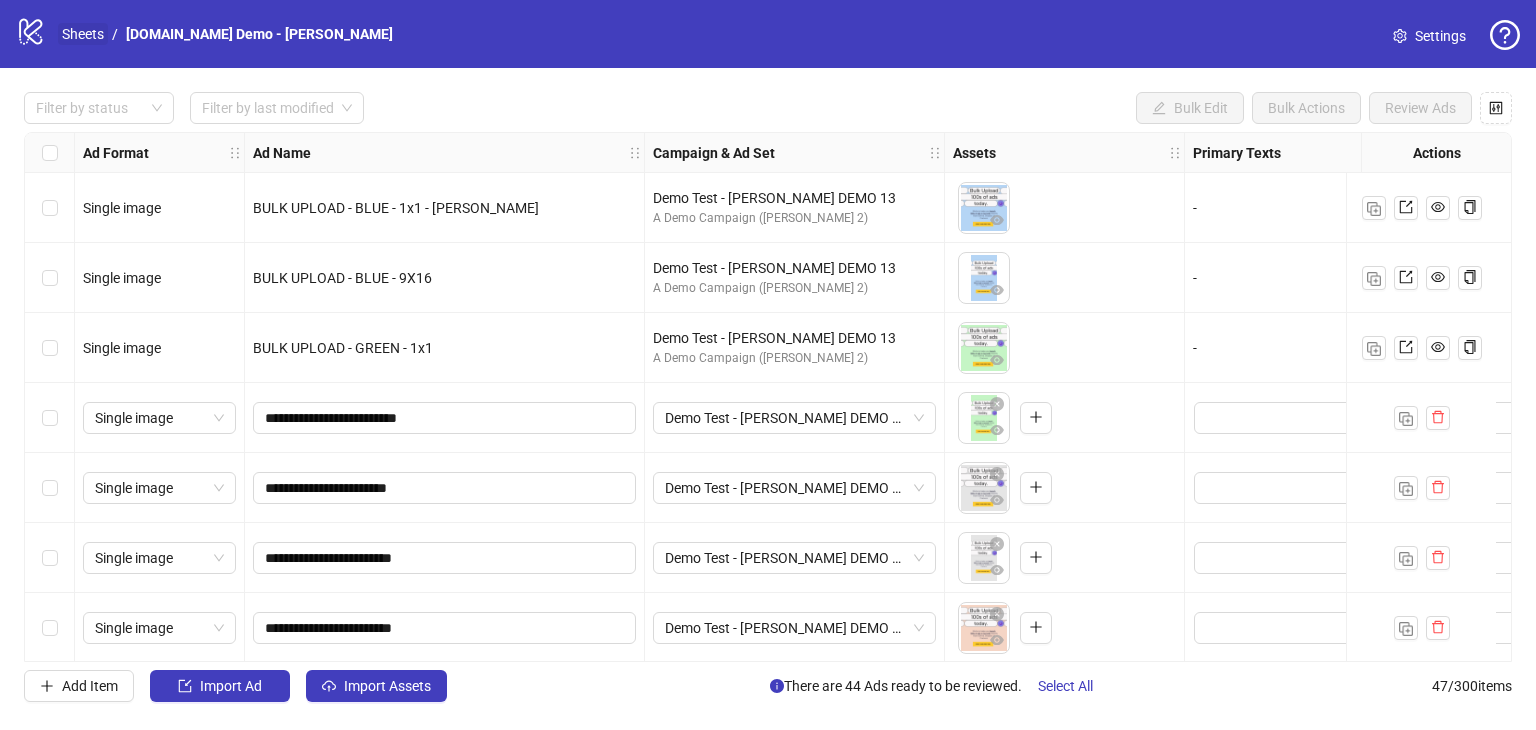
click at [82, 36] on link "Sheets" at bounding box center [83, 34] width 50 height 22
